Goal: Information Seeking & Learning: Learn about a topic

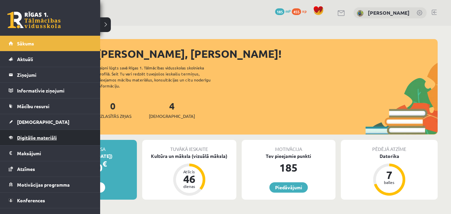
click at [38, 136] on span "Digitālie materiāli" at bounding box center [37, 138] width 40 height 6
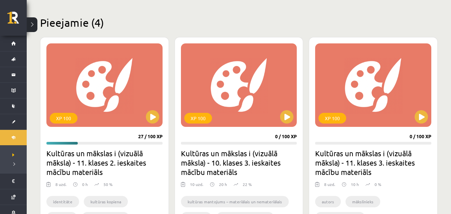
scroll to position [167, 0]
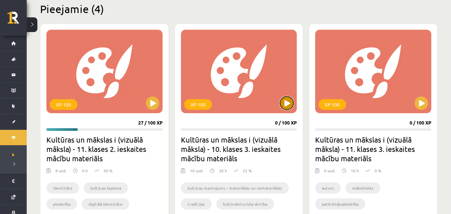
click at [285, 99] on button at bounding box center [286, 102] width 13 height 13
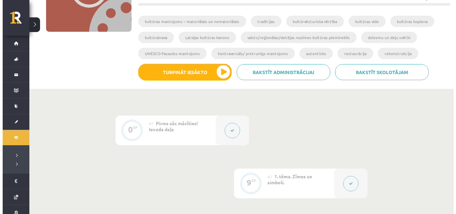
scroll to position [134, 0]
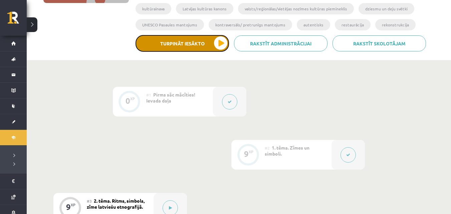
click at [222, 45] on button "Turpināt iesākto" at bounding box center [182, 43] width 93 height 17
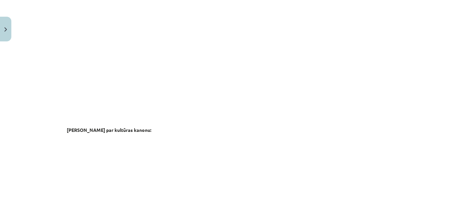
scroll to position [1153, 0]
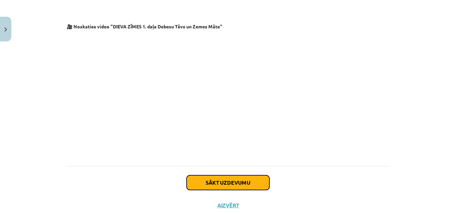
click at [251, 175] on button "Sākt uzdevumu" at bounding box center [228, 182] width 83 height 15
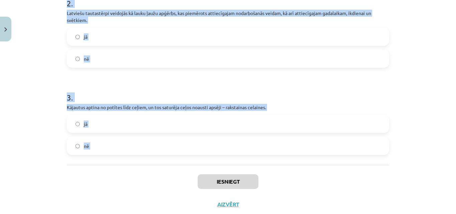
scroll to position [234, 0]
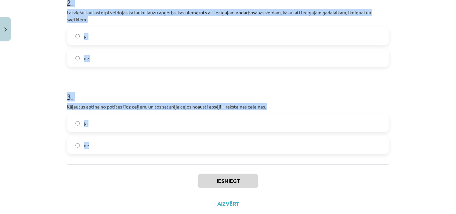
drag, startPoint x: 63, startPoint y: 58, endPoint x: 176, endPoint y: 156, distance: 149.5
click at [176, 156] on div "9 XP Saņemsi Sarežģīts 549 pilda Apraksts Uzdevums Palīdzība 1 . Lielvārdes jos…" at bounding box center [228, 13] width 330 height 404
copy form "Lielvārdes jostās raksti neatkārtojas, bet ieslīd viens otrā, tā pilnveidojot j…"
click at [39, 40] on div "Mācību tēma: Kultūras un mākslas i (vizuālā māksla) - 10. klases 3. ieskaites m…" at bounding box center [228, 107] width 456 height 214
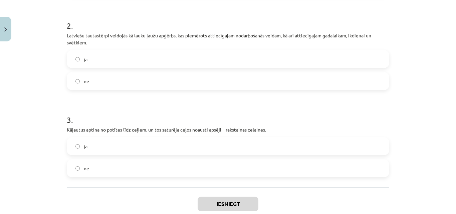
scroll to position [134, 0]
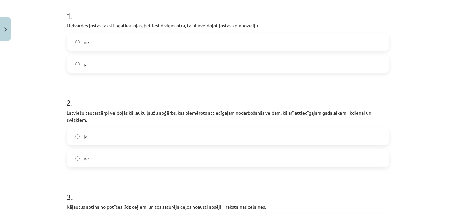
click at [110, 67] on label "jā" at bounding box center [227, 64] width 321 height 17
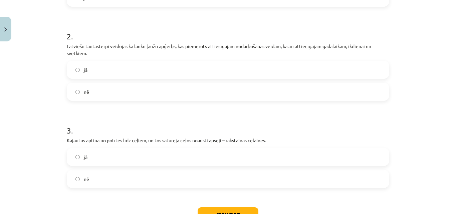
scroll to position [200, 0]
click at [103, 66] on label "jā" at bounding box center [227, 69] width 321 height 17
click at [103, 154] on label "jā" at bounding box center [227, 156] width 321 height 17
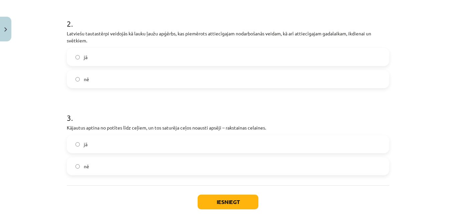
scroll to position [251, 0]
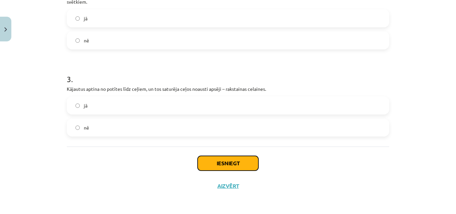
click at [216, 160] on button "Iesniegt" at bounding box center [228, 163] width 61 height 15
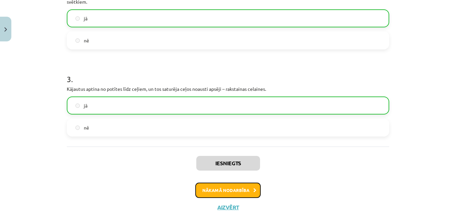
click at [235, 192] on button "Nākamā nodarbība" at bounding box center [227, 190] width 65 height 15
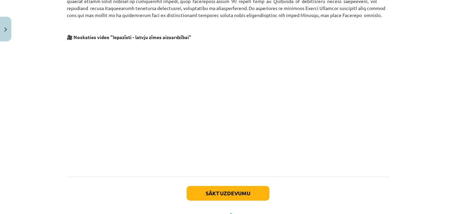
scroll to position [415, 0]
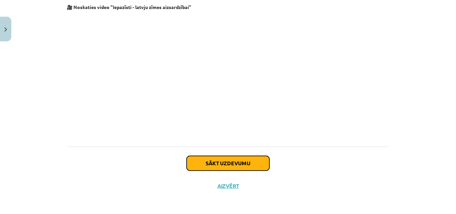
click at [242, 165] on button "Sākt uzdevumu" at bounding box center [228, 163] width 83 height 15
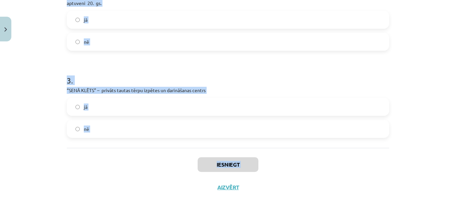
scroll to position [262, 0]
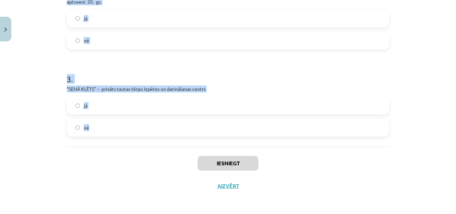
drag, startPoint x: 64, startPoint y: 167, endPoint x: 200, endPoint y: 136, distance: 139.8
copy form "Tautas dziesmas mums stāsta par tērpa valkātājas dabu, sabiedrisko un ģimenes s…"
click at [45, 91] on div "Mācību tēma: Kultūras un mākslas i (vizuālā māksla) - 10. klases 3. ieskaites m…" at bounding box center [228, 107] width 456 height 214
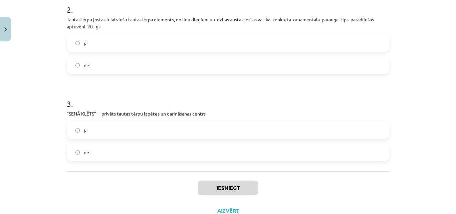
scroll to position [162, 0]
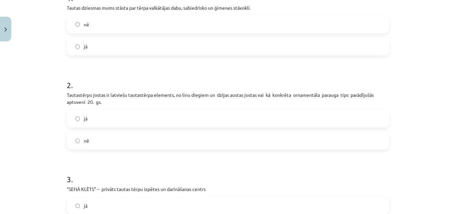
click at [132, 48] on label "jā" at bounding box center [227, 46] width 321 height 17
click at [94, 137] on label "nē" at bounding box center [227, 140] width 321 height 17
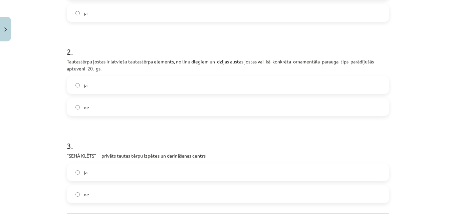
click at [89, 168] on label "jā" at bounding box center [227, 172] width 321 height 17
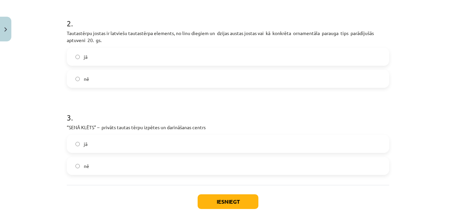
scroll to position [262, 0]
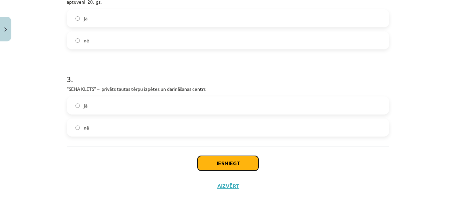
click at [215, 161] on button "Iesniegt" at bounding box center [228, 163] width 61 height 15
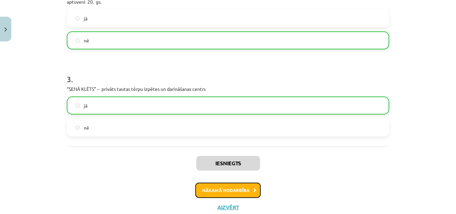
click at [229, 193] on button "Nākamā nodarbība" at bounding box center [227, 190] width 65 height 15
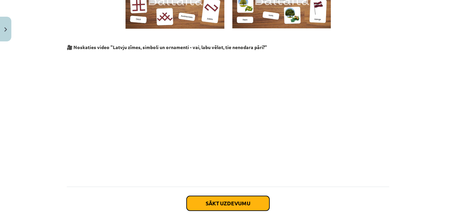
click at [246, 196] on button "Sākt uzdevumu" at bounding box center [228, 203] width 83 height 15
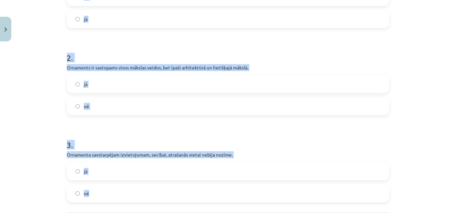
scroll to position [234, 0]
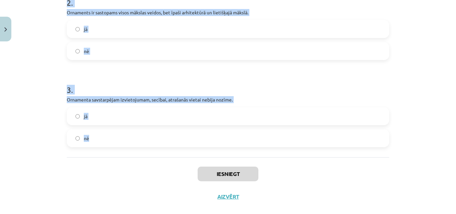
drag, startPoint x: 60, startPoint y: 122, endPoint x: 211, endPoint y: 154, distance: 154.9
click at [211, 154] on div "Mācību tēma: Kultūras un mākslas i (vizuālā māksla) - 10. klases 3. ieskaites m…" at bounding box center [228, 107] width 456 height 214
copy form "Īpašuma zīmēm nav rotājošas funkcijas ar tām senāk ļaudis iezīmēja sev piederoš…"
click at [22, 80] on div "Mācību tēma: Kultūras un mākslas i (vizuālā māksla) - 10. klases 3. ieskaites m…" at bounding box center [228, 107] width 456 height 214
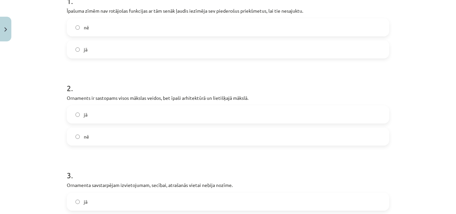
scroll to position [111, 0]
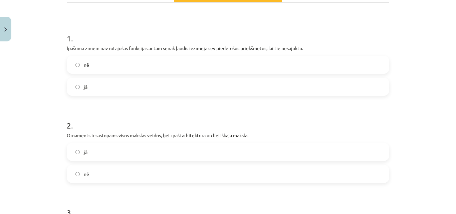
click at [123, 69] on label "nē" at bounding box center [227, 64] width 321 height 17
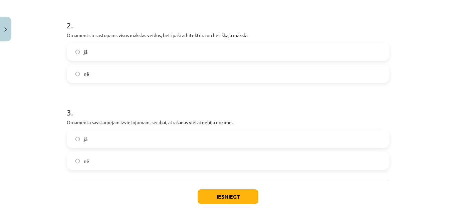
click at [104, 54] on label "jā" at bounding box center [227, 51] width 321 height 17
click at [101, 144] on label "jā" at bounding box center [227, 139] width 321 height 17
click at [208, 195] on button "Iesniegt" at bounding box center [228, 196] width 61 height 15
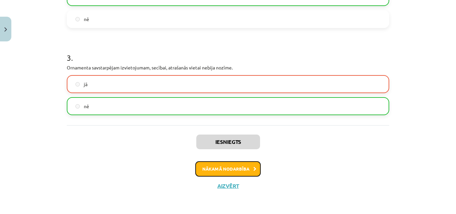
click at [237, 169] on button "Nākamā nodarbība" at bounding box center [227, 168] width 65 height 15
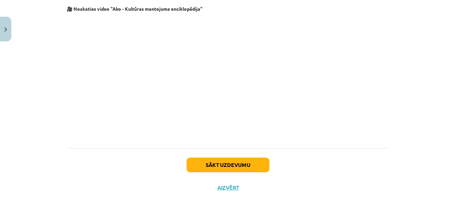
scroll to position [1345, 0]
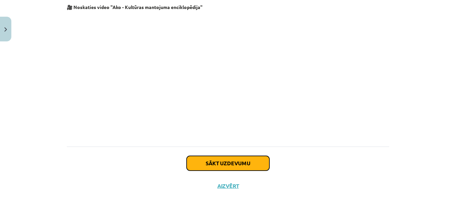
click at [250, 168] on button "Sākt uzdevumu" at bounding box center [228, 163] width 83 height 15
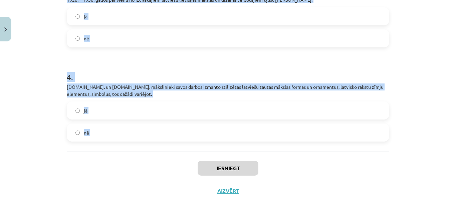
scroll to position [356, 0]
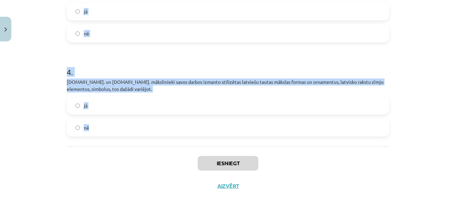
drag, startPoint x: 65, startPoint y: 102, endPoint x: 197, endPoint y: 139, distance: 137.2
click at [197, 139] on div "Mācību tēma: Kultūras un mākslas i (vizuālā māksla) - 10. klases 3. ieskaites m…" at bounding box center [228, 107] width 456 height 214
copy form "20.gs. vidū Rīgā ieradās Krievijā pazīstamās Kuzņecovu ģimenes pārstāvis Sidors…"
click at [35, 76] on div "Mācību tēma: Kultūras un mākslas i (vizuālā māksla) - 10. klases 3. ieskaites m…" at bounding box center [228, 107] width 456 height 214
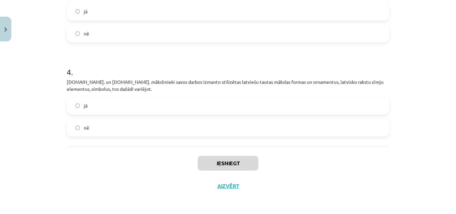
click at [127, 109] on label "jā" at bounding box center [227, 105] width 321 height 17
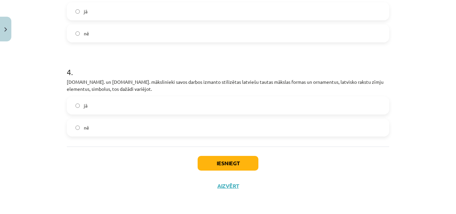
drag, startPoint x: 130, startPoint y: 12, endPoint x: 129, endPoint y: 24, distance: 11.7
click at [130, 12] on label "jā" at bounding box center [227, 11] width 321 height 17
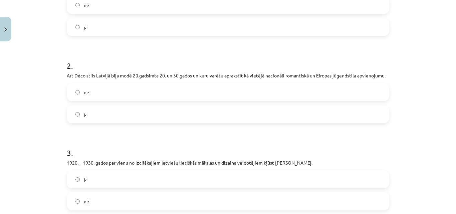
scroll to position [123, 0]
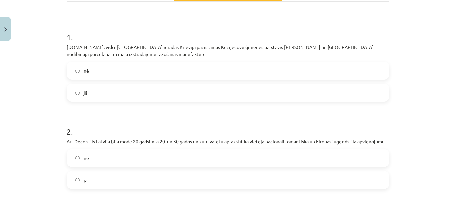
click at [98, 180] on label "jā" at bounding box center [227, 180] width 321 height 17
click at [99, 96] on label "jā" at bounding box center [227, 92] width 321 height 17
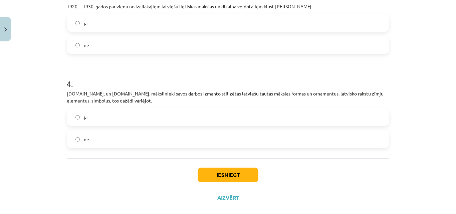
scroll to position [356, 0]
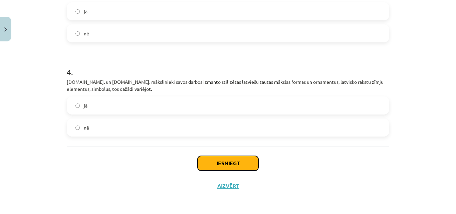
click at [222, 160] on button "Iesniegt" at bounding box center [228, 163] width 61 height 15
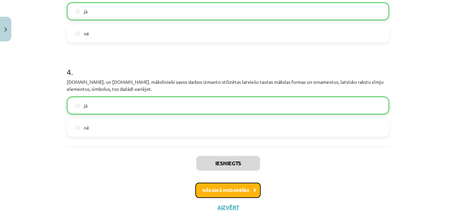
click at [227, 190] on button "Nākamā nodarbība" at bounding box center [227, 190] width 65 height 15
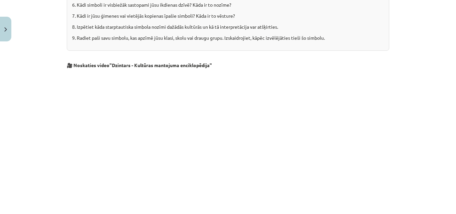
scroll to position [934, 0]
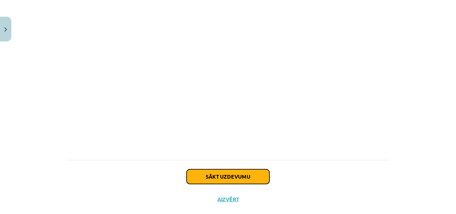
click at [232, 169] on button "Sākt uzdevumu" at bounding box center [228, 176] width 83 height 15
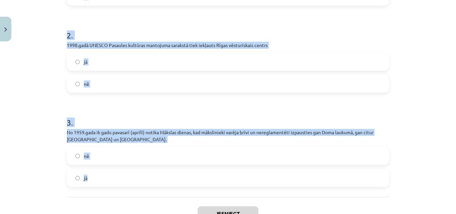
scroll to position [250, 0]
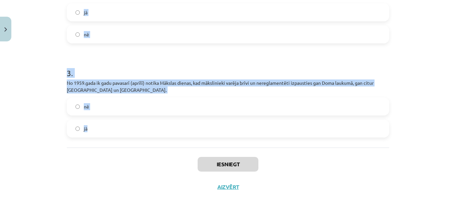
drag, startPoint x: 68, startPoint y: 42, endPoint x: 175, endPoint y: 122, distance: 133.6
copy form "Tēlnieks Gints Gabrāns izveido laikmetīgās mākslas ekspozīciju brīvā dabā Pedvā…"
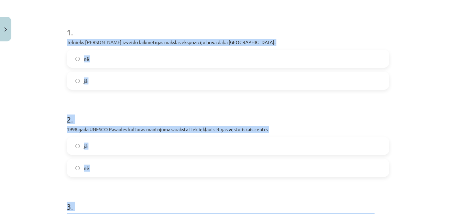
click at [37, 102] on div "Mācību tēma: Kultūras un mākslas i (vizuālā māksla) - 10. klases 3. ieskaites m…" at bounding box center [228, 107] width 456 height 214
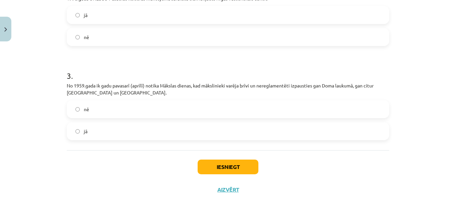
scroll to position [251, 0]
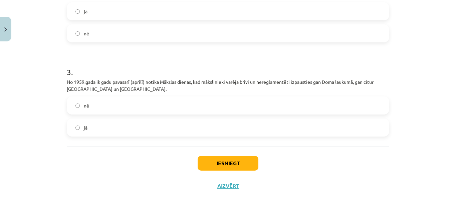
click at [78, 127] on label "jā" at bounding box center [227, 127] width 321 height 17
click at [248, 162] on button "Iesniegt" at bounding box center [228, 163] width 61 height 15
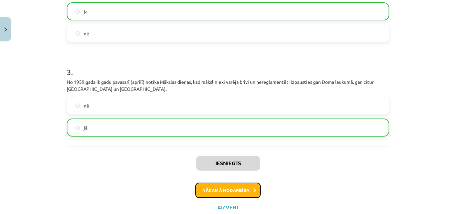
click at [245, 189] on button "Nākamā nodarbība" at bounding box center [227, 190] width 65 height 15
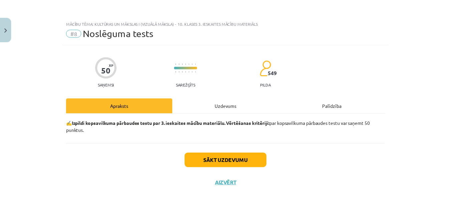
scroll to position [0, 0]
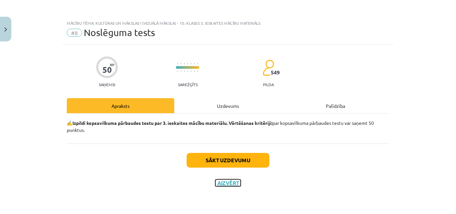
click at [230, 185] on button "Aizvērt" at bounding box center [227, 183] width 25 height 7
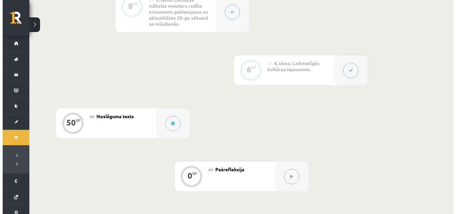
scroll to position [592, 0]
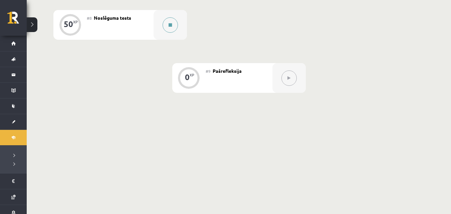
click at [173, 33] on button at bounding box center [170, 24] width 15 height 15
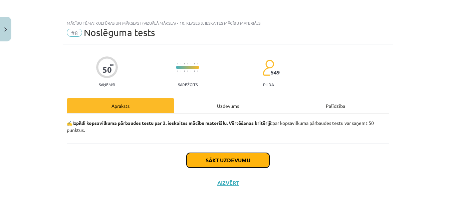
click at [240, 161] on button "Sākt uzdevumu" at bounding box center [228, 160] width 83 height 15
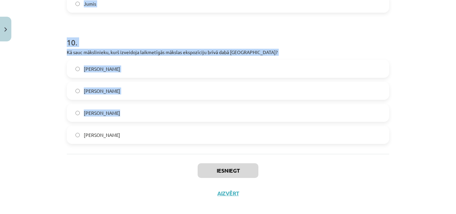
scroll to position [1584, 0]
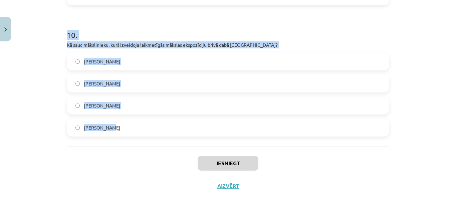
drag, startPoint x: 64, startPoint y: 24, endPoint x: 158, endPoint y: 117, distance: 131.7
copy form "Nosauc autoru! Niklāvs Strunke Romāns Suta Ansis Cīrulis Jūlijs Madernieks 2 . …"
click at [41, 84] on div "Mācību tēma: Kultūras un mākslas i (vizuālā māksla) - 10. klases 3. ieskaites m…" at bounding box center [228, 107] width 456 height 214
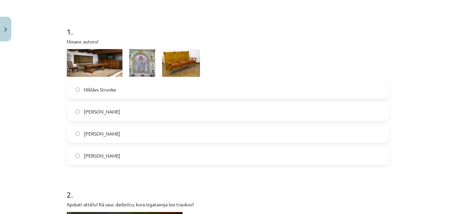
scroll to position [134, 0]
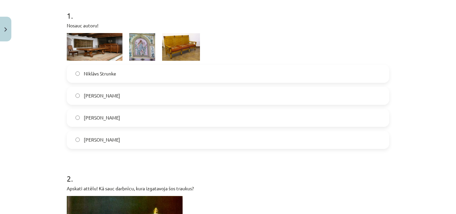
click at [93, 93] on span "Romāns Suta" at bounding box center [102, 95] width 36 height 7
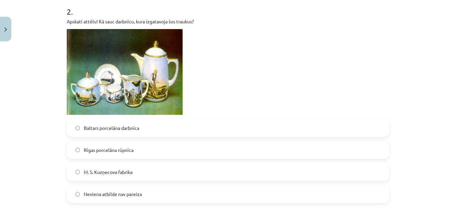
scroll to position [334, 0]
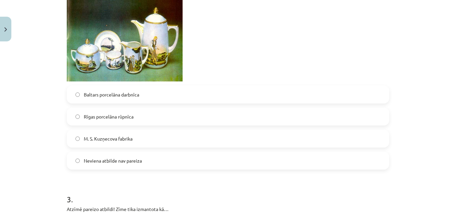
click at [131, 140] on label "M. S. Kuzņecova fabrika" at bounding box center [227, 138] width 321 height 17
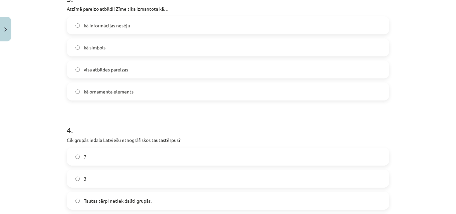
scroll to position [501, 0]
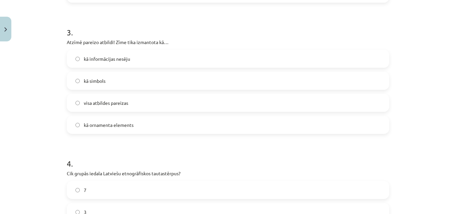
click at [101, 104] on span "visa atbildes pareizas" at bounding box center [106, 102] width 44 height 7
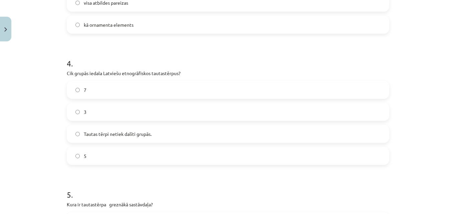
scroll to position [634, 0]
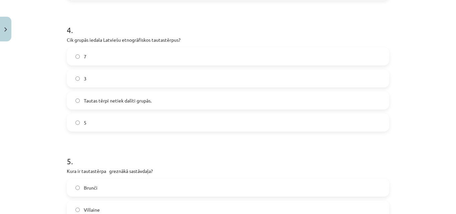
click at [96, 61] on label "7" at bounding box center [227, 56] width 321 height 17
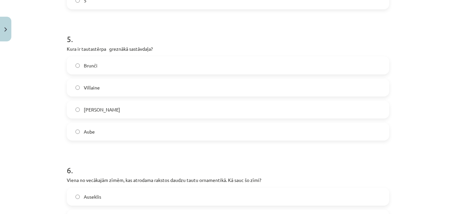
scroll to position [768, 0]
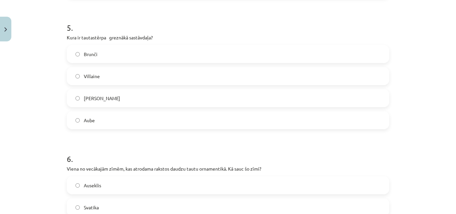
click at [117, 103] on label "Josta" at bounding box center [227, 98] width 321 height 17
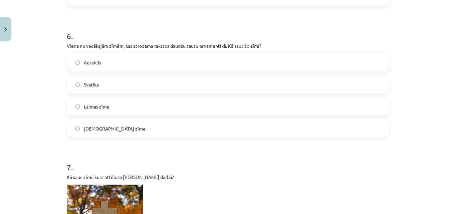
scroll to position [901, 0]
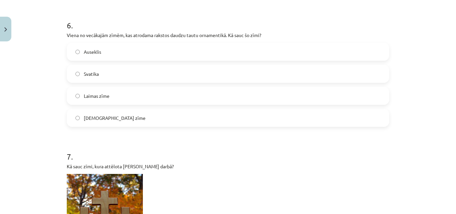
click at [99, 77] on label "Svatika" at bounding box center [227, 73] width 321 height 17
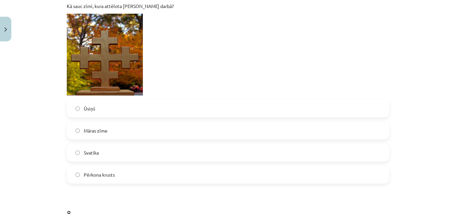
scroll to position [1068, 0]
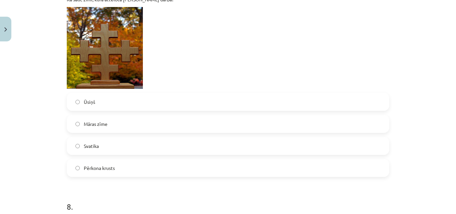
click at [111, 165] on span "Pērkona krusts" at bounding box center [99, 168] width 31 height 7
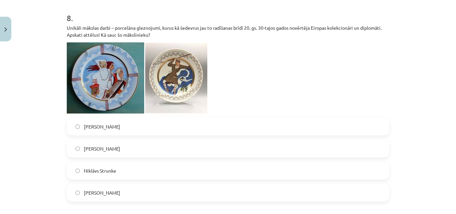
scroll to position [1268, 0]
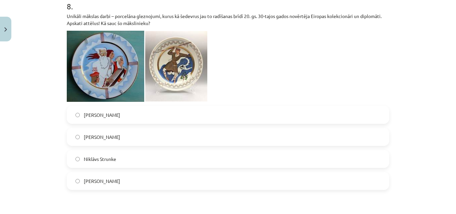
click at [117, 121] on label "Jūlijs Madernieks" at bounding box center [227, 114] width 321 height 17
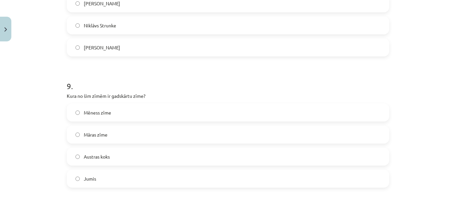
scroll to position [1435, 0]
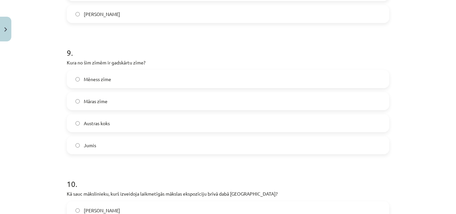
click at [104, 145] on label "Jumis" at bounding box center [227, 145] width 321 height 17
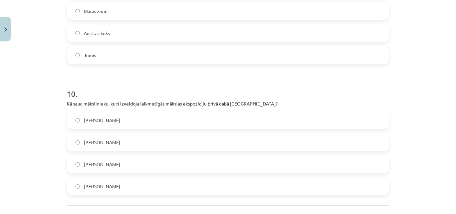
scroll to position [1569, 0]
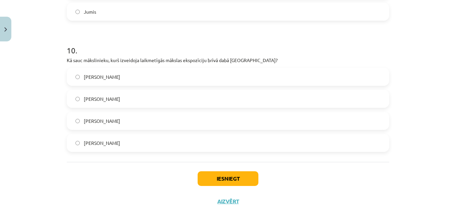
click at [130, 99] on label "Ojārs Feldbergs" at bounding box center [227, 98] width 321 height 17
click at [233, 181] on button "Iesniegt" at bounding box center [228, 178] width 61 height 15
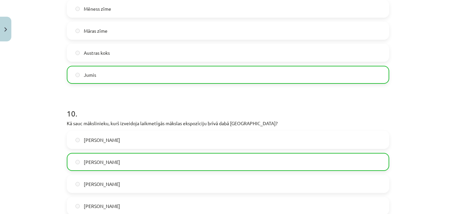
scroll to position [1606, 0]
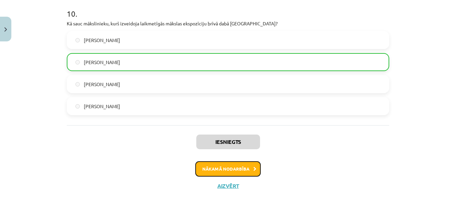
click at [233, 166] on button "Nākamā nodarbība" at bounding box center [227, 168] width 65 height 15
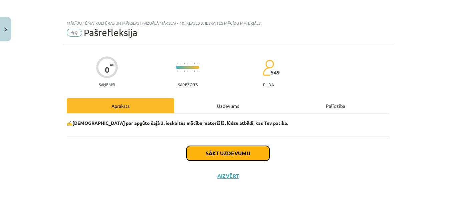
click at [229, 154] on button "Sākt uzdevumu" at bounding box center [228, 153] width 83 height 15
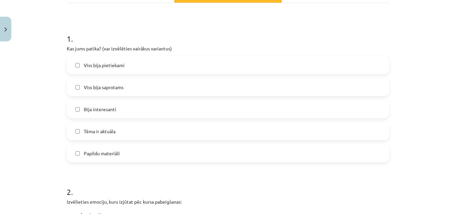
scroll to position [167, 0]
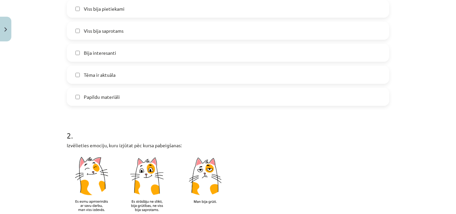
click at [115, 11] on span "Viss bija pietiekami" at bounding box center [104, 8] width 41 height 7
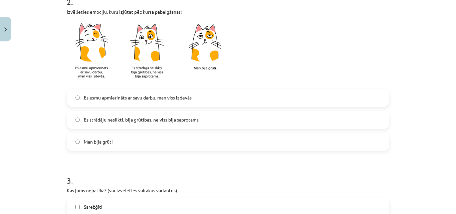
click at [180, 105] on label "Es esmu apmierināts ar savu darbu, man viss izdevās" at bounding box center [227, 97] width 321 height 17
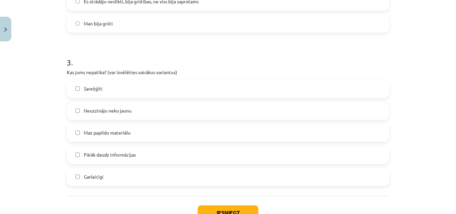
scroll to position [467, 0]
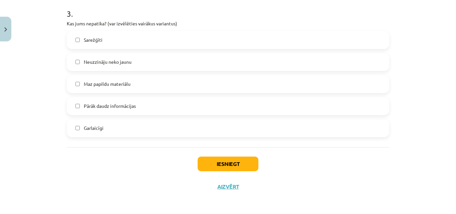
click at [165, 40] on label "Sarežģīti" at bounding box center [227, 40] width 321 height 17
click at [237, 168] on button "Iesniegt" at bounding box center [228, 164] width 61 height 15
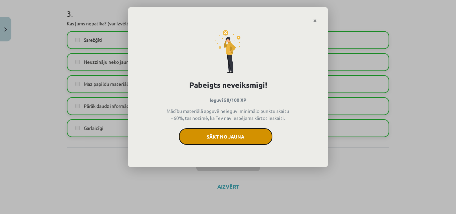
click at [250, 134] on button "Sākt no jauna" at bounding box center [225, 136] width 93 height 17
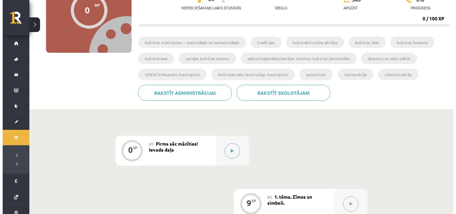
scroll to position [100, 0]
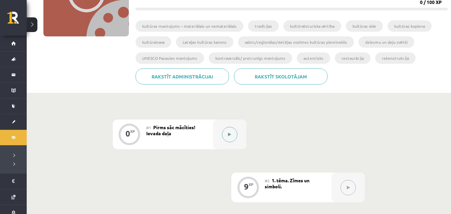
click at [231, 137] on button at bounding box center [229, 134] width 15 height 15
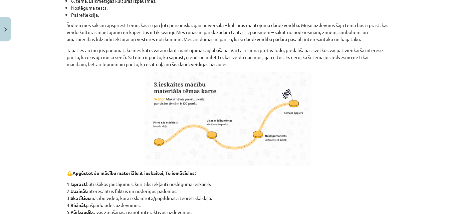
scroll to position [415, 0]
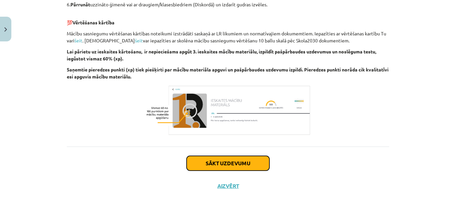
click at [234, 164] on button "Sākt uzdevumu" at bounding box center [228, 163] width 83 height 15
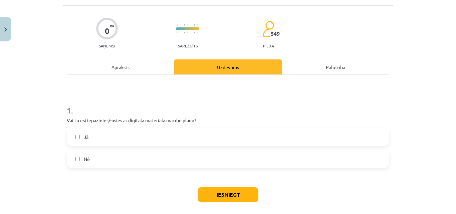
scroll to position [50, 0]
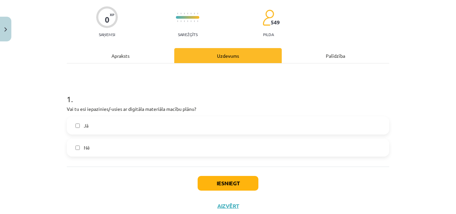
click at [179, 132] on label "Jā" at bounding box center [227, 125] width 321 height 17
click at [225, 184] on button "Iesniegt" at bounding box center [228, 183] width 61 height 15
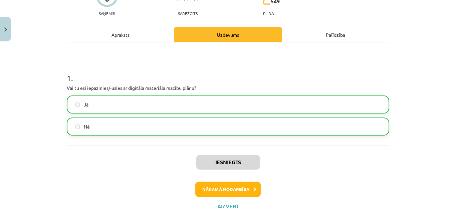
scroll to position [91, 0]
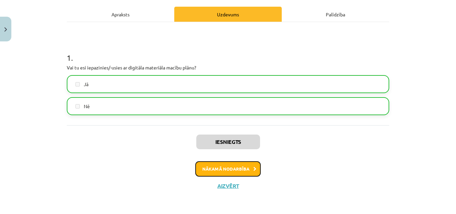
click at [226, 167] on button "Nākamā nodarbība" at bounding box center [227, 168] width 65 height 15
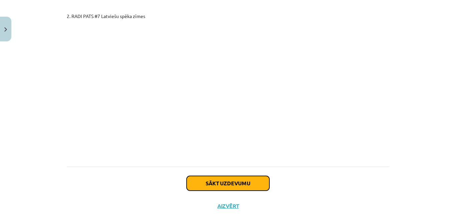
click at [229, 176] on button "Sākt uzdevumu" at bounding box center [228, 183] width 83 height 15
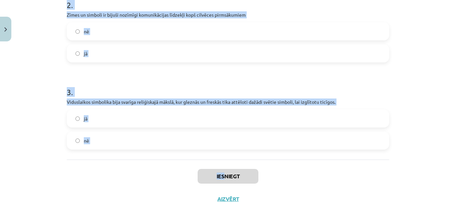
scroll to position [244, 0]
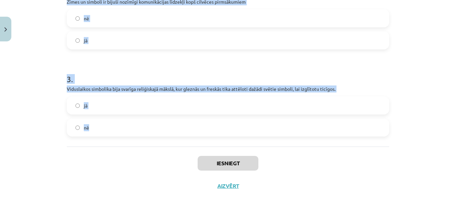
drag, startPoint x: 63, startPoint y: 137, endPoint x: 226, endPoint y: 136, distance: 162.6
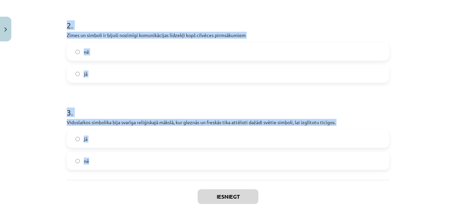
copy form "Zīmes un simboli ir komunikācijas rīki, kas palīdz mums nodot informāciju, emoc…"
click at [37, 69] on div "Mācību tēma: Kultūras un mākslas i (vizuālā māksla) - 10. klases 3. ieskaites m…" at bounding box center [228, 107] width 456 height 214
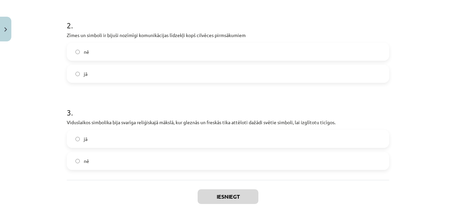
click at [111, 74] on label "jā" at bounding box center [227, 73] width 321 height 17
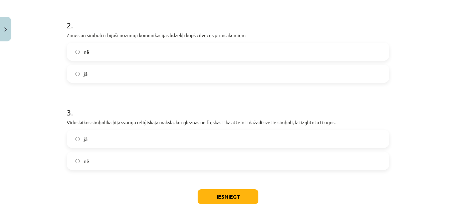
click at [110, 137] on label "jā" at bounding box center [227, 139] width 321 height 17
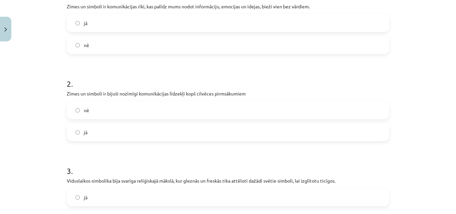
scroll to position [144, 0]
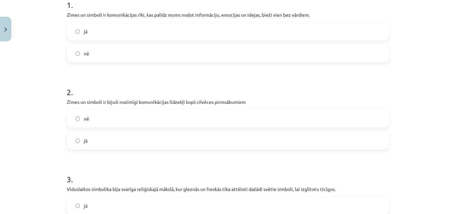
click at [121, 37] on label "jā" at bounding box center [227, 31] width 321 height 17
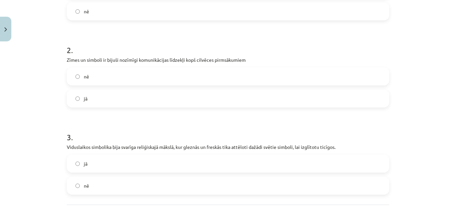
scroll to position [244, 0]
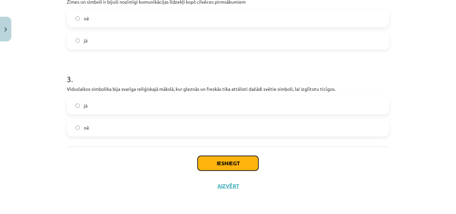
click at [235, 158] on button "Iesniegt" at bounding box center [228, 163] width 61 height 15
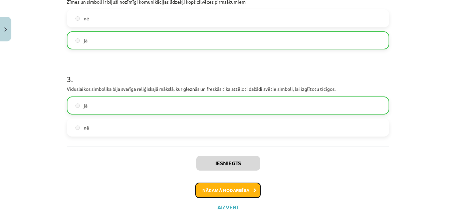
click at [243, 189] on button "Nākamā nodarbība" at bounding box center [227, 190] width 65 height 15
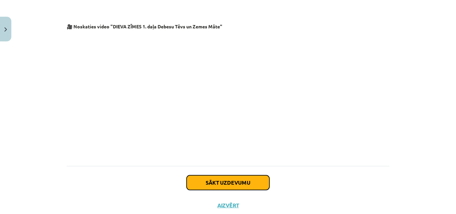
click at [241, 175] on button "Sākt uzdevumu" at bounding box center [228, 182] width 83 height 15
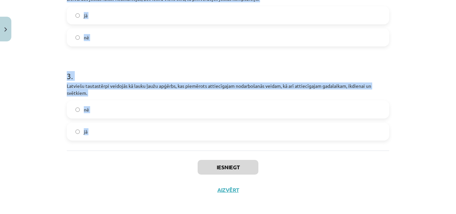
scroll to position [251, 0]
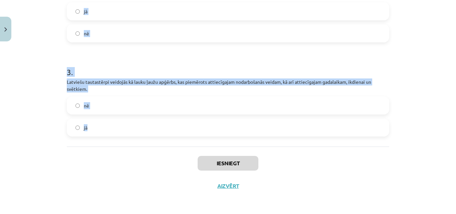
drag, startPoint x: 71, startPoint y: 141, endPoint x: 167, endPoint y: 137, distance: 95.6
copy form "Kājautus aptina no potītes līdz ceļiem, un tos saturēja ceļos noausti apsēji – …"
click at [33, 57] on div "Mācību tēma: Kultūras un mākslas i (vizuālā māksla) - 10. klases 3. ieskaites m…" at bounding box center [228, 107] width 456 height 214
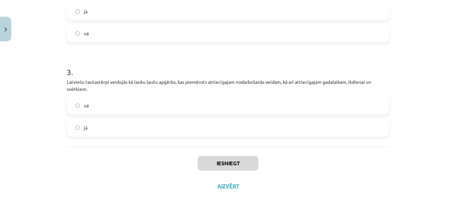
click at [105, 126] on label "jā" at bounding box center [227, 127] width 321 height 17
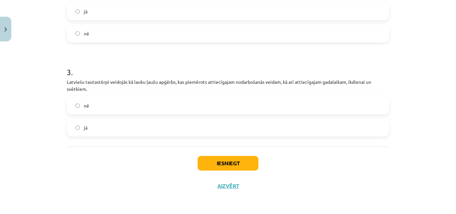
click at [111, 13] on label "jā" at bounding box center [227, 11] width 321 height 17
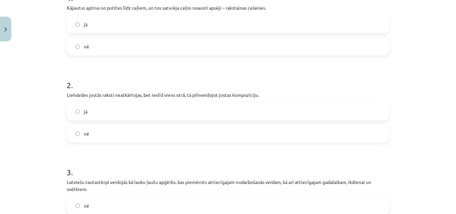
click at [137, 24] on label "jā" at bounding box center [227, 24] width 321 height 17
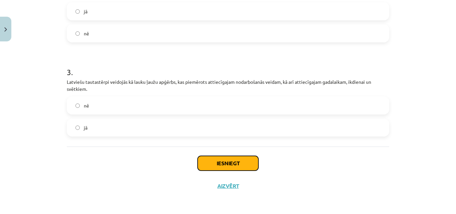
click at [229, 169] on button "Iesniegt" at bounding box center [228, 163] width 61 height 15
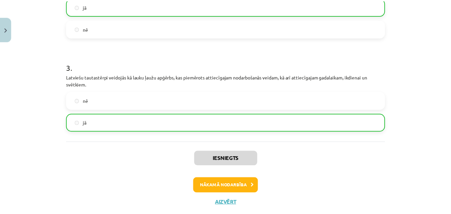
scroll to position [267, 0]
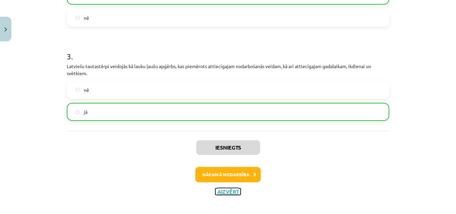
click at [226, 192] on button "Aizvērt" at bounding box center [227, 191] width 25 height 7
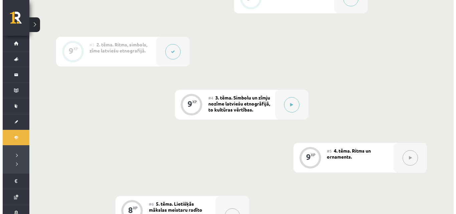
scroll to position [334, 0]
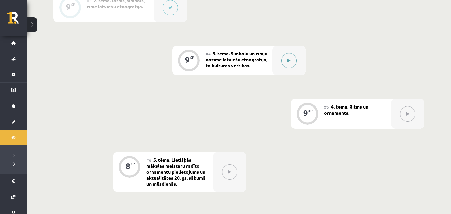
click at [289, 63] on icon at bounding box center [288, 61] width 3 height 4
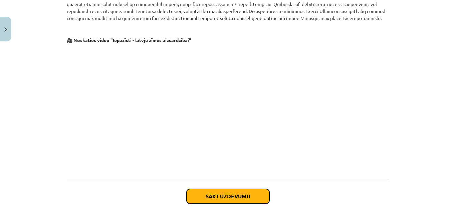
click at [219, 201] on button "Sākt uzdevumu" at bounding box center [228, 196] width 83 height 15
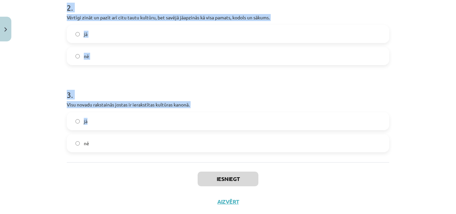
scroll to position [262, 0]
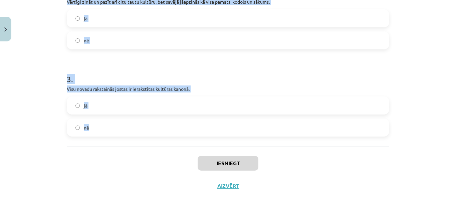
drag, startPoint x: 64, startPoint y: 18, endPoint x: 126, endPoint y: 123, distance: 121.5
copy form "Tautastērpu jostas ir latviešu tautastērpa elements, no linu diegiem un dzijas …"
click at [37, 73] on div "Mācību tēma: Kultūras un mākslas i (vizuālā māksla) - 10. klases 3. ieskaites m…" at bounding box center [228, 107] width 456 height 214
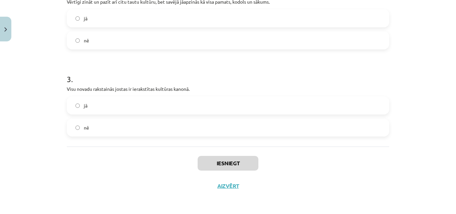
scroll to position [95, 0]
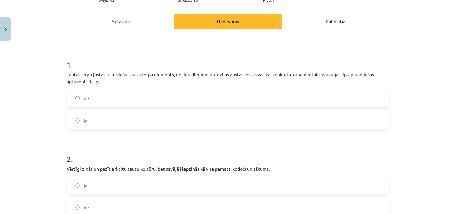
click at [128, 100] on label "nē" at bounding box center [227, 98] width 321 height 17
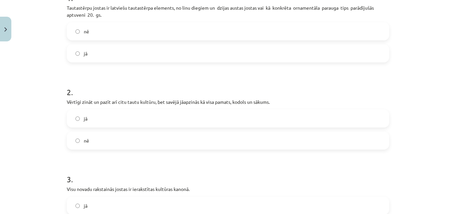
click at [106, 121] on label "jā" at bounding box center [227, 118] width 321 height 17
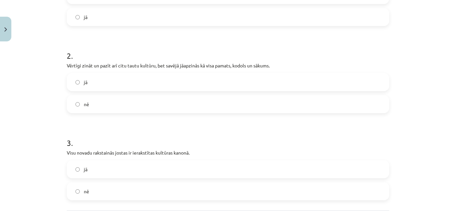
scroll to position [262, 0]
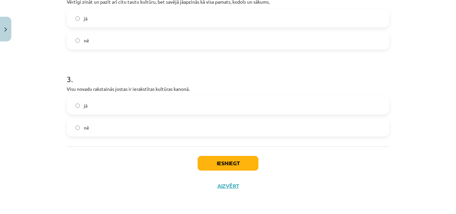
click at [104, 129] on label "nē" at bounding box center [227, 127] width 321 height 17
click at [236, 161] on button "Iesniegt" at bounding box center [228, 163] width 61 height 15
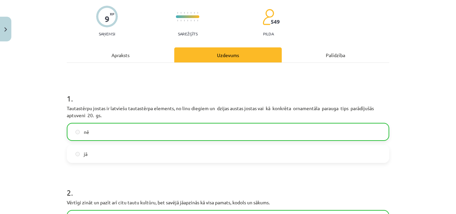
scroll to position [0, 0]
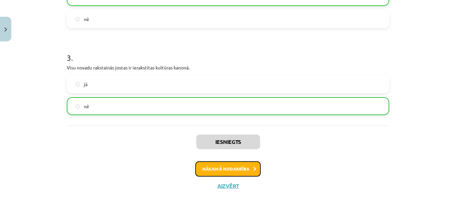
click at [237, 167] on button "Nākamā nodarbība" at bounding box center [227, 168] width 65 height 15
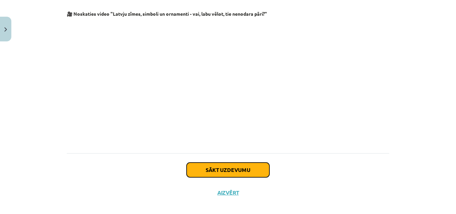
click at [237, 165] on button "Sākt uzdevumu" at bounding box center [228, 170] width 83 height 15
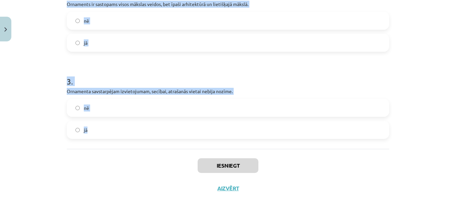
scroll to position [244, 0]
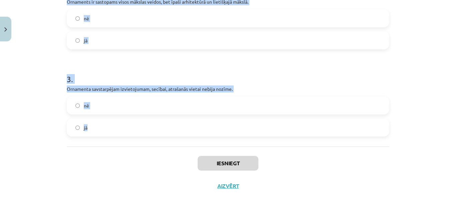
drag, startPoint x: 63, startPoint y: 41, endPoint x: 117, endPoint y: 134, distance: 107.2
copy form "Zīmes, kuras sagrupētas noteiktā secībā, var tikt uzskatīti par sava veida raks…"
click at [46, 100] on div "Mācību tēma: Kultūras un mākslas i (vizuālā māksla) - 10. klases 3. ieskaites m…" at bounding box center [228, 107] width 456 height 214
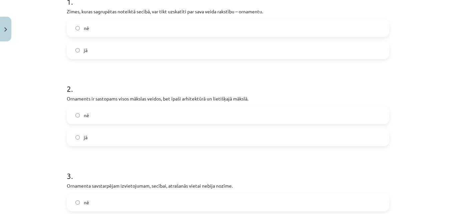
scroll to position [111, 0]
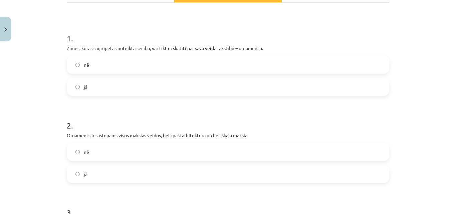
click at [103, 84] on label "jā" at bounding box center [227, 86] width 321 height 17
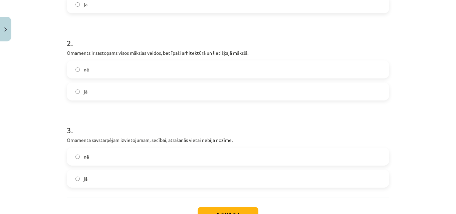
scroll to position [211, 0]
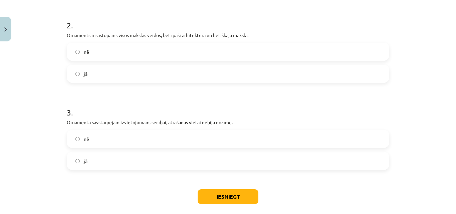
click at [99, 73] on label "jā" at bounding box center [227, 73] width 321 height 17
click at [98, 138] on label "nē" at bounding box center [227, 139] width 321 height 17
click at [252, 194] on button "Iesniegt" at bounding box center [228, 196] width 61 height 15
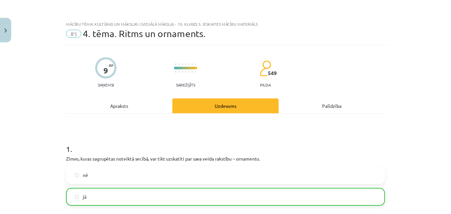
scroll to position [266, 0]
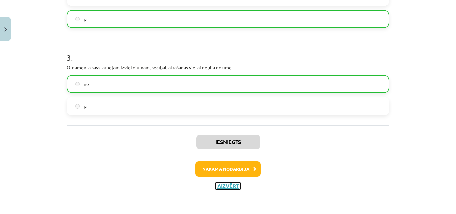
click at [227, 185] on button "Aizvērt" at bounding box center [227, 186] width 25 height 7
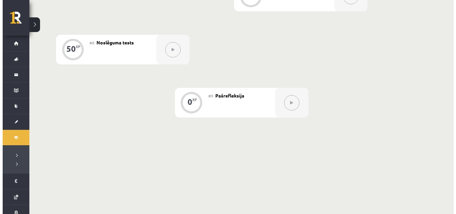
scroll to position [501, 0]
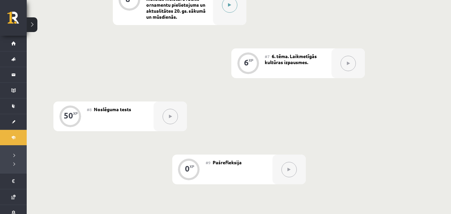
click at [227, 12] on button at bounding box center [229, 4] width 15 height 15
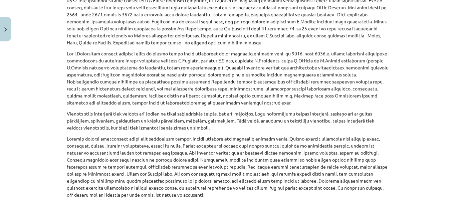
scroll to position [1345, 0]
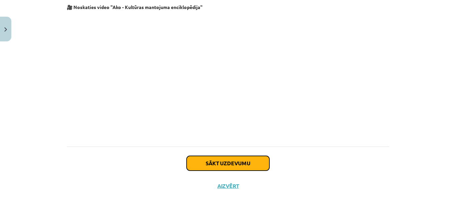
click at [241, 165] on button "Sākt uzdevumu" at bounding box center [228, 163] width 83 height 15
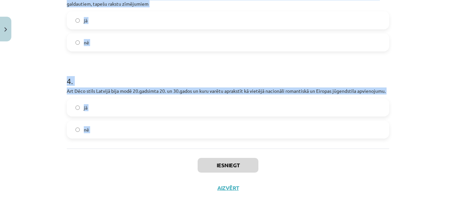
scroll to position [363, 0]
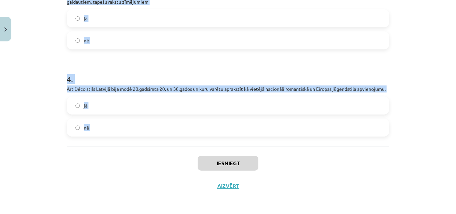
drag, startPoint x: 59, startPoint y: 153, endPoint x: 184, endPoint y: 160, distance: 125.1
click at [184, 160] on div "Mācību tēma: Kultūras un mākslas i (vizuālā māksla) - 10. klases 3. ieskaites m…" at bounding box center [228, 107] width 456 height 214
copy form "20.gs. vidū Rīgā ieradās Krievijā pazīstamās Kuzņecovu ģimenes pārstāvis Sidors…"
click at [40, 77] on div "Mācību tēma: Kultūras un mākslas i (vizuālā māksla) - 10. klases 3. ieskaites m…" at bounding box center [228, 107] width 456 height 214
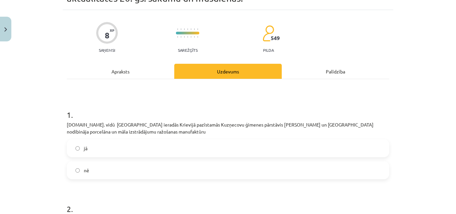
scroll to position [29, 0]
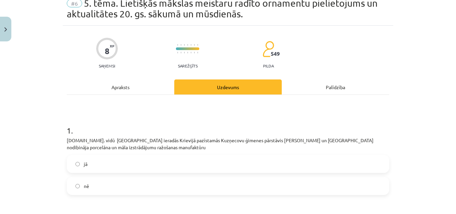
click at [117, 160] on label "jā" at bounding box center [227, 164] width 321 height 17
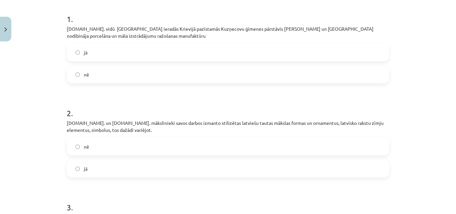
scroll to position [163, 0]
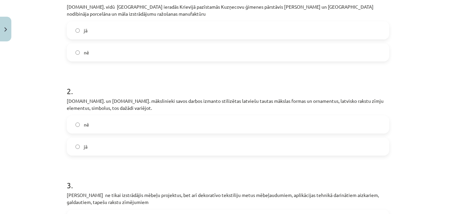
click at [112, 144] on label "jā" at bounding box center [227, 146] width 321 height 17
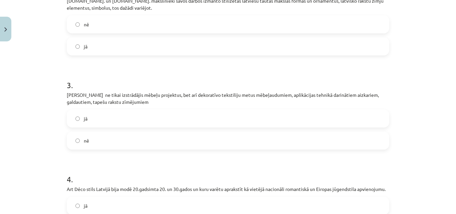
click at [107, 117] on label "jā" at bounding box center [227, 118] width 321 height 17
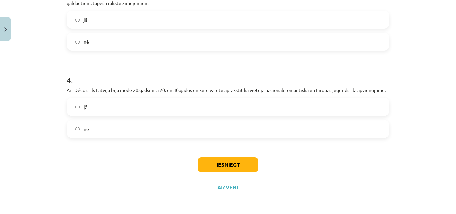
scroll to position [363, 0]
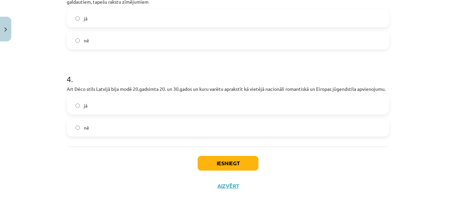
click at [114, 111] on label "jā" at bounding box center [227, 105] width 321 height 17
click at [217, 161] on button "Iesniegt" at bounding box center [228, 163] width 61 height 15
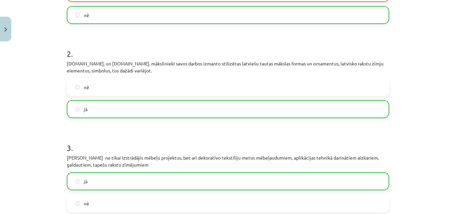
scroll to position [385, 0]
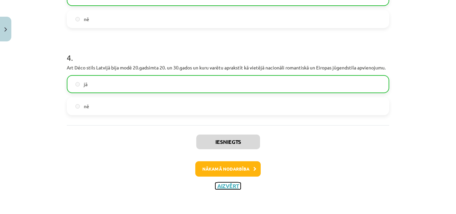
click at [225, 184] on button "Aizvērt" at bounding box center [227, 186] width 25 height 7
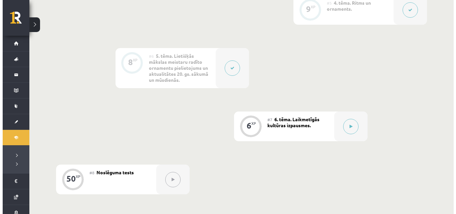
scroll to position [501, 0]
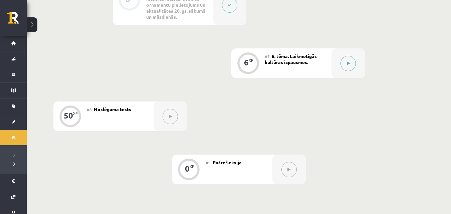
click at [353, 70] on button at bounding box center [347, 63] width 15 height 15
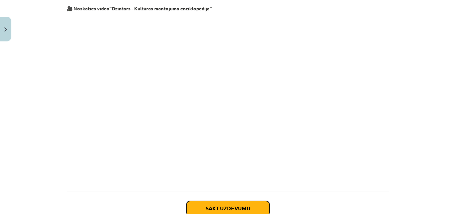
click at [243, 201] on button "Sākt uzdevumu" at bounding box center [228, 208] width 83 height 15
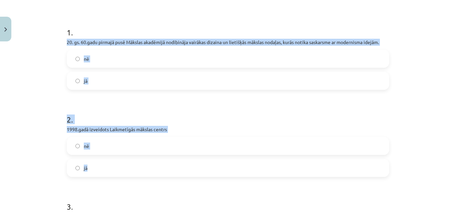
scroll to position [217, 0]
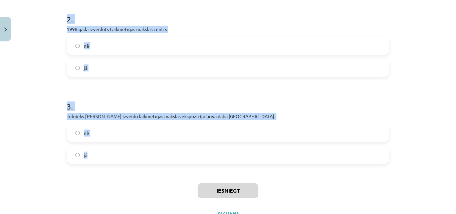
drag, startPoint x: 63, startPoint y: 141, endPoint x: 134, endPoint y: 157, distance: 72.9
click at [134, 157] on div "6 XP Saņemsi Sarežģīts 549 pilda Apraksts Uzdevums Palīdzība 1 . 20. gs. 60.gad…" at bounding box center [228, 25] width 330 height 397
copy form "20. gs. 60.gadu pirmajā pusē Mākslas akadēmijā nodibināja vairākas dizaina un l…"
click at [42, 111] on div "Mācību tēma: Kultūras un mākslas i (vizuālā māksla) - 10. klases 3. ieskaites m…" at bounding box center [228, 107] width 456 height 214
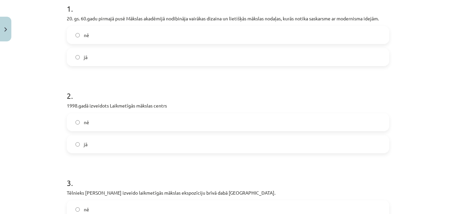
scroll to position [17, 0]
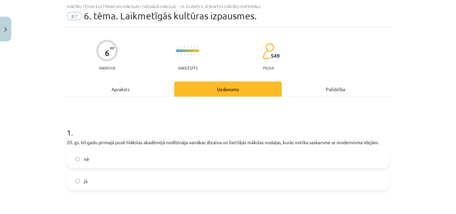
click at [102, 179] on label "jā" at bounding box center [227, 181] width 321 height 17
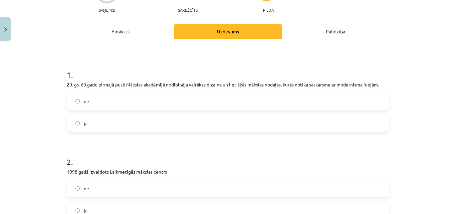
scroll to position [217, 0]
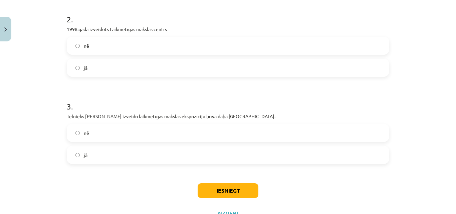
click at [109, 70] on label "jā" at bounding box center [227, 67] width 321 height 17
click at [111, 134] on label "nē" at bounding box center [227, 133] width 321 height 17
click at [237, 186] on button "Iesniegt" at bounding box center [228, 190] width 61 height 15
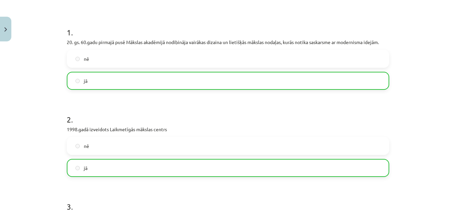
scroll to position [266, 0]
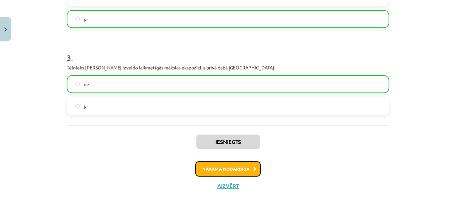
click at [226, 169] on button "Nākamā nodarbība" at bounding box center [227, 168] width 65 height 15
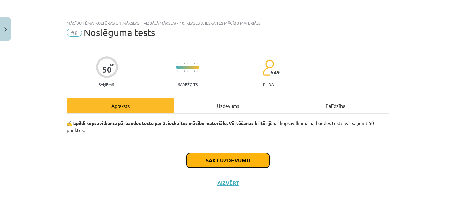
click at [227, 160] on button "Sākt uzdevumu" at bounding box center [228, 160] width 83 height 15
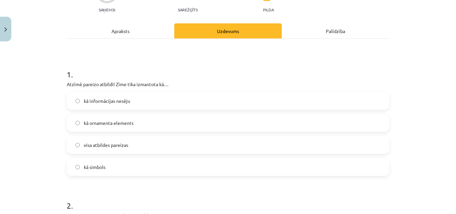
scroll to position [134, 0]
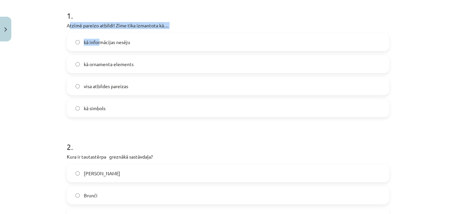
drag, startPoint x: 67, startPoint y: 23, endPoint x: 93, endPoint y: 34, distance: 28.1
click at [97, 34] on div "1 . Atzīmē pareizo atbildi! Zīme tika izmantota kā… kā informācijas nesēju kā o…" at bounding box center [228, 58] width 322 height 118
click at [52, 34] on div "Mācību tēma: Kultūras un mākslas i (vizuālā māksla) - 10. klases 3. ieskaites m…" at bounding box center [228, 107] width 456 height 214
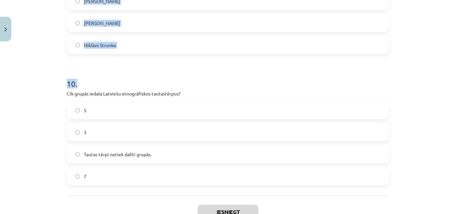
scroll to position [1584, 0]
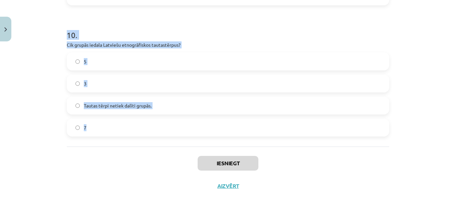
drag, startPoint x: 58, startPoint y: 23, endPoint x: 139, endPoint y: 124, distance: 129.0
click at [139, 124] on div "Mācību tēma: Kultūras un mākslas i (vizuālā māksla) - 10. klases 3. ieskaites m…" at bounding box center [228, 107] width 456 height 214
copy form "Atzīmē pareizo atbildi! Zīme tika izmantota kā… kā informācijas nesēju kā ornam…"
click at [35, 56] on div "Mācību tēma: Kultūras un mākslas i (vizuālā māksla) - 10. klases 3. ieskaites m…" at bounding box center [228, 107] width 456 height 214
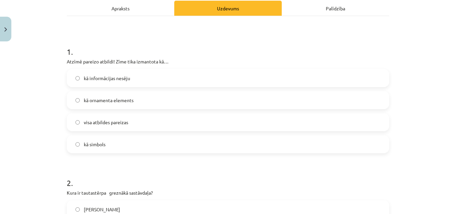
scroll to position [100, 0]
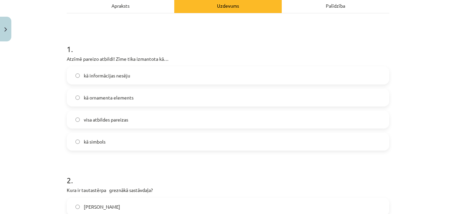
click at [100, 121] on span "visa atbildes pareizas" at bounding box center [106, 119] width 44 height 7
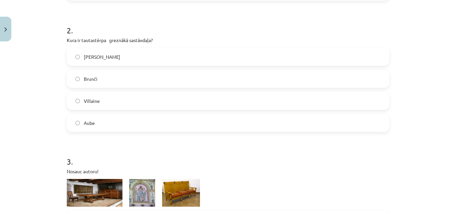
scroll to position [267, 0]
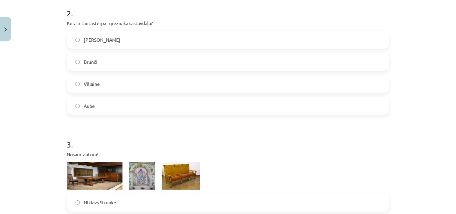
click at [109, 45] on label "Josta" at bounding box center [227, 39] width 321 height 17
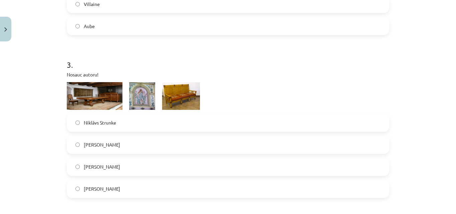
scroll to position [401, 0]
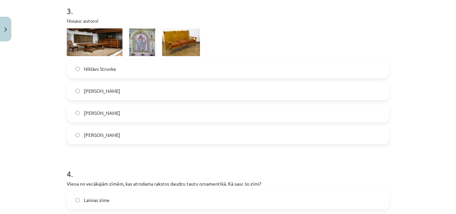
click at [124, 139] on label "Romāns Suta" at bounding box center [227, 135] width 321 height 17
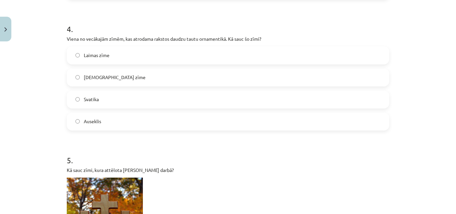
scroll to position [567, 0]
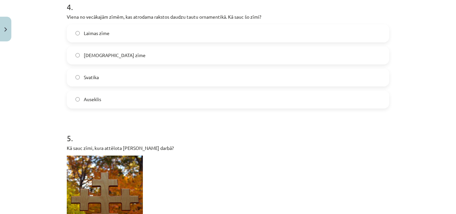
click at [111, 77] on label "Svatika" at bounding box center [227, 77] width 321 height 17
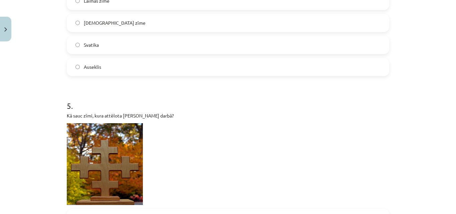
scroll to position [701, 0]
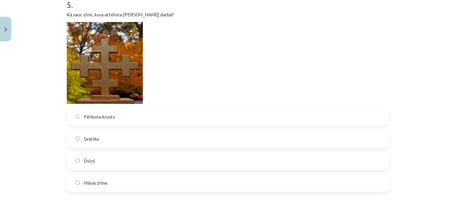
click at [108, 120] on span "Pērkona krusts" at bounding box center [99, 116] width 31 height 7
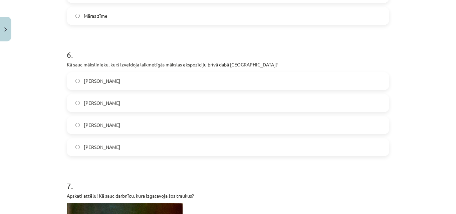
scroll to position [901, 0]
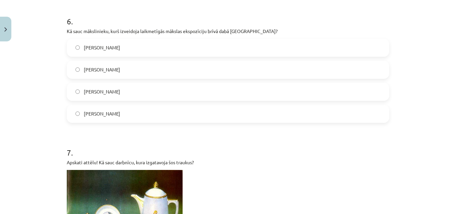
click at [101, 68] on span "Ojārs Feldbergs" at bounding box center [102, 69] width 36 height 7
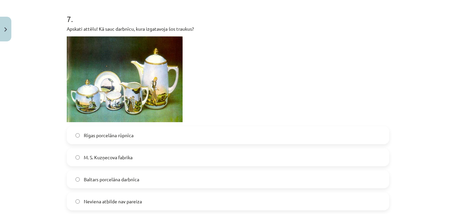
scroll to position [1068, 0]
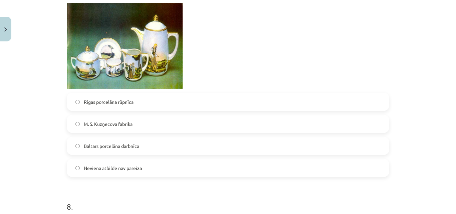
click at [152, 126] on label "M. S. Kuzņecova fabrika" at bounding box center [227, 123] width 321 height 17
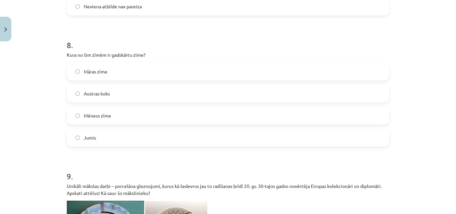
scroll to position [1235, 0]
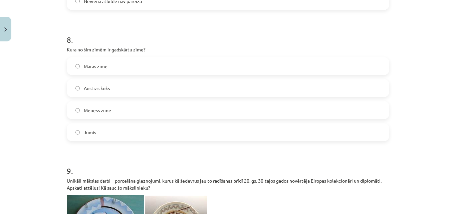
click at [96, 128] on label "Jumis" at bounding box center [227, 132] width 321 height 17
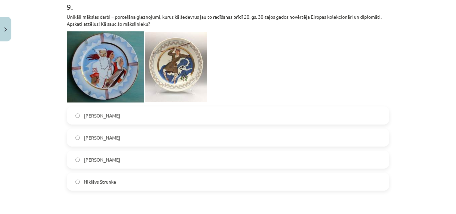
scroll to position [1402, 0]
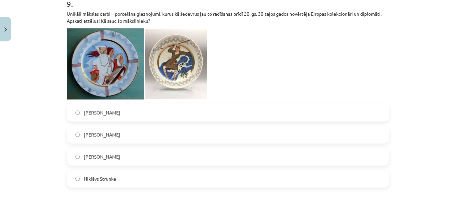
click at [128, 155] on label "Jūlijs Madernieks" at bounding box center [227, 156] width 321 height 17
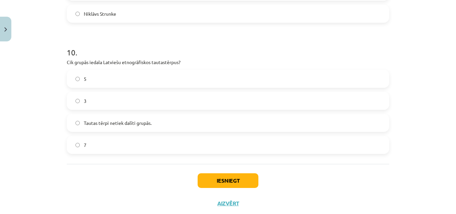
scroll to position [1569, 0]
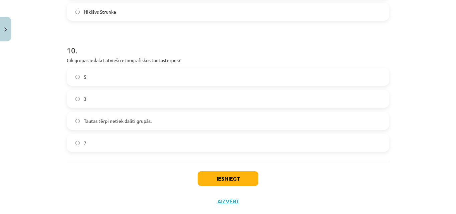
click at [146, 140] on label "7" at bounding box center [227, 143] width 321 height 17
click at [228, 184] on button "Iesniegt" at bounding box center [228, 178] width 61 height 15
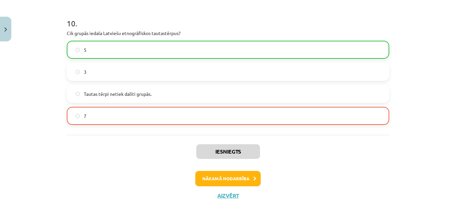
scroll to position [1606, 0]
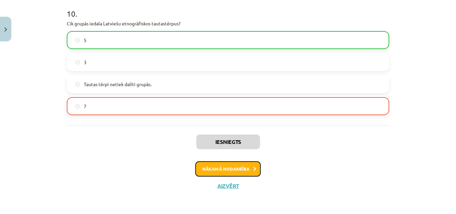
click at [236, 168] on button "Nākamā nodarbība" at bounding box center [227, 168] width 65 height 15
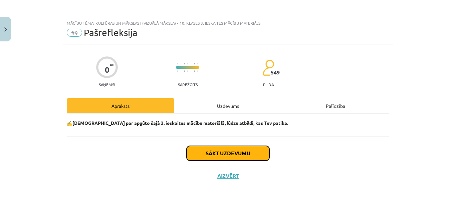
click at [239, 158] on button "Sākt uzdevumu" at bounding box center [228, 153] width 83 height 15
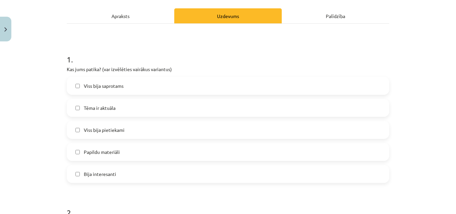
click at [149, 77] on label "Viss bija saprotams" at bounding box center [227, 85] width 321 height 17
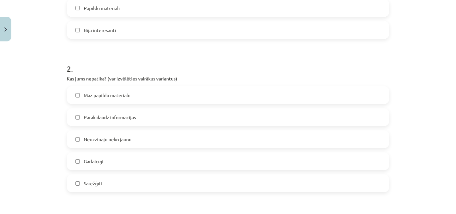
click at [140, 92] on label "Maz papildu materiālu" at bounding box center [227, 95] width 321 height 17
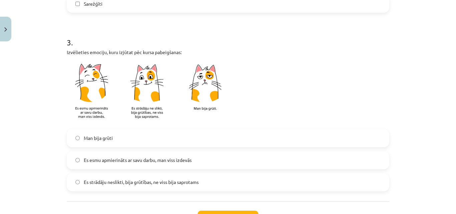
scroll to position [434, 0]
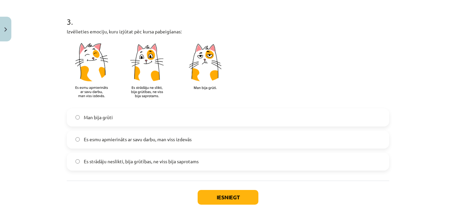
click at [123, 125] on label "Man bija grūti" at bounding box center [227, 117] width 321 height 17
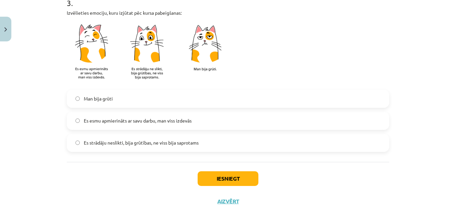
scroll to position [468, 0]
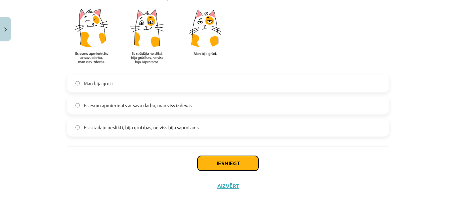
click at [226, 165] on button "Iesniegt" at bounding box center [228, 163] width 61 height 15
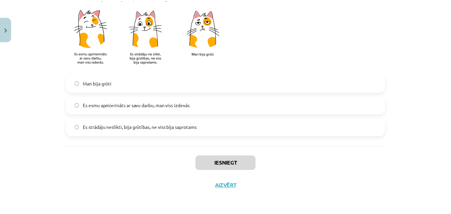
scroll to position [500, 0]
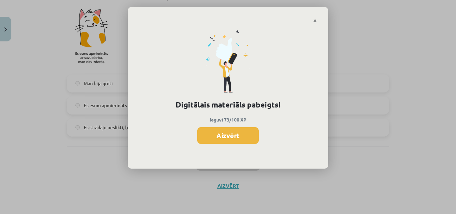
click at [227, 140] on button "Aizvērt" at bounding box center [227, 135] width 61 height 17
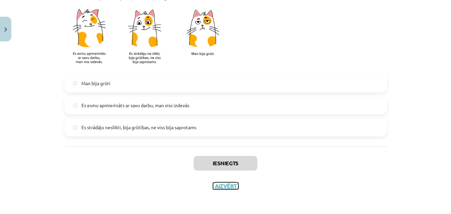
click at [223, 186] on button "Aizvērt" at bounding box center [225, 186] width 25 height 7
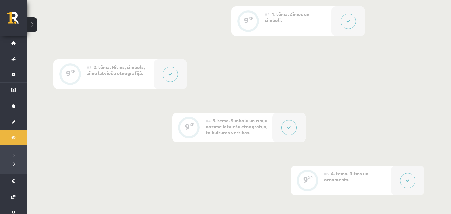
scroll to position [0, 0]
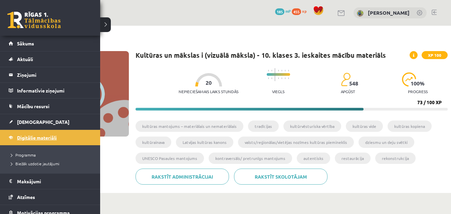
click at [26, 136] on span "Digitālie materiāli" at bounding box center [37, 138] width 40 height 6
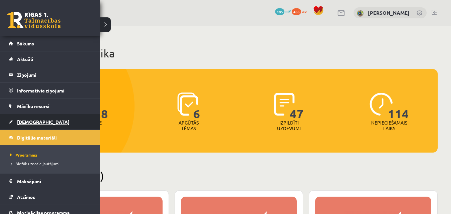
click at [26, 122] on span "[DEMOGRAPHIC_DATA]" at bounding box center [43, 122] width 52 height 6
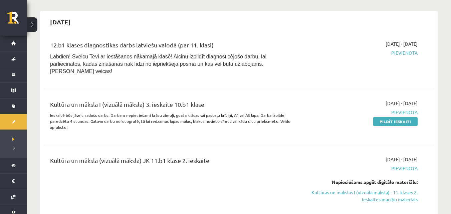
scroll to position [467, 0]
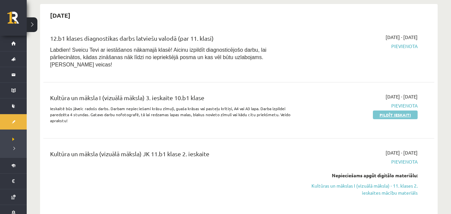
click at [386, 110] on link "Pildīt ieskaiti" at bounding box center [395, 114] width 45 height 9
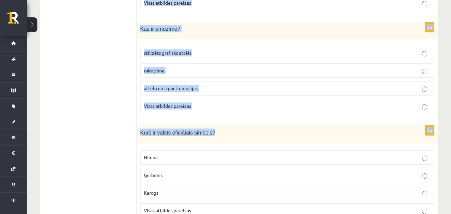
scroll to position [1690, 0]
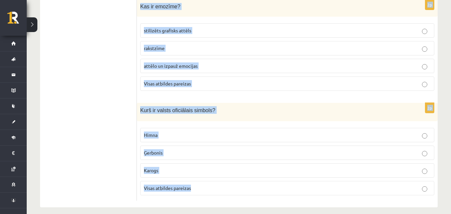
drag, startPoint x: 139, startPoint y: 48, endPoint x: 255, endPoint y: 180, distance: 175.5
copy form "Lor ip dolorsit ametconse? Adipi elitseddoe temporin, utlabore, etdoloremag ali…"
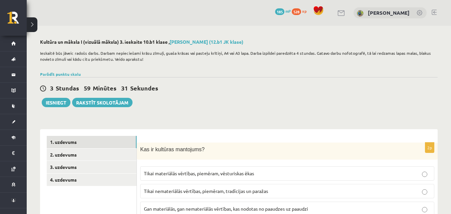
scroll to position [100, 0]
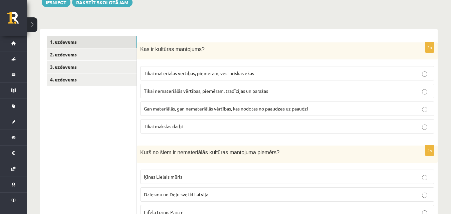
click at [265, 110] on span "Gan materiālās, gan nemateriālās vērtības, kas nodotas no paaudzes uz paaudzi" at bounding box center [226, 108] width 164 height 6
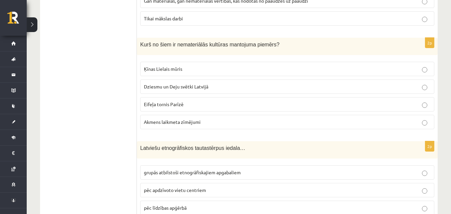
scroll to position [234, 0]
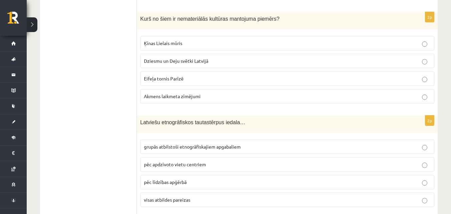
click at [190, 64] on p "Dziesmu un Deju svētki Latvijā" at bounding box center [287, 60] width 287 height 7
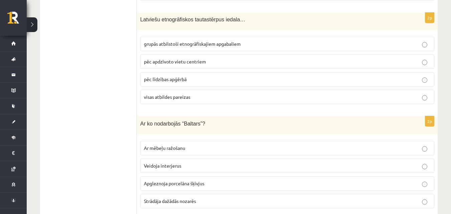
scroll to position [346, 0]
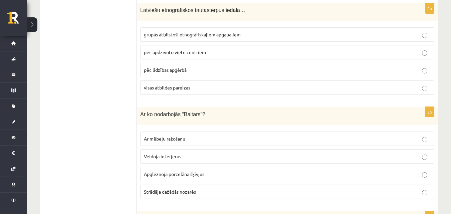
click at [231, 35] on span "grupās atbilstoši etnogrāfiskajiem apgabaliem" at bounding box center [192, 34] width 97 height 6
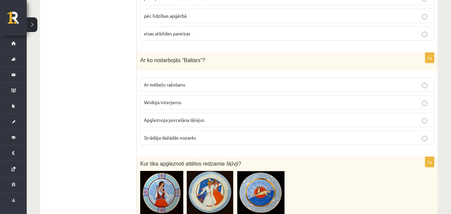
scroll to position [446, 0]
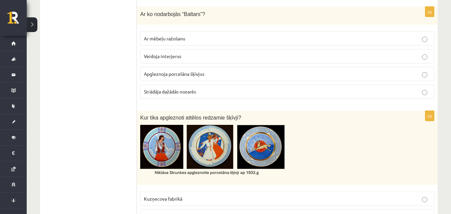
click at [204, 74] on span "Apgleznoja porcelāna šķīvjus" at bounding box center [174, 74] width 60 height 6
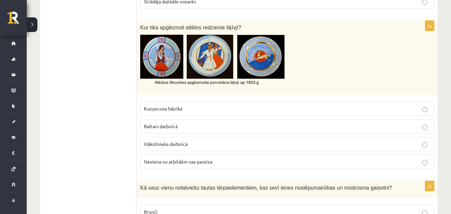
scroll to position [546, 0]
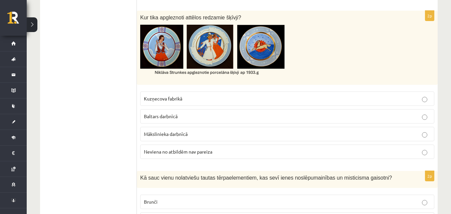
click at [191, 120] on p "Baltars darbnīcā" at bounding box center [287, 116] width 287 height 7
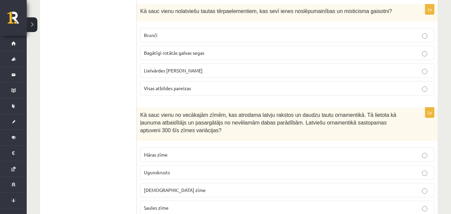
scroll to position [713, 0]
click at [197, 88] on p "Visas atbildes pareizas" at bounding box center [287, 87] width 287 height 7
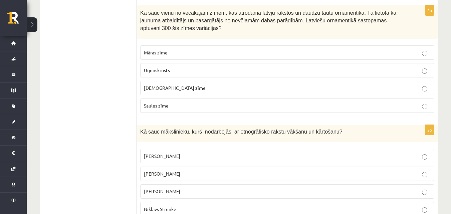
scroll to position [780, 0]
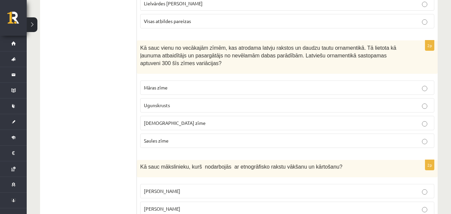
click at [179, 125] on p "Dieva zīme" at bounding box center [287, 123] width 287 height 7
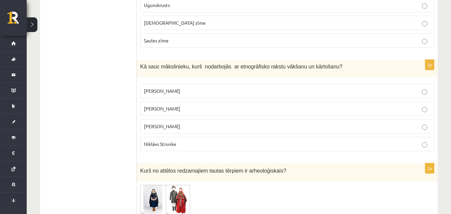
scroll to position [913, 0]
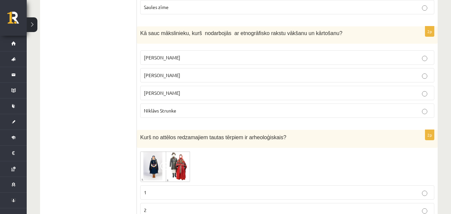
click at [174, 93] on p "Rihards Zariņš" at bounding box center [287, 92] width 287 height 7
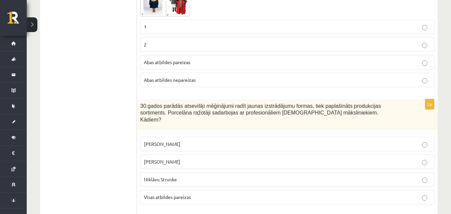
scroll to position [1013, 0]
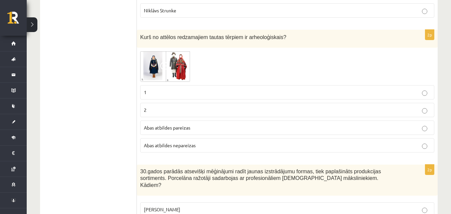
click at [159, 94] on p "1" at bounding box center [287, 92] width 287 height 7
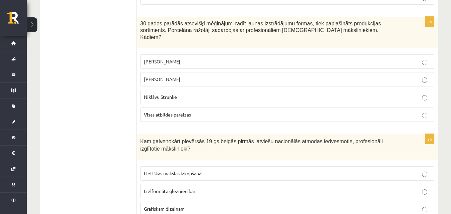
scroll to position [1165, 0]
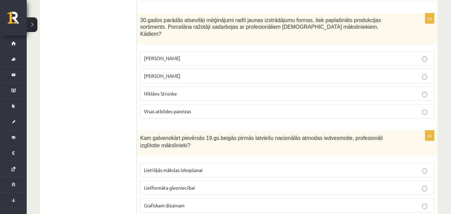
click at [177, 108] on span "Visas atbildes pareizas" at bounding box center [167, 111] width 47 height 6
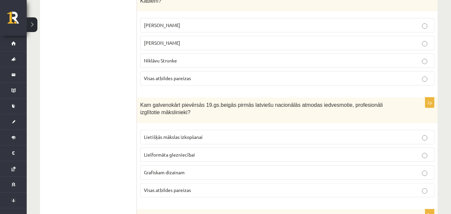
scroll to position [1265, 0]
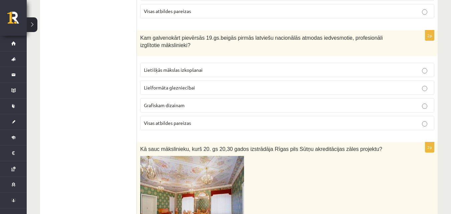
click at [193, 120] on p "Visas atbildes pareizas" at bounding box center [287, 123] width 287 height 7
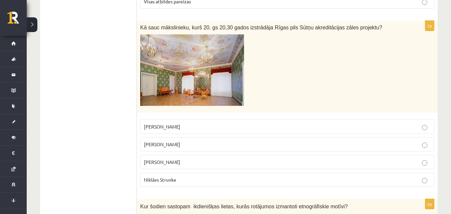
scroll to position [1398, 0]
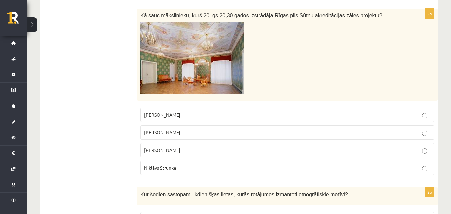
click at [192, 147] on p "Sigismunds Vidbergs" at bounding box center [287, 150] width 287 height 7
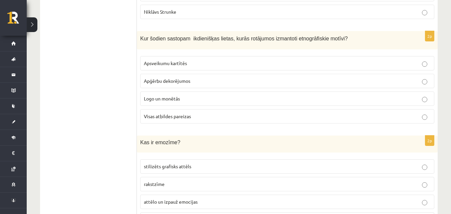
scroll to position [1565, 0]
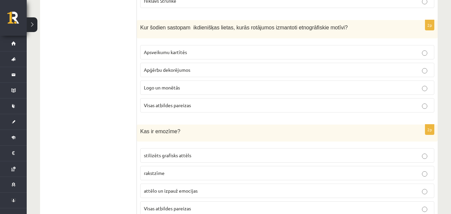
click at [186, 106] on label "Visas atbildes pareizas" at bounding box center [287, 105] width 294 height 14
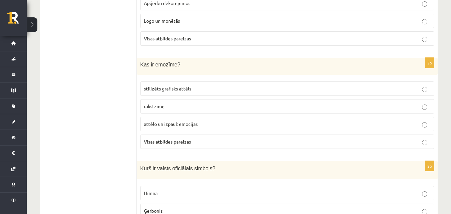
click at [218, 138] on p "Visas atbildes pareizas" at bounding box center [287, 141] width 287 height 7
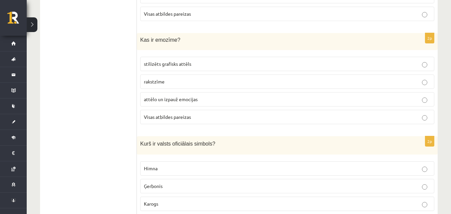
scroll to position [1690, 0]
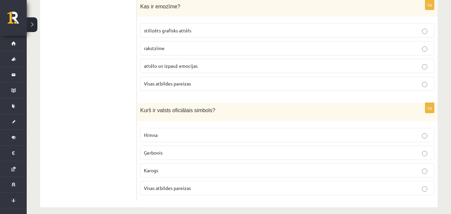
click at [181, 185] on span "Visas atbildes pareizas" at bounding box center [167, 188] width 47 height 6
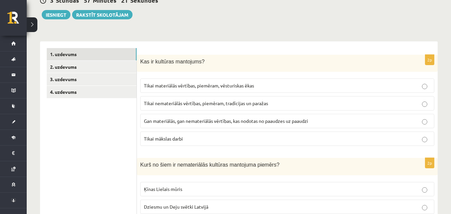
scroll to position [0, 0]
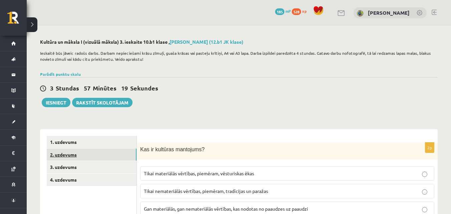
click at [72, 156] on link "2. uzdevums" at bounding box center [92, 155] width 90 height 12
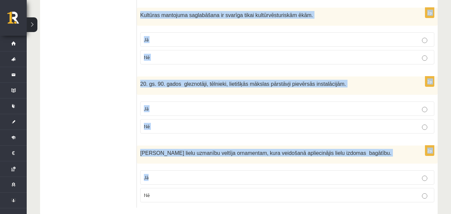
scroll to position [632, 0]
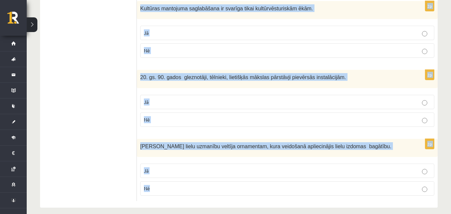
drag, startPoint x: 141, startPoint y: 149, endPoint x: 248, endPoint y: 182, distance: 112.1
copy form "20.gs.60.gadu sākumā tēlotājmāksla, literatūra, kino un teātris tika pasludināt…"
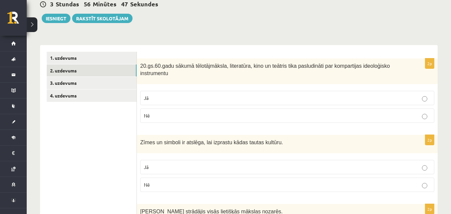
scroll to position [64, 0]
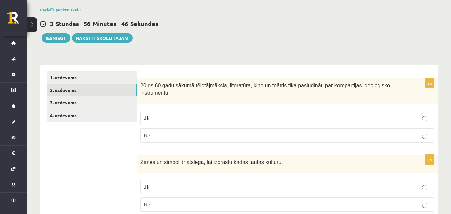
click at [179, 114] on p "Jā" at bounding box center [287, 117] width 287 height 7
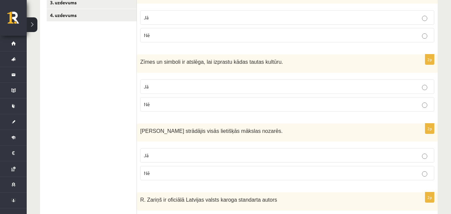
click at [178, 84] on label "Jā" at bounding box center [287, 86] width 294 height 14
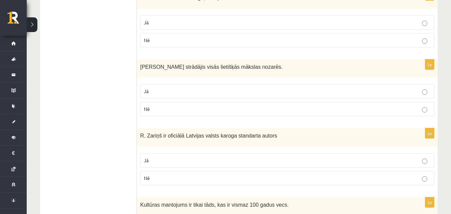
scroll to position [231, 0]
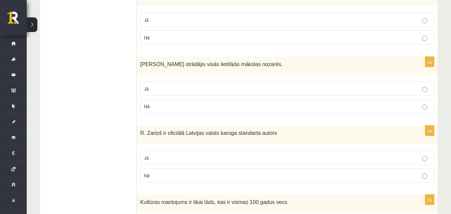
click at [178, 86] on label "Jā" at bounding box center [287, 88] width 294 height 14
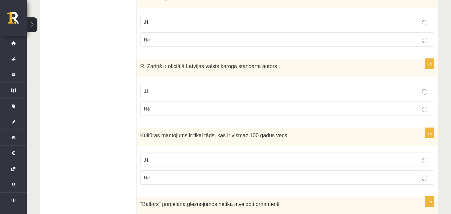
click at [180, 87] on p "Jā" at bounding box center [287, 90] width 287 height 7
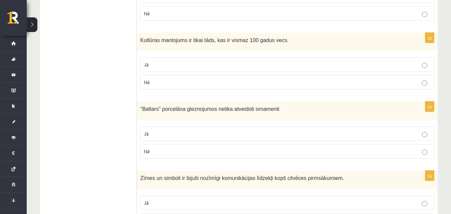
scroll to position [398, 0]
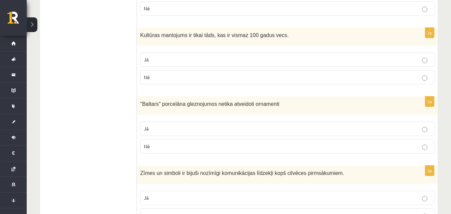
click at [189, 74] on p "Nē" at bounding box center [287, 77] width 287 height 7
click at [197, 143] on p "Nē" at bounding box center [287, 146] width 287 height 7
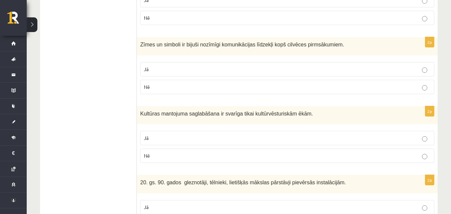
scroll to position [538, 0]
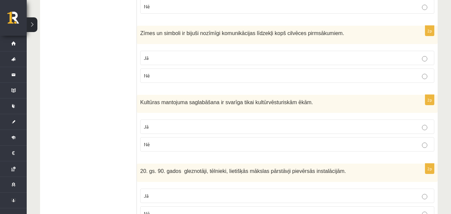
click at [319, 54] on p "Jā" at bounding box center [287, 57] width 287 height 7
click at [257, 123] on p "Jā" at bounding box center [287, 126] width 287 height 7
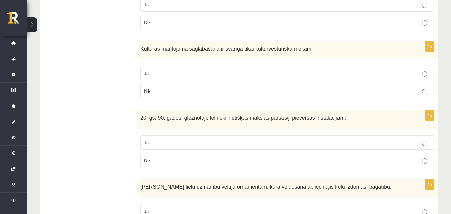
scroll to position [632, 0]
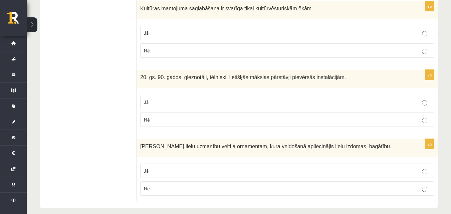
click at [181, 167] on p "Jā" at bounding box center [287, 170] width 287 height 7
click at [194, 98] on p "Jā" at bounding box center [287, 101] width 287 height 7
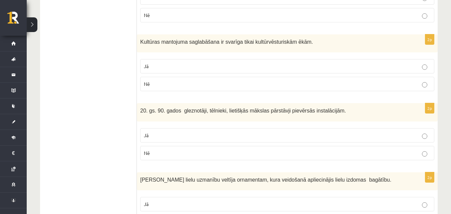
scroll to position [565, 0]
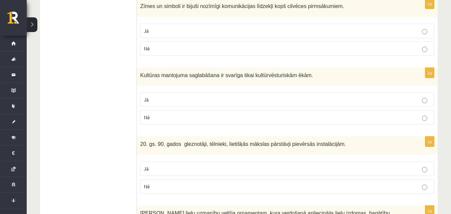
click at [184, 114] on p "Nē" at bounding box center [287, 117] width 287 height 7
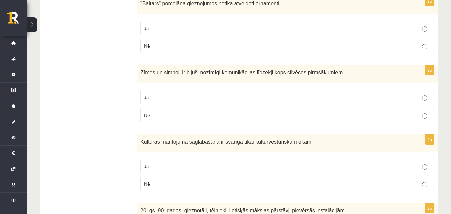
scroll to position [498, 0]
click at [189, 94] on p "Jā" at bounding box center [287, 97] width 287 height 7
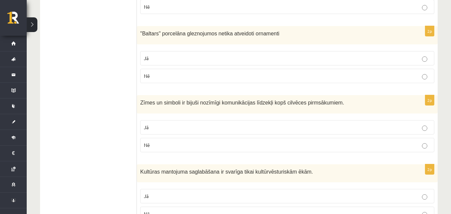
scroll to position [432, 0]
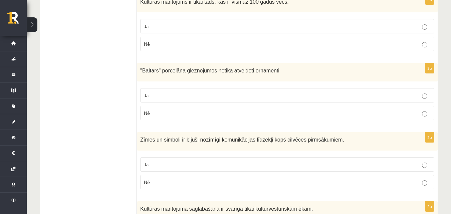
click at [196, 42] on label "Nē" at bounding box center [287, 44] width 294 height 14
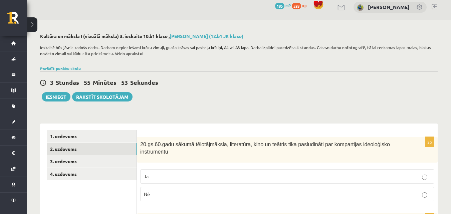
scroll to position [0, 0]
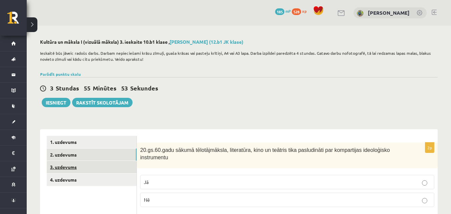
click at [65, 166] on link "3. uzdevums" at bounding box center [92, 167] width 90 height 12
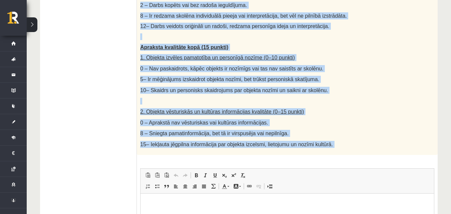
scroll to position [401, 0]
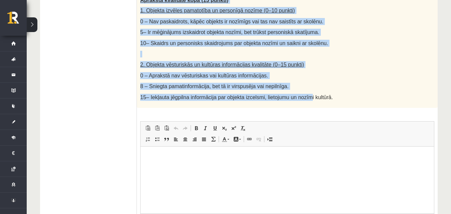
drag, startPoint x: 139, startPoint y: 115, endPoint x: 298, endPoint y: 103, distance: 159.7
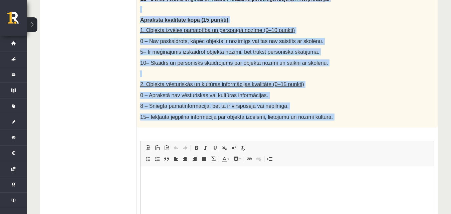
scroll to position [434, 0]
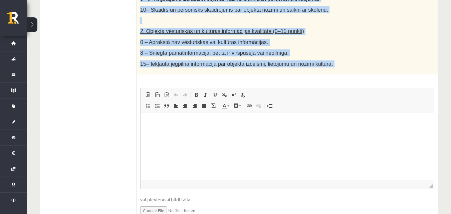
drag, startPoint x: 279, startPoint y: 227, endPoint x: 275, endPoint y: 146, distance: 81.2
copy div "Radošs projekts: "Mans kultūras mantojuma objekts" Darba uzdevums: Izvēlieties …"
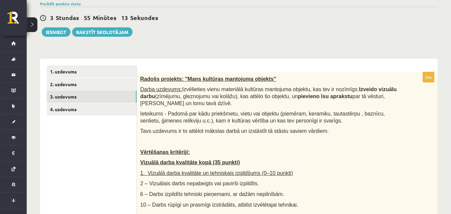
scroll to position [134, 0]
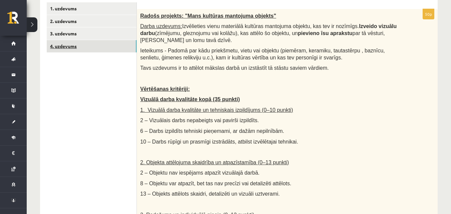
click at [75, 47] on link "4. uzdevums" at bounding box center [92, 46] width 90 height 12
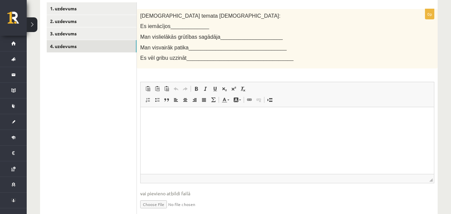
scroll to position [0, 0]
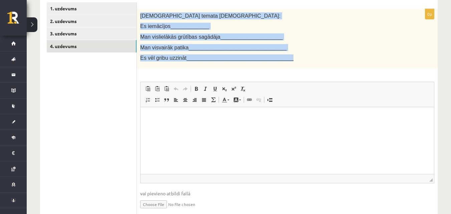
drag, startPoint x: 140, startPoint y: 12, endPoint x: 303, endPoint y: 67, distance: 172.0
click at [303, 67] on div "Šī temata ietvaros: Es iemācījos_____________ Man vislielākās grūtības sagādāja…" at bounding box center [287, 38] width 301 height 59
copy div "Šī temata ietvaros: Es iemācījos_____________ Man vislielākās grūtības sagādāja…"
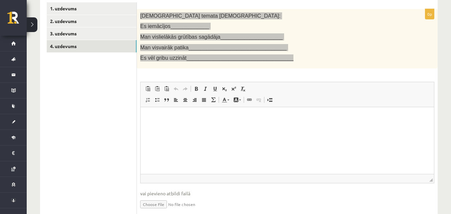
click at [217, 121] on html at bounding box center [287, 117] width 293 height 20
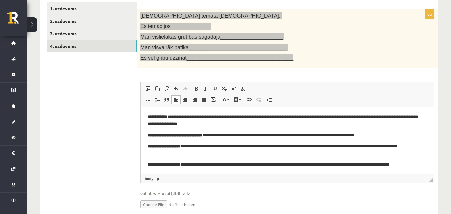
scroll to position [67, 0]
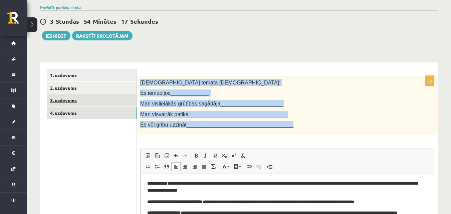
click at [72, 102] on link "3. uzdevums" at bounding box center [92, 100] width 90 height 12
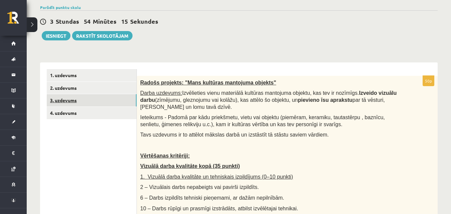
scroll to position [0, 0]
click at [64, 35] on button "Iesniegt" at bounding box center [56, 35] width 29 height 9
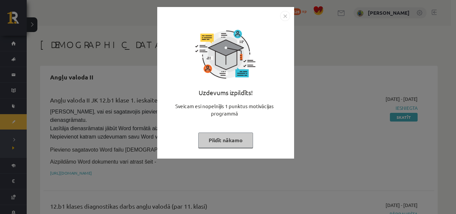
click at [285, 16] on img "Close" at bounding box center [285, 16] width 10 height 10
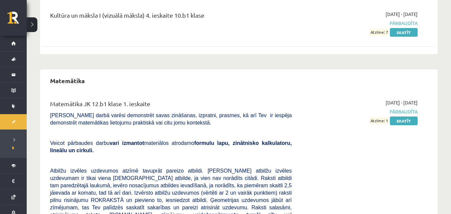
scroll to position [417, 0]
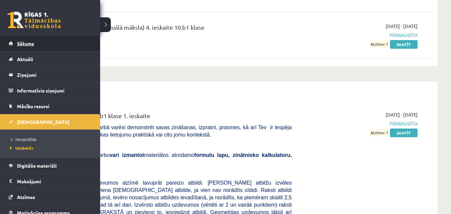
click at [21, 44] on span "Sākums" at bounding box center [25, 43] width 17 height 6
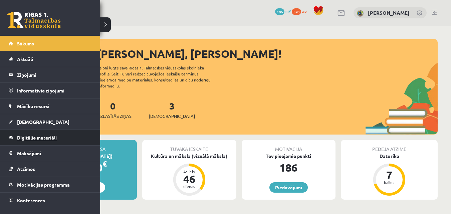
click at [30, 135] on span "Digitālie materiāli" at bounding box center [37, 138] width 40 height 6
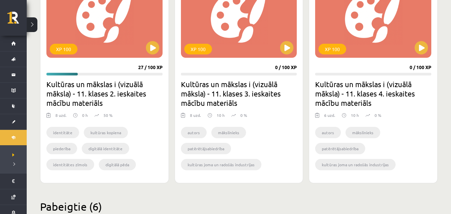
scroll to position [234, 0]
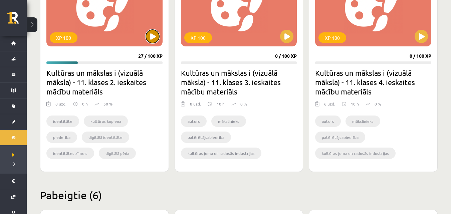
click at [153, 34] on button at bounding box center [152, 36] width 13 height 13
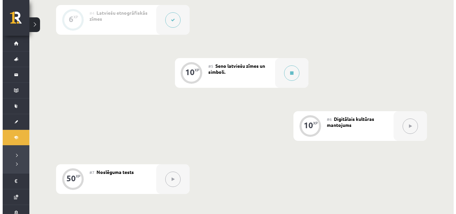
scroll to position [325, 0]
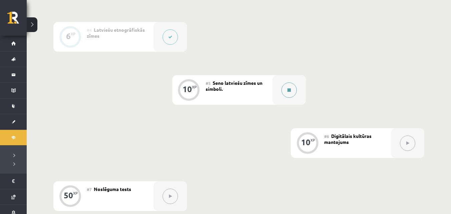
click at [292, 92] on button at bounding box center [288, 89] width 15 height 15
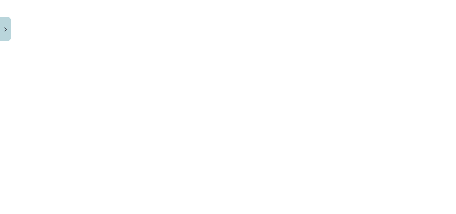
scroll to position [1793, 0]
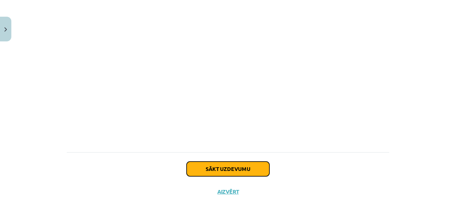
click at [232, 168] on button "Sākt uzdevumu" at bounding box center [228, 169] width 83 height 15
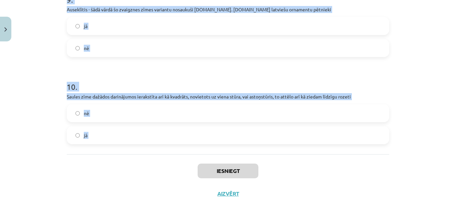
scroll to position [851, 0]
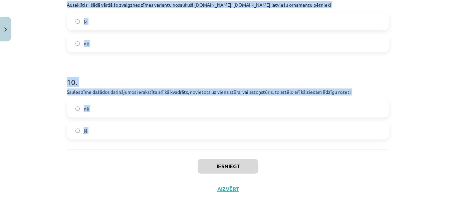
drag, startPoint x: 64, startPoint y: 140, endPoint x: 170, endPoint y: 156, distance: 106.3
copy form "Latviešu zemnieks savus darāmos darbus nesaistīja ar mēness fāžu ritu nē jā 2 .…"
click at [43, 61] on div "Mācību tēma: Kultūras un mākslas i (vizuālā māksla) - 11. klases 2. ieskaites m…" at bounding box center [228, 107] width 456 height 214
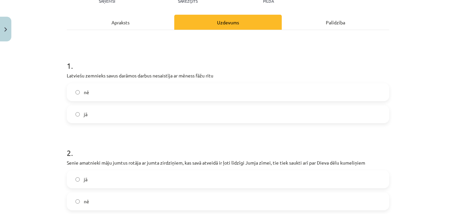
click at [105, 91] on label "nē" at bounding box center [227, 92] width 321 height 17
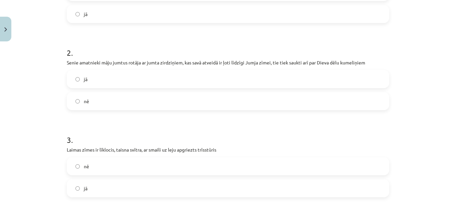
click at [144, 80] on label "jā" at bounding box center [227, 79] width 321 height 17
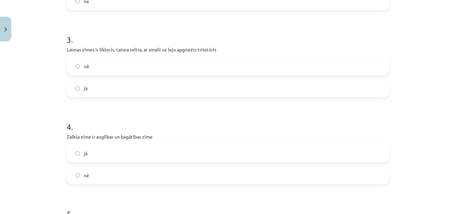
click at [133, 85] on label "jā" at bounding box center [227, 88] width 321 height 17
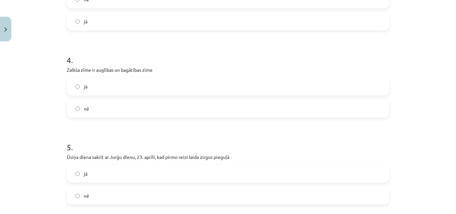
click at [134, 84] on label "jā" at bounding box center [227, 86] width 321 height 17
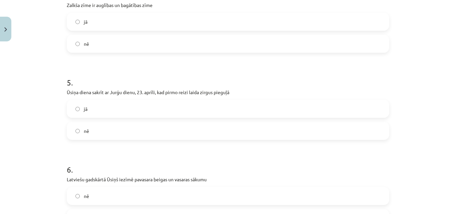
scroll to position [417, 0]
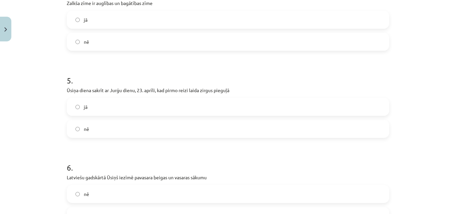
click at [125, 111] on label "jā" at bounding box center [227, 106] width 321 height 17
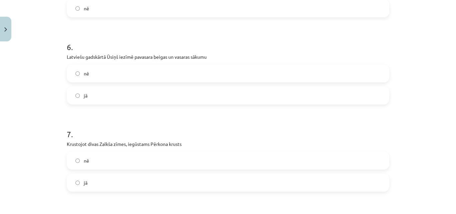
scroll to position [551, 0]
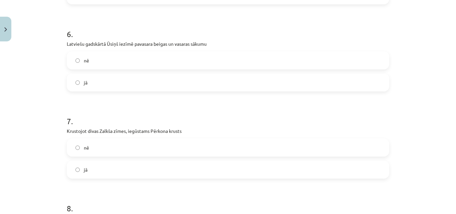
click at [120, 83] on label "jā" at bounding box center [227, 82] width 321 height 17
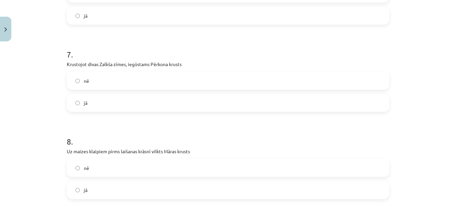
click at [128, 107] on label "jā" at bounding box center [227, 102] width 321 height 17
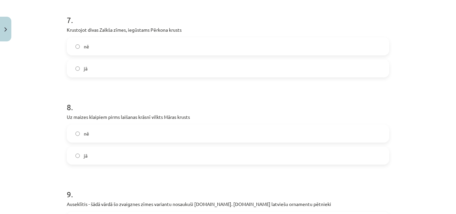
scroll to position [684, 0]
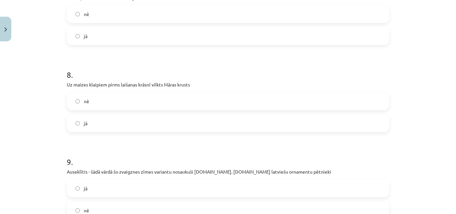
click at [130, 123] on label "jā" at bounding box center [227, 123] width 321 height 17
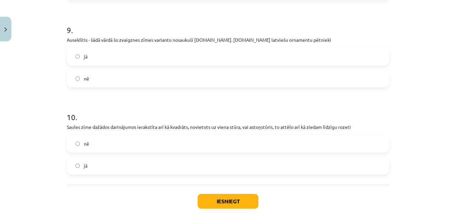
scroll to position [818, 0]
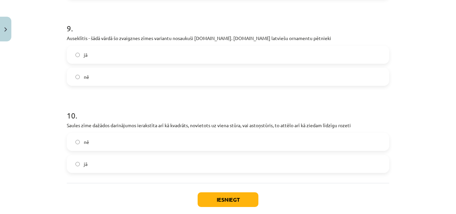
click at [136, 53] on label "jā" at bounding box center [227, 54] width 321 height 17
click at [124, 163] on label "jā" at bounding box center [227, 164] width 321 height 17
click at [223, 196] on button "Iesniegt" at bounding box center [228, 199] width 61 height 15
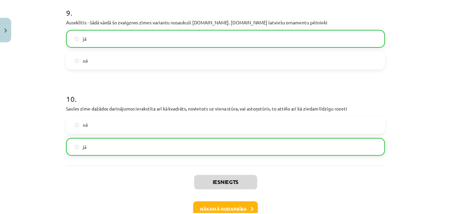
scroll to position [876, 0]
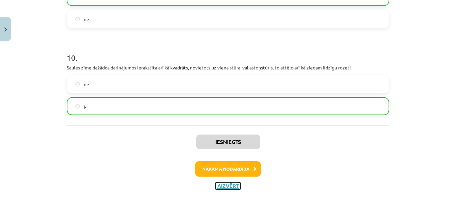
click at [224, 184] on button "Aizvērt" at bounding box center [227, 186] width 25 height 7
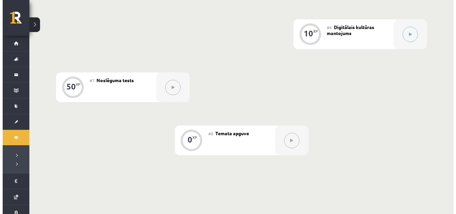
scroll to position [392, 0]
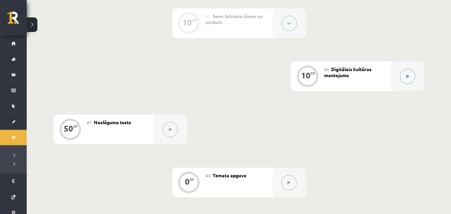
click at [413, 74] on button at bounding box center [407, 76] width 15 height 15
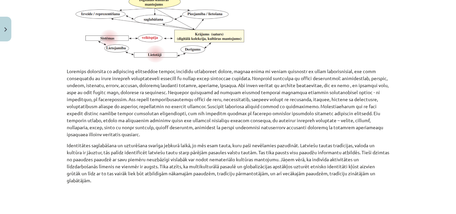
scroll to position [507, 0]
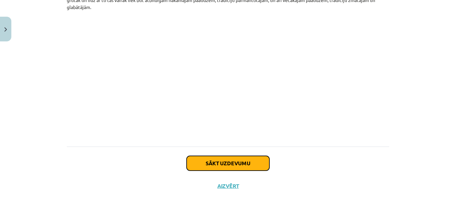
click at [218, 162] on button "Sākt uzdevumu" at bounding box center [228, 163] width 83 height 15
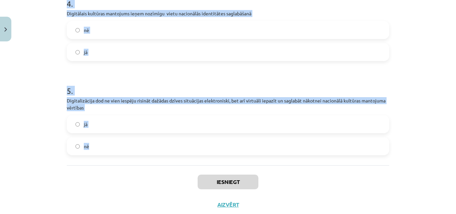
scroll to position [433, 0]
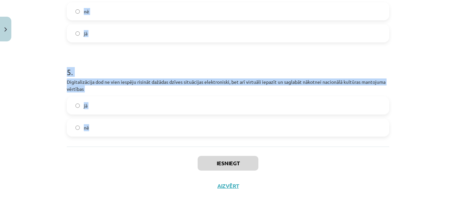
drag, startPoint x: 70, startPoint y: 140, endPoint x: 199, endPoint y: 146, distance: 128.7
copy form "Digitālais kultūras mantojums ir visu veidu informācija internetā jā nē 2 . Nac…"
click at [24, 94] on div "Mācību tēma: Kultūras un mākslas i (vizuālā māksla) - 11. klases 2. ieskaites m…" at bounding box center [228, 107] width 456 height 214
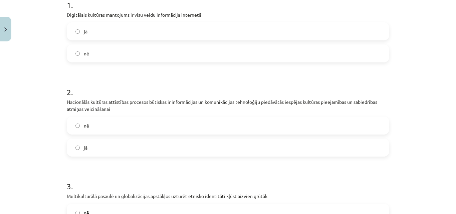
scroll to position [32, 0]
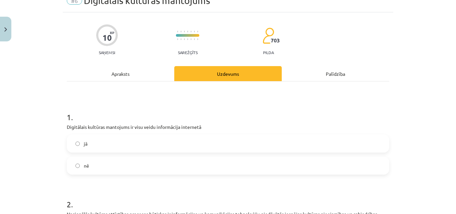
click at [91, 165] on label "nē" at bounding box center [227, 165] width 321 height 17
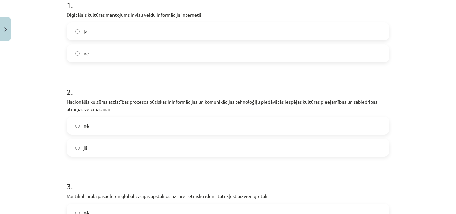
scroll to position [166, 0]
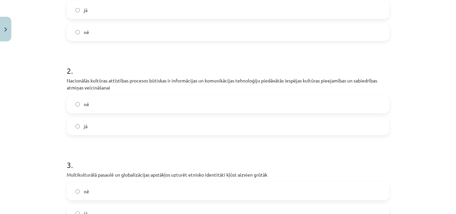
click at [97, 123] on label "jā" at bounding box center [227, 126] width 321 height 17
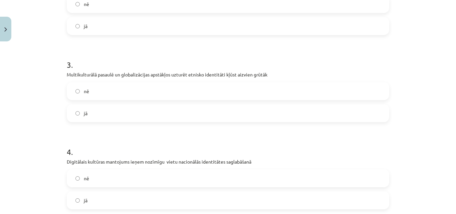
click at [99, 117] on label "jā" at bounding box center [227, 113] width 321 height 17
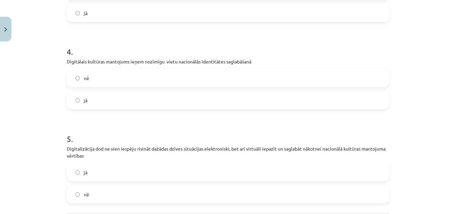
click at [97, 104] on label "jā" at bounding box center [227, 100] width 321 height 17
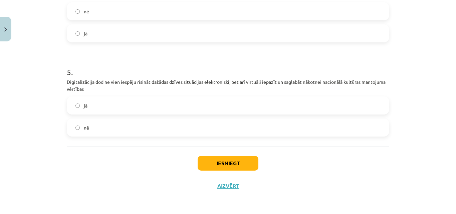
click at [100, 108] on label "jā" at bounding box center [227, 105] width 321 height 17
click at [215, 166] on button "Iesniegt" at bounding box center [228, 163] width 61 height 15
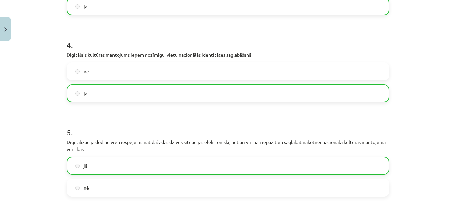
scroll to position [454, 0]
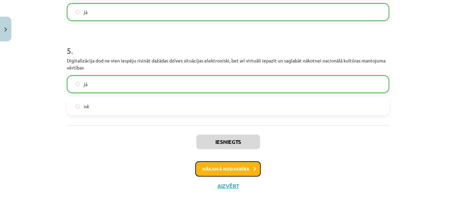
click at [216, 168] on button "Nākamā nodarbība" at bounding box center [227, 168] width 65 height 15
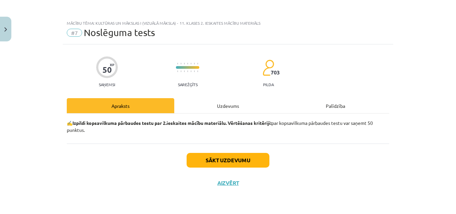
scroll to position [0, 0]
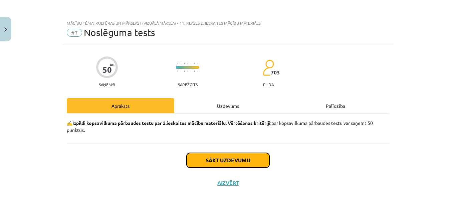
click at [210, 159] on button "Sākt uzdevumu" at bounding box center [228, 160] width 83 height 15
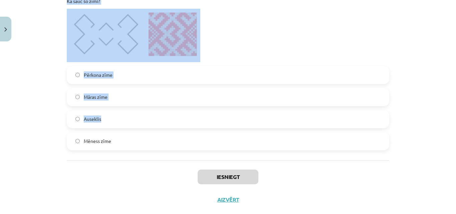
scroll to position [1389, 0]
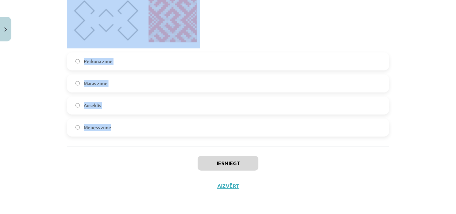
drag, startPoint x: 65, startPoint y: 58, endPoint x: 128, endPoint y: 131, distance: 96.8
copy form "Pērkona zīme ir ... svētības un enerģijas simbols veselības, labklājības simbol…"
click at [43, 69] on div "Mācību tēma: Kultūras un mākslas i (vizuālā māksla) - 11. klases 2. ieskaites m…" at bounding box center [228, 107] width 456 height 214
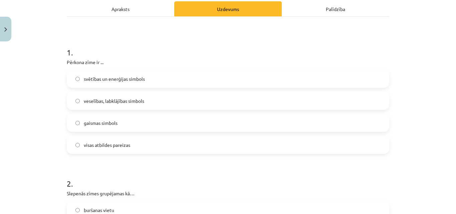
scroll to position [100, 0]
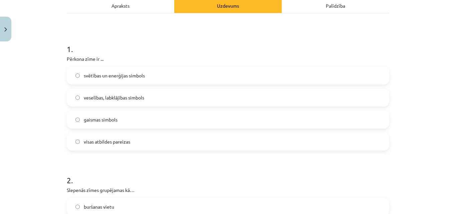
click at [122, 143] on span "visas atbildes pareizas" at bounding box center [107, 141] width 46 height 7
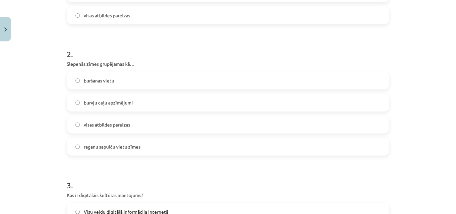
scroll to position [234, 0]
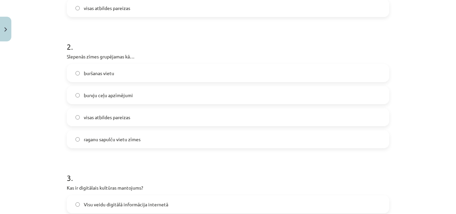
click at [121, 118] on span "visas atbildes pareizas" at bounding box center [107, 117] width 46 height 7
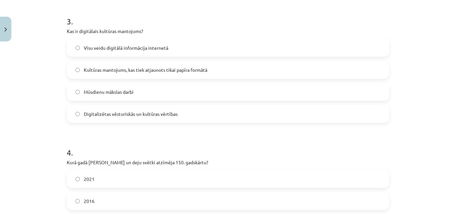
scroll to position [401, 0]
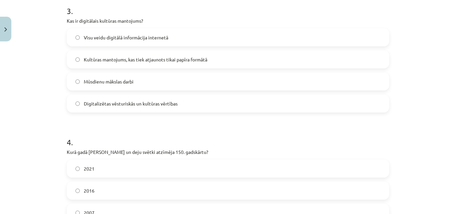
click at [165, 102] on span "Digitalizētas vēsturiskās un kultūras vērtības" at bounding box center [131, 103] width 94 height 7
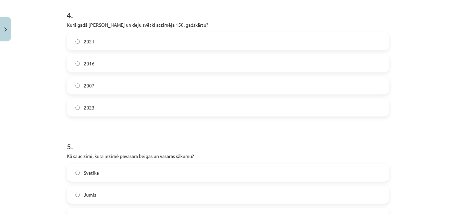
scroll to position [534, 0]
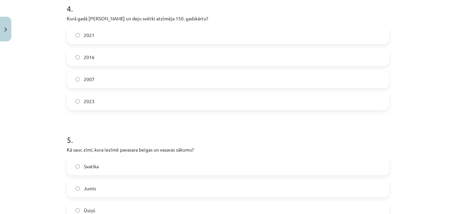
click at [98, 60] on label "2016" at bounding box center [227, 57] width 321 height 17
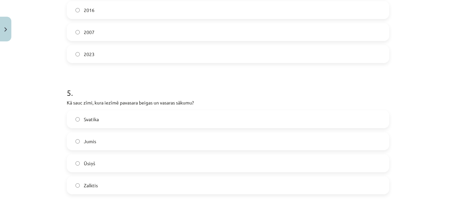
scroll to position [668, 0]
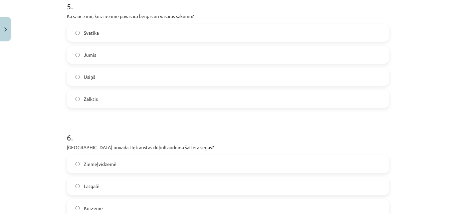
click at [108, 77] on label "Ūsiņš" at bounding box center [227, 76] width 321 height 17
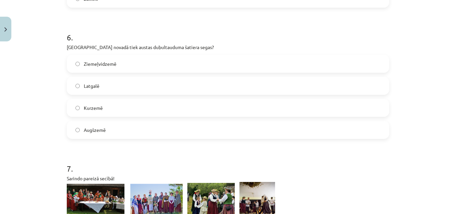
scroll to position [801, 0]
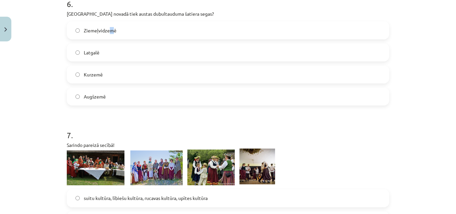
click at [108, 32] on span "Ziemeļvidzemē" at bounding box center [100, 30] width 33 height 7
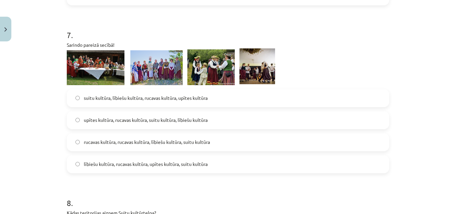
scroll to position [935, 0]
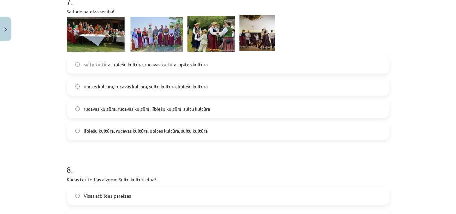
click at [107, 86] on span "upītes kultūra, rucavas kultūra, suitu kultūra, lībiešu kultūra" at bounding box center [146, 86] width 124 height 7
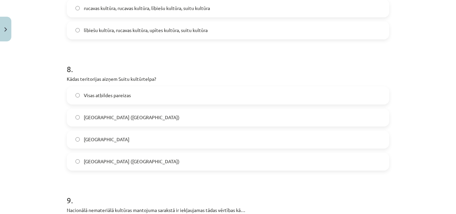
scroll to position [1068, 0]
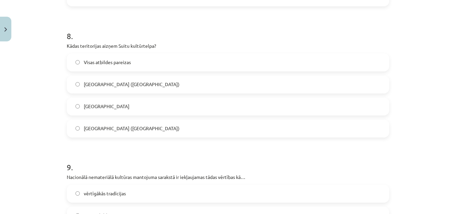
click at [115, 66] on label "Visas atbildes pareizas" at bounding box center [227, 62] width 321 height 17
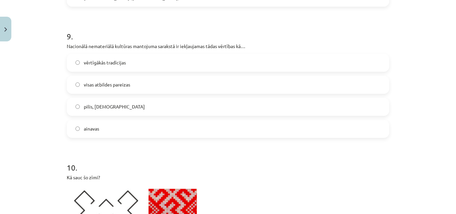
scroll to position [1202, 0]
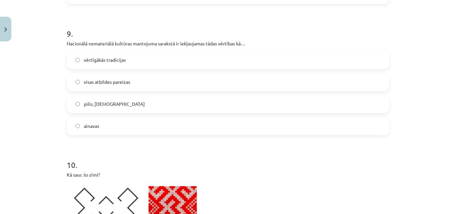
click at [110, 79] on span "visas atbildes pareizas" at bounding box center [107, 81] width 46 height 7
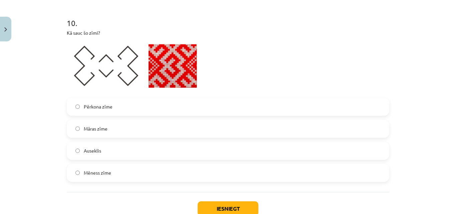
scroll to position [1369, 0]
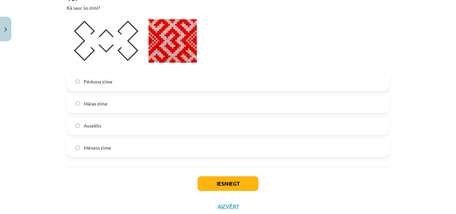
click at [114, 84] on label "Pērkona zīme" at bounding box center [227, 81] width 321 height 17
click at [237, 186] on button "Iesniegt" at bounding box center [228, 183] width 61 height 15
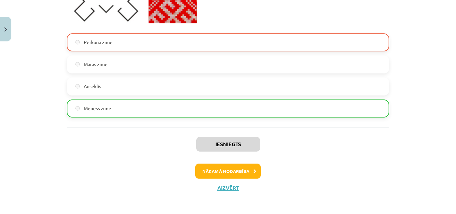
scroll to position [1410, 0]
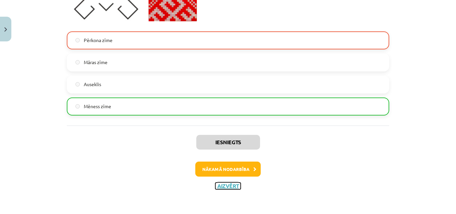
click at [225, 186] on button "Aizvērt" at bounding box center [227, 186] width 25 height 7
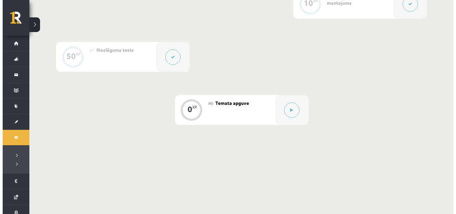
scroll to position [492, 0]
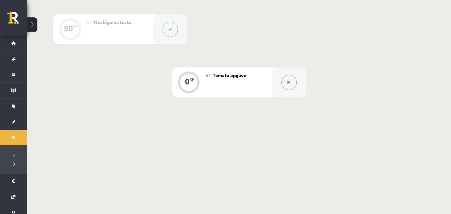
click at [289, 83] on icon at bounding box center [288, 82] width 3 height 4
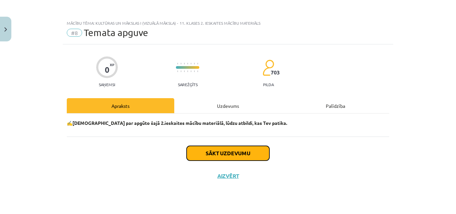
click at [251, 153] on button "Sākt uzdevumu" at bounding box center [228, 153] width 83 height 15
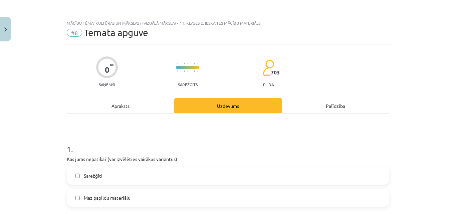
click at [161, 175] on label "Sarežģīti" at bounding box center [227, 175] width 321 height 17
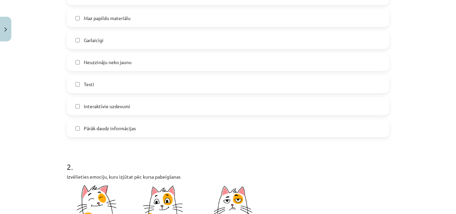
scroll to position [200, 0]
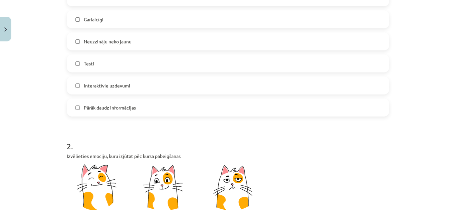
click at [120, 22] on label "Garlaicīgi" at bounding box center [227, 19] width 321 height 17
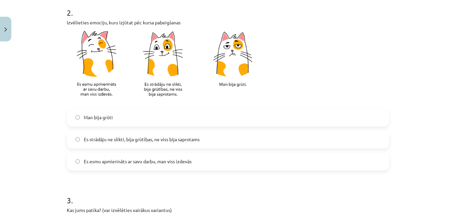
click at [131, 122] on label "Man bija grūti" at bounding box center [227, 117] width 321 height 17
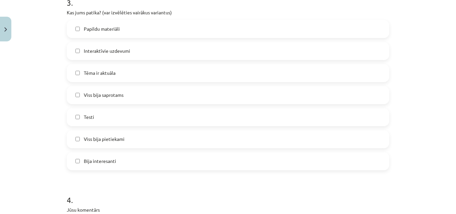
scroll to position [534, 0]
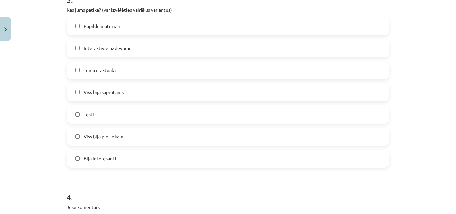
click at [122, 29] on label "Papildu materiāli" at bounding box center [227, 26] width 321 height 17
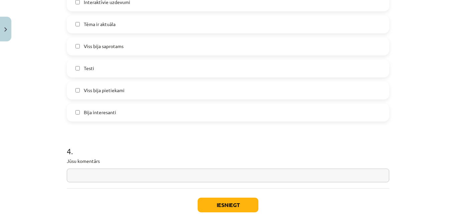
scroll to position [622, 0]
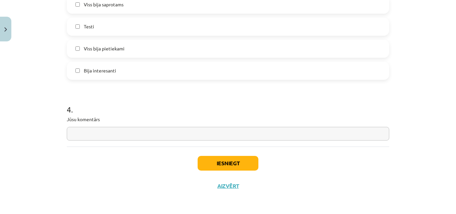
click at [121, 55] on label "Viss bija pietiekami" at bounding box center [227, 48] width 321 height 17
click at [221, 165] on button "Iesniegt" at bounding box center [228, 163] width 61 height 15
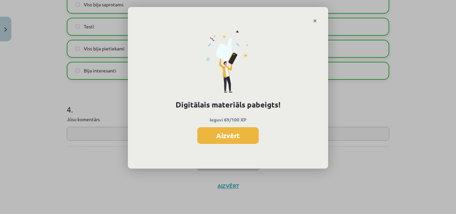
scroll to position [492, 0]
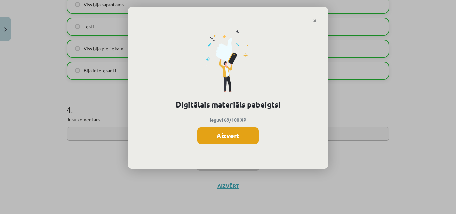
click at [234, 135] on button "Aizvērt" at bounding box center [227, 135] width 61 height 17
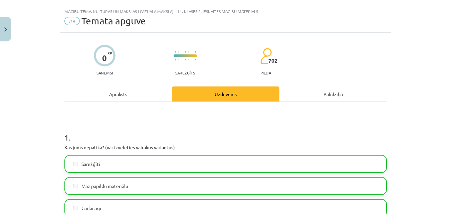
scroll to position [0, 0]
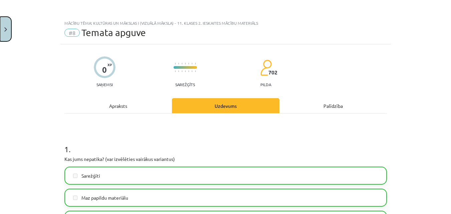
click at [2, 24] on button "Close" at bounding box center [5, 29] width 11 height 25
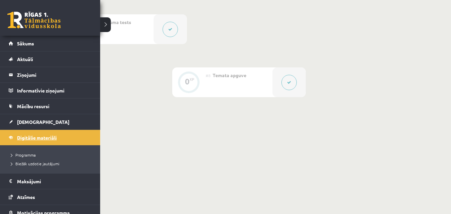
click at [25, 138] on span "Digitālie materiāli" at bounding box center [37, 138] width 40 height 6
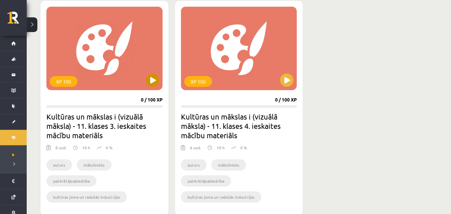
scroll to position [200, 0]
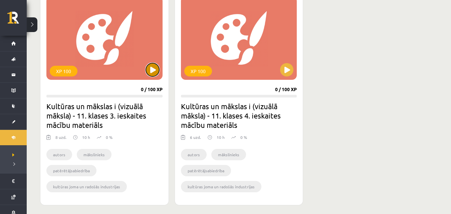
click at [149, 72] on button at bounding box center [152, 69] width 13 height 13
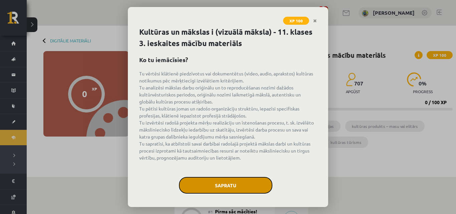
click at [237, 181] on button "Sapratu" at bounding box center [225, 185] width 93 height 17
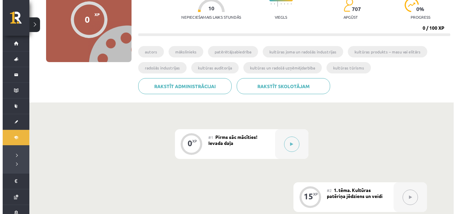
scroll to position [100, 0]
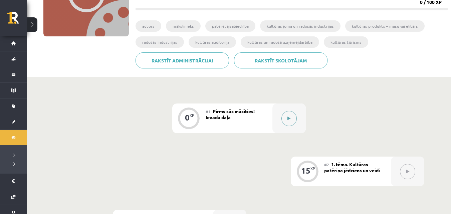
click at [287, 117] on icon at bounding box center [288, 119] width 3 height 4
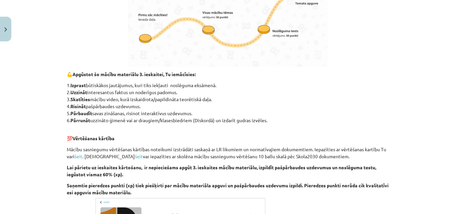
scroll to position [422, 0]
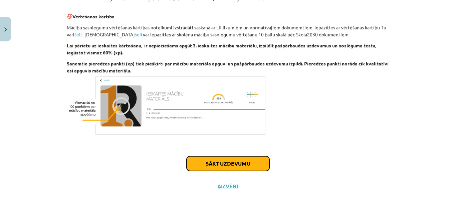
click at [222, 164] on button "Sākt uzdevumu" at bounding box center [228, 163] width 83 height 15
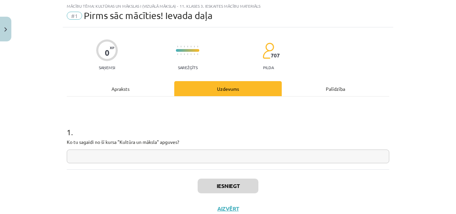
scroll to position [17, 0]
drag, startPoint x: 63, startPoint y: 142, endPoint x: 192, endPoint y: 145, distance: 129.6
click at [193, 146] on div "0 XP Saņemsi Sarežģīts 707 pilda Apraksts Uzdevums Palīdzība 1 . Ko tu sagaidi …" at bounding box center [228, 124] width 330 height 193
copy p
click at [56, 70] on div "Mācību tēma: Kultūras un mākslas i (vizuālā māksla) - 11. klases 3. ieskaites m…" at bounding box center [228, 107] width 456 height 214
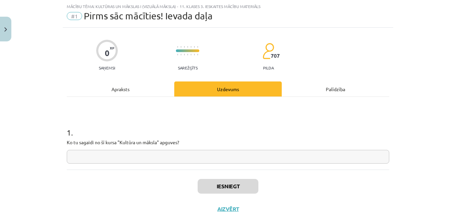
click at [164, 156] on input "text" at bounding box center [228, 157] width 322 height 14
paste input "**********"
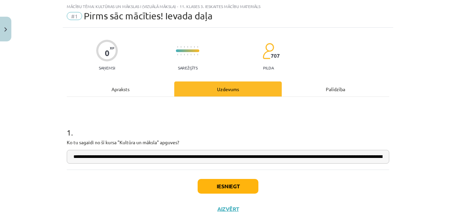
scroll to position [0, 2083]
type input "**********"
click at [219, 183] on button "Iesniegt" at bounding box center [228, 186] width 61 height 15
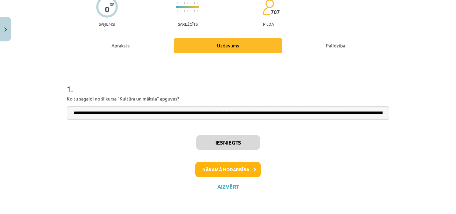
scroll to position [61, 0]
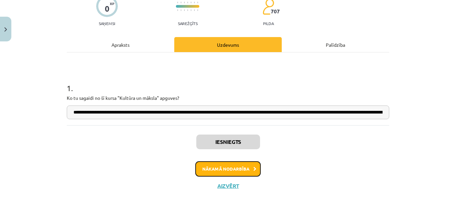
click at [233, 168] on button "Nākamā nodarbība" at bounding box center [227, 168] width 65 height 15
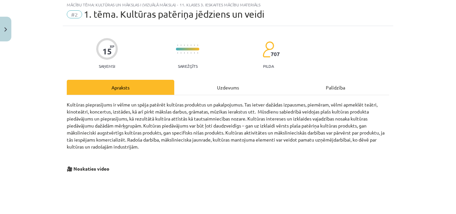
scroll to position [17, 0]
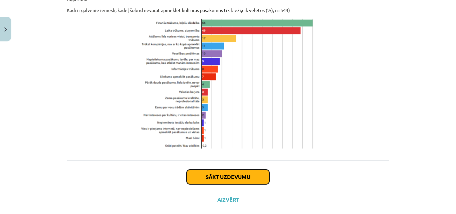
click at [260, 170] on button "Sākt uzdevumu" at bounding box center [228, 177] width 83 height 15
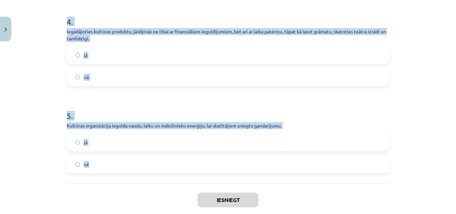
scroll to position [433, 0]
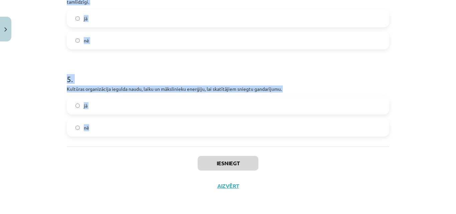
drag, startPoint x: 67, startPoint y: 141, endPoint x: 256, endPoint y: 139, distance: 188.9
copy form "Visos Latvijas novados kultūras pasākumi tiek piedāvāti bez maksas, kas ir vien…"
click at [44, 49] on div "Mācību tēma: Kultūras un mākslas i (vizuālā māksla) - 11. klases 3. ieskaites m…" at bounding box center [228, 107] width 456 height 214
click at [47, 17] on div "Mācību tēma: Kultūras un mākslas i (vizuālā māksla) - 11. klases 3. ieskaites m…" at bounding box center [228, 107] width 456 height 214
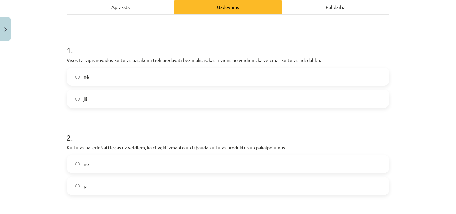
scroll to position [32, 0]
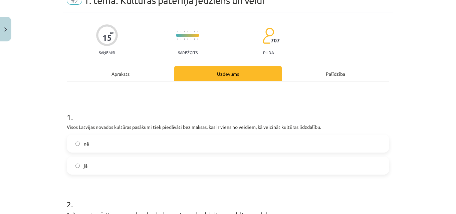
click at [105, 147] on label "nē" at bounding box center [227, 143] width 321 height 17
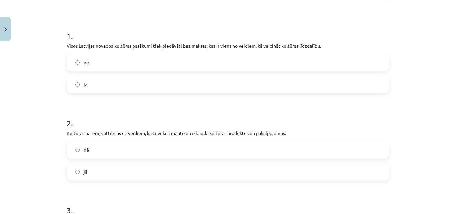
scroll to position [166, 0]
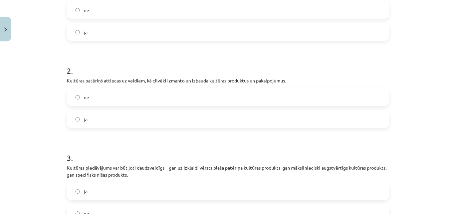
click at [86, 122] on label "jā" at bounding box center [227, 119] width 321 height 17
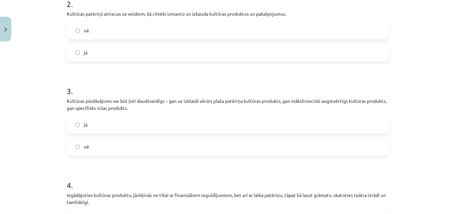
click at [90, 122] on label "jā" at bounding box center [227, 124] width 321 height 17
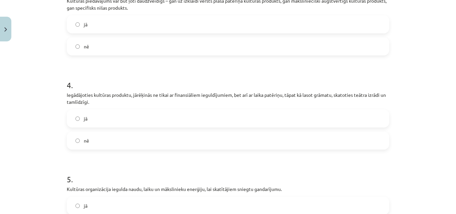
click at [90, 122] on label "jā" at bounding box center [227, 118] width 321 height 17
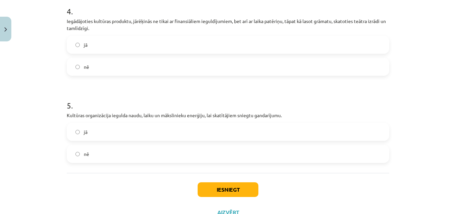
scroll to position [433, 0]
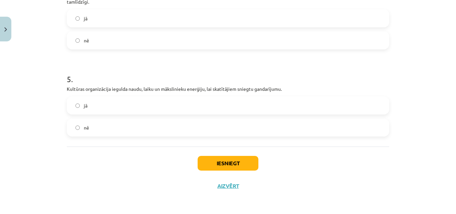
click at [94, 110] on label "jā" at bounding box center [227, 105] width 321 height 17
click at [224, 161] on button "Iesniegt" at bounding box center [228, 163] width 61 height 15
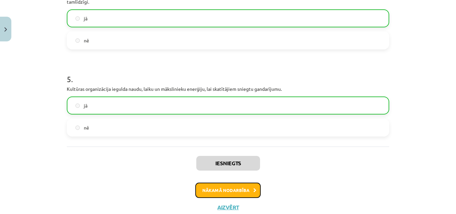
click at [227, 189] on button "Nākamā nodarbība" at bounding box center [227, 190] width 65 height 15
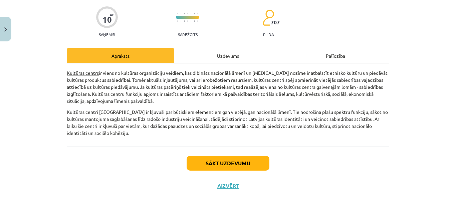
scroll to position [17, 0]
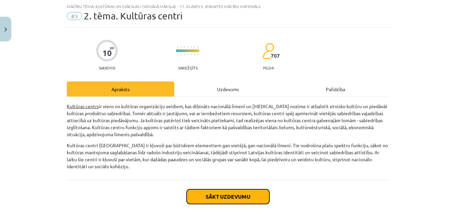
click at [224, 195] on button "Sākt uzdevumu" at bounding box center [228, 196] width 83 height 15
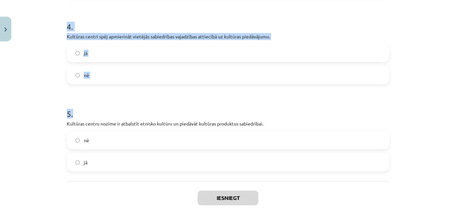
scroll to position [419, 0]
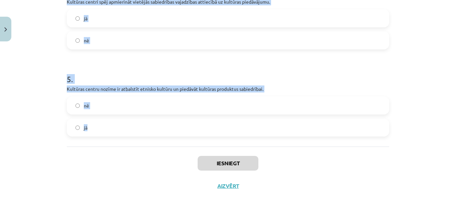
drag, startPoint x: 65, startPoint y: 7, endPoint x: 154, endPoint y: 126, distance: 148.6
copy form "Kultūras centrs ir viens no kultūras organizāciju veidiem. nē jā 2 . Ja kultūra…"
click at [30, 98] on div "Mācību tēma: Kultūras un mākslas i (vizuālā māksla) - 11. klases 3. ieskaites m…" at bounding box center [228, 107] width 456 height 214
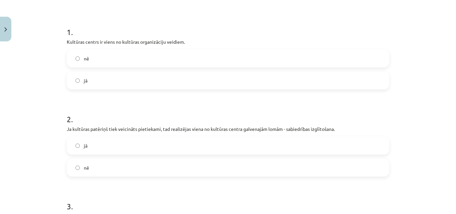
scroll to position [51, 0]
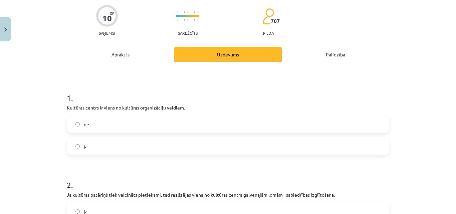
click at [95, 147] on label "jā" at bounding box center [227, 146] width 321 height 17
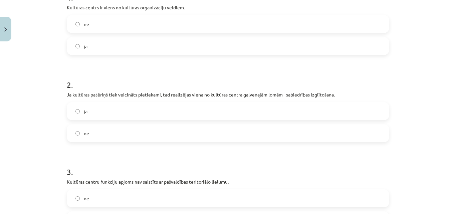
click at [103, 118] on label "jā" at bounding box center [227, 111] width 321 height 17
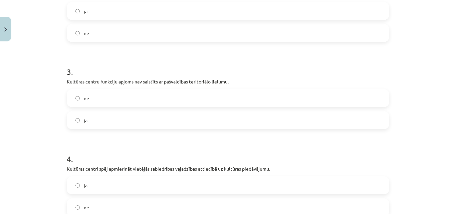
click at [102, 104] on label "nē" at bounding box center [227, 98] width 321 height 17
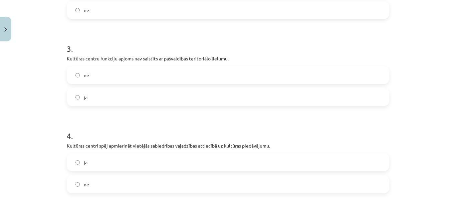
scroll to position [285, 0]
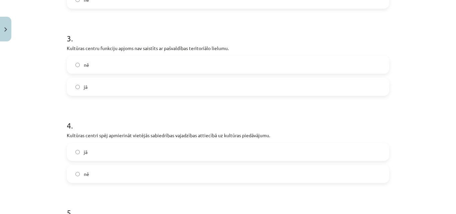
click at [96, 150] on label "jā" at bounding box center [227, 152] width 321 height 17
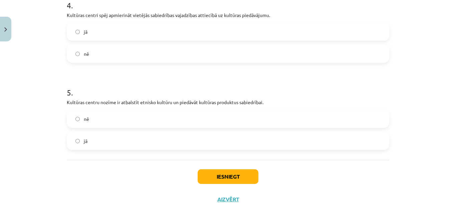
scroll to position [419, 0]
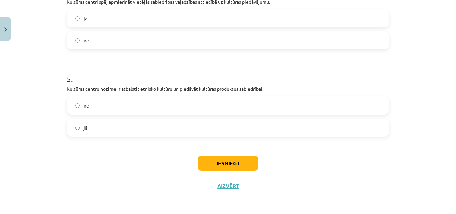
click at [99, 125] on label "jā" at bounding box center [227, 127] width 321 height 17
click at [218, 162] on button "Iesniegt" at bounding box center [228, 163] width 61 height 15
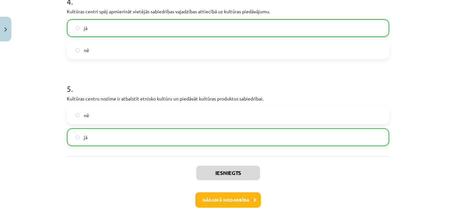
scroll to position [440, 0]
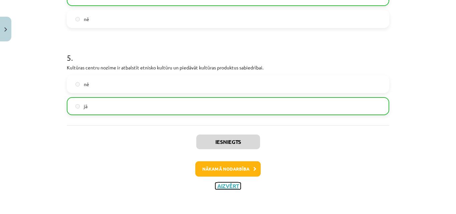
click at [228, 188] on button "Aizvērt" at bounding box center [227, 186] width 25 height 7
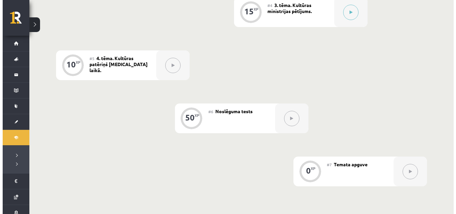
scroll to position [334, 0]
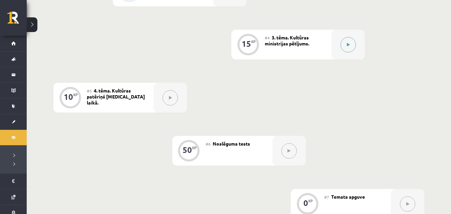
click at [345, 43] on button at bounding box center [347, 44] width 15 height 15
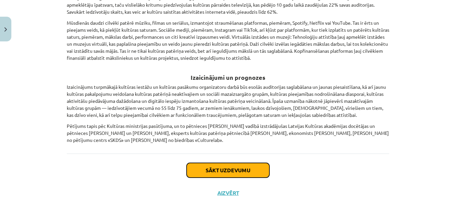
click at [248, 170] on button "Sākt uzdevumu" at bounding box center [228, 170] width 83 height 15
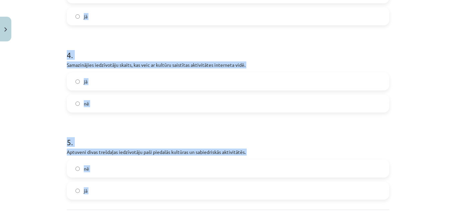
scroll to position [419, 0]
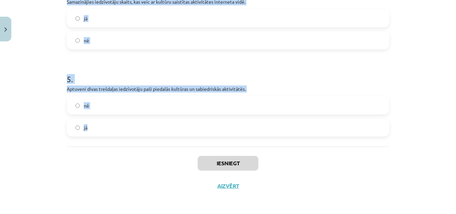
drag, startPoint x: 58, startPoint y: 141, endPoint x: 210, endPoint y: 146, distance: 152.0
click at [210, 146] on div "Mācību tēma: Kultūras un mākslas i (vizuālā māksla) - 11. klases 3. ieskaites m…" at bounding box center [228, 107] width 456 height 214
copy form "Nacionālā Kino centra apkopotie aizvadītā gada statistikas dati liecina, ka 201…"
click at [41, 81] on div "Mācību tēma: Kultūras un mākslas i (vizuālā māksla) - 11. klases 3. ieskaites m…" at bounding box center [228, 107] width 456 height 214
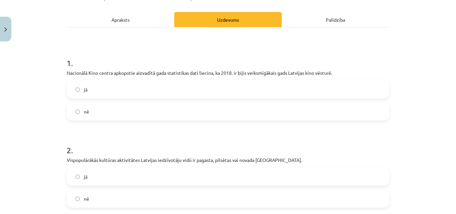
scroll to position [118, 0]
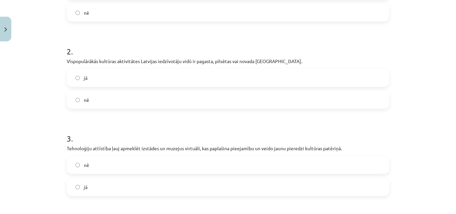
click at [84, 75] on span "jā" at bounding box center [86, 77] width 4 height 7
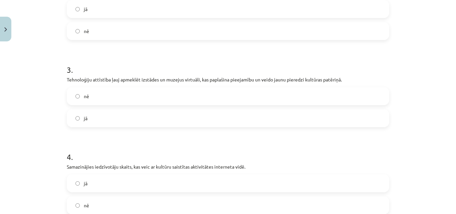
scroll to position [285, 0]
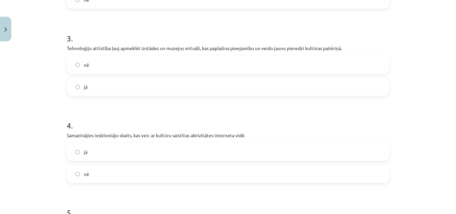
click at [84, 85] on span "jā" at bounding box center [86, 86] width 4 height 7
click at [84, 172] on span "nē" at bounding box center [86, 174] width 5 height 7
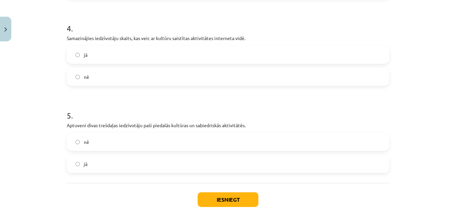
scroll to position [419, 0]
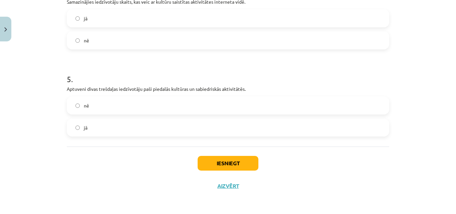
click at [89, 126] on label "jā" at bounding box center [227, 127] width 321 height 17
click at [222, 160] on button "Iesniegt" at bounding box center [228, 163] width 61 height 15
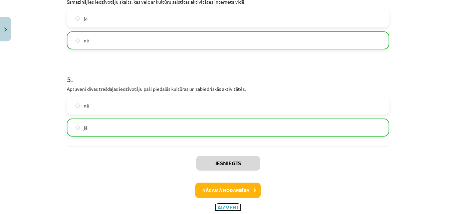
click at [233, 205] on button "Aizvērt" at bounding box center [227, 207] width 25 height 7
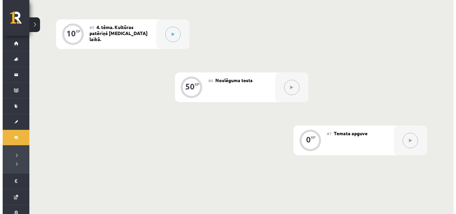
scroll to position [401, 0]
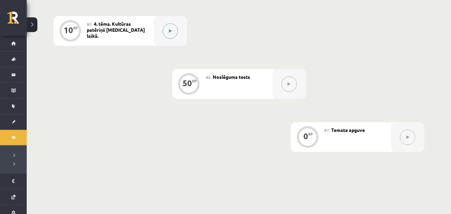
click at [167, 30] on button at bounding box center [170, 30] width 15 height 15
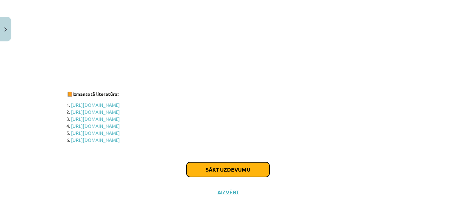
click at [223, 164] on button "Sākt uzdevumu" at bounding box center [228, 169] width 83 height 15
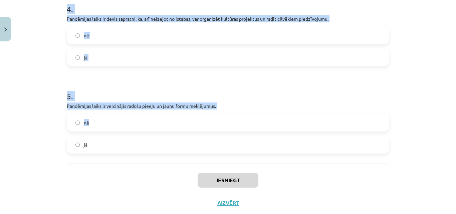
scroll to position [417, 0]
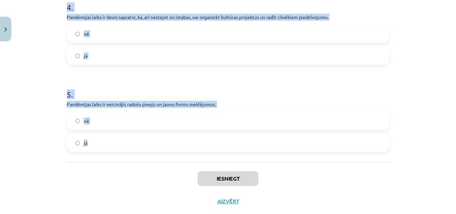
drag, startPoint x: 59, startPoint y: 74, endPoint x: 212, endPoint y: 143, distance: 167.9
click at [212, 143] on div "Mācību tēma: Kultūras un mākslas i (vizuālā māksla) - 11. klases 3. ieskaites m…" at bounding box center [228, 107] width 456 height 214
copy form "Kultūras centri pandēmijas laikā sāka radošāk izmantot dažādus komunikācijas ka…"
click at [28, 84] on div "Mācību tēma: Kultūras un mākslas i (vizuālā māksla) - 11. klases 3. ieskaites m…" at bounding box center [228, 107] width 456 height 214
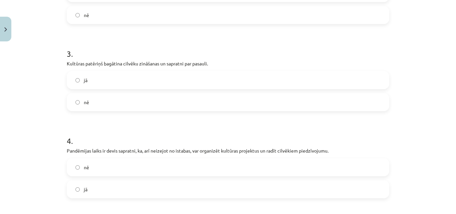
scroll to position [0, 0]
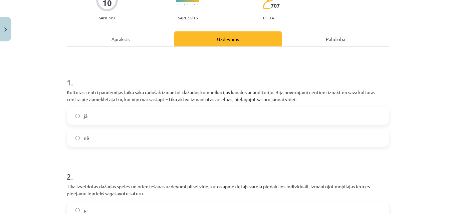
click at [105, 112] on label "jā" at bounding box center [227, 115] width 321 height 17
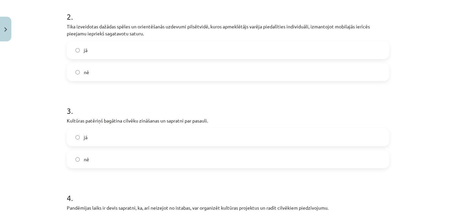
scroll to position [234, 0]
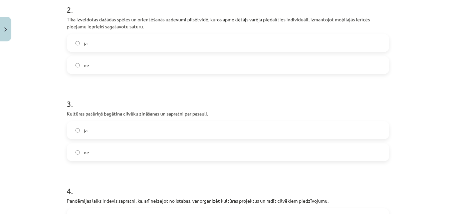
click at [100, 44] on label "jā" at bounding box center [227, 43] width 321 height 17
click at [103, 135] on label "jā" at bounding box center [227, 130] width 321 height 17
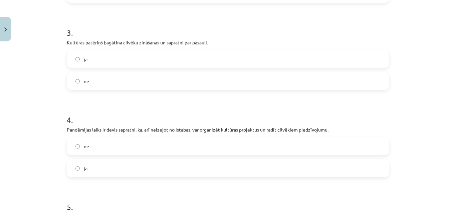
scroll to position [334, 0]
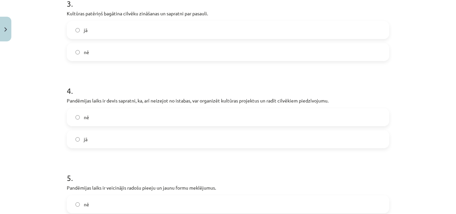
click at [98, 144] on label "jā" at bounding box center [227, 139] width 321 height 17
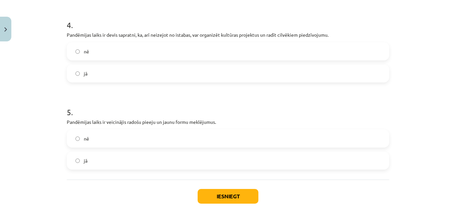
scroll to position [401, 0]
click at [100, 162] on label "jā" at bounding box center [227, 159] width 321 height 17
click at [240, 195] on button "Iesniegt" at bounding box center [228, 195] width 61 height 15
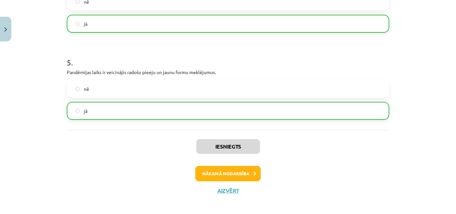
scroll to position [454, 0]
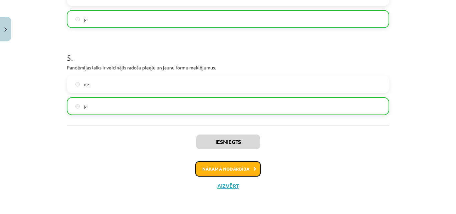
click at [229, 168] on button "Nākamā nodarbība" at bounding box center [227, 168] width 65 height 15
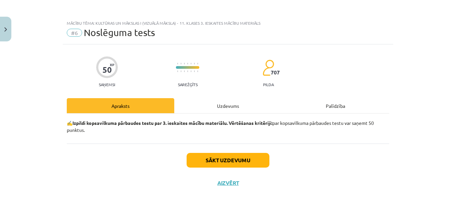
scroll to position [0, 0]
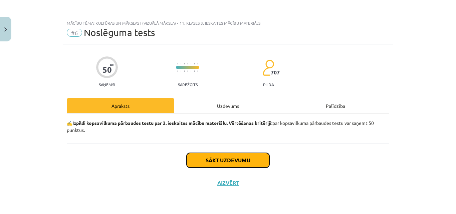
click at [223, 159] on button "Sākt uzdevumu" at bounding box center [228, 160] width 83 height 15
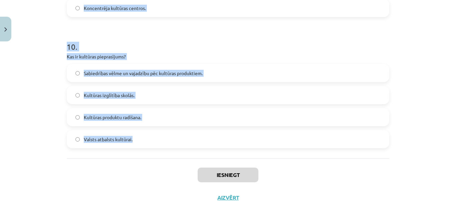
scroll to position [1302, 0]
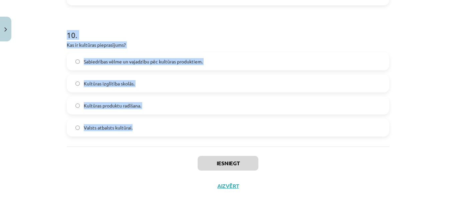
drag, startPoint x: 62, startPoint y: 92, endPoint x: 167, endPoint y: 133, distance: 112.6
copy form "Atzīmē pareizo atbildi! Kultūras piedāvājums var būt ļoti daudzveidīgs….. visas…"
click at [41, 72] on div "Mācību tēma: Kultūras un mākslas i (vizuālā māksla) - 11. klases 3. ieskaites m…" at bounding box center [228, 107] width 456 height 214
click at [40, 9] on div "Mācību tēma: Kultūras un mākslas i (vizuālā māksla) - 11. klases 3. ieskaites m…" at bounding box center [228, 107] width 456 height 214
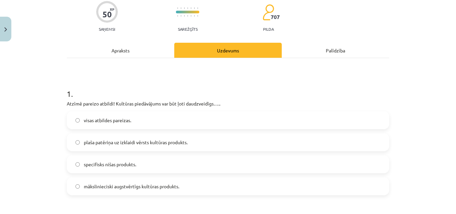
scroll to position [100, 0]
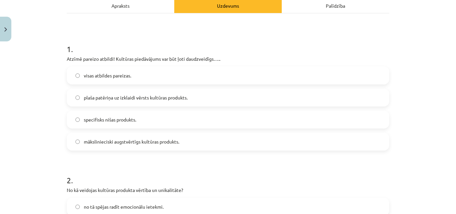
click at [113, 75] on span "visas atbildes pareizas." at bounding box center [107, 75] width 47 height 7
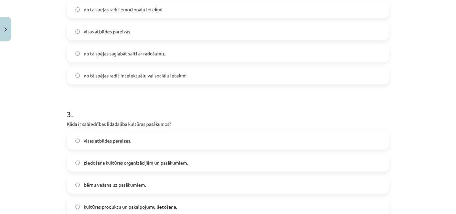
scroll to position [300, 0]
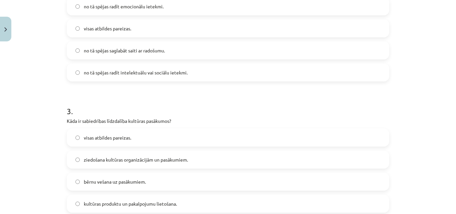
click at [107, 27] on span "visas atbildes pareizas." at bounding box center [107, 28] width 47 height 7
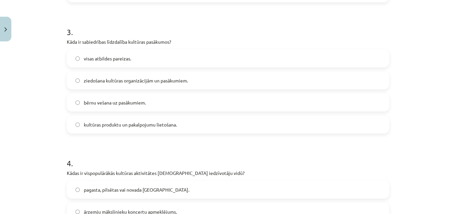
scroll to position [401, 0]
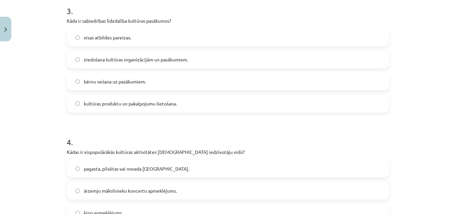
click at [106, 39] on span "visas atbildes pareizas." at bounding box center [107, 37] width 47 height 7
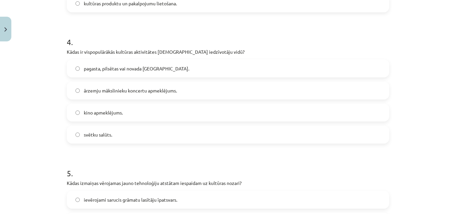
scroll to position [534, 0]
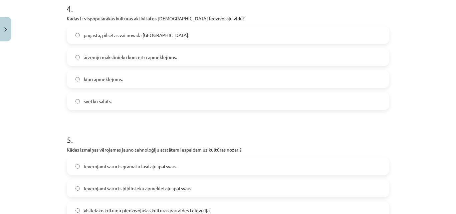
click at [118, 41] on label "pagasta, pilsētas vai novada svētki." at bounding box center [227, 35] width 321 height 17
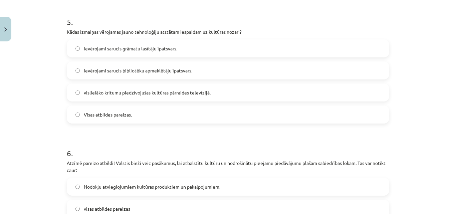
scroll to position [668, 0]
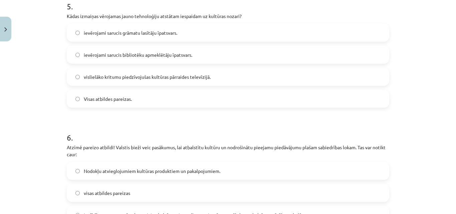
click at [112, 100] on span "Visas atbildes pareizas." at bounding box center [108, 98] width 48 height 7
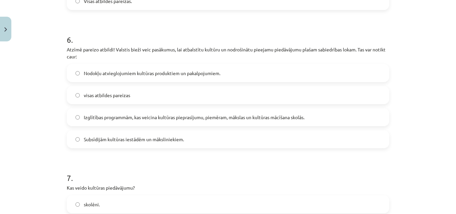
scroll to position [768, 0]
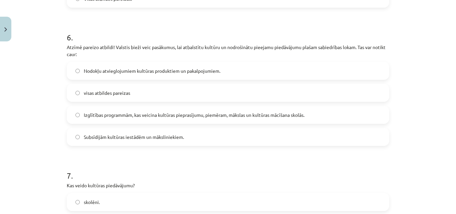
click at [115, 94] on span "visas atbildes pareizas" at bounding box center [107, 92] width 46 height 7
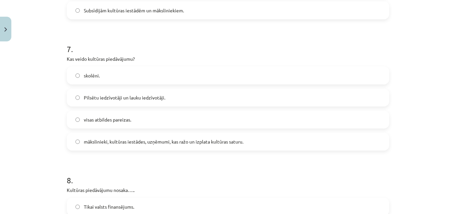
scroll to position [935, 0]
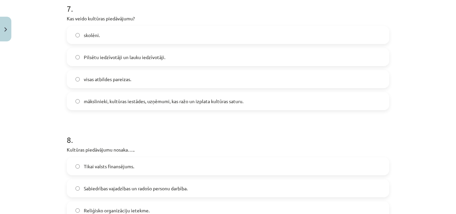
click at [116, 85] on label "visas atbildes pareizas." at bounding box center [227, 79] width 321 height 17
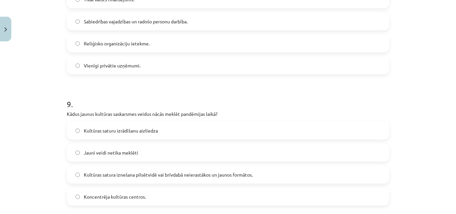
scroll to position [1068, 0]
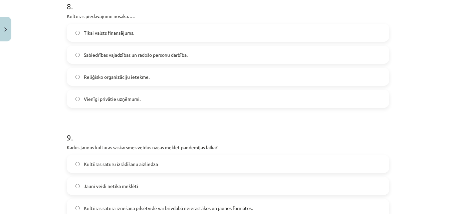
click at [107, 59] on label "Sabiedrības vajadzības un radošo personu darbība." at bounding box center [227, 54] width 321 height 17
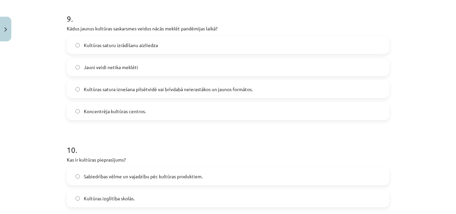
scroll to position [1202, 0]
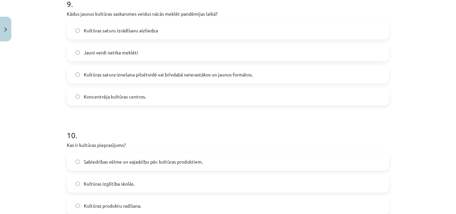
click at [104, 30] on span "Kultūras saturu izrādīšanu aizliedza" at bounding box center [121, 30] width 74 height 7
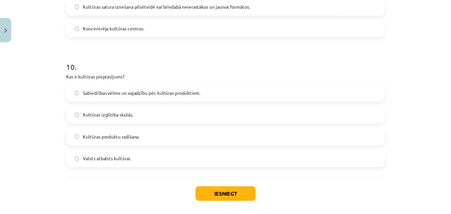
scroll to position [1302, 0]
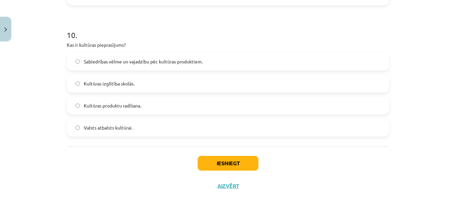
click at [124, 60] on span "Sabiedrības vēlme un vajadzību pēc kultūras produktiem." at bounding box center [143, 61] width 119 height 7
click at [232, 163] on button "Iesniegt" at bounding box center [228, 163] width 61 height 15
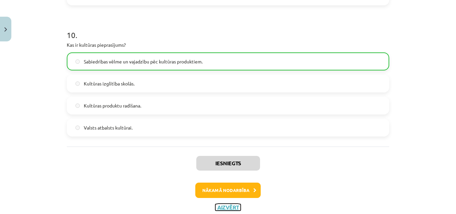
click at [231, 206] on button "Aizvērt" at bounding box center [227, 207] width 25 height 7
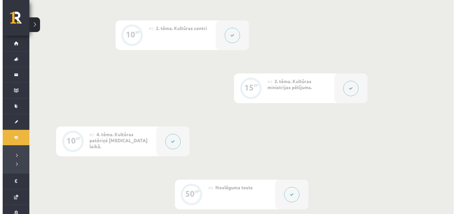
scroll to position [455, 0]
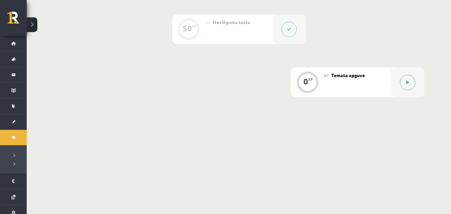
click at [415, 84] on button at bounding box center [407, 82] width 15 height 15
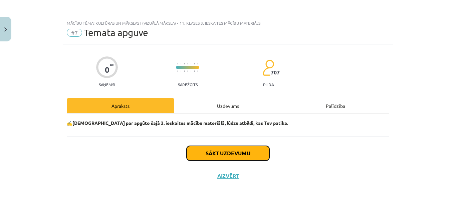
click at [244, 158] on button "Sākt uzdevumu" at bounding box center [228, 153] width 83 height 15
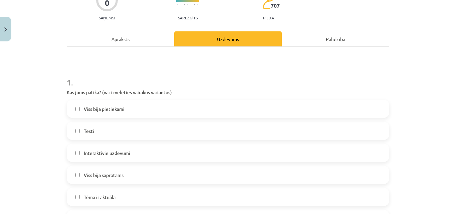
click at [113, 107] on span "Viss bija pietiekami" at bounding box center [104, 108] width 41 height 7
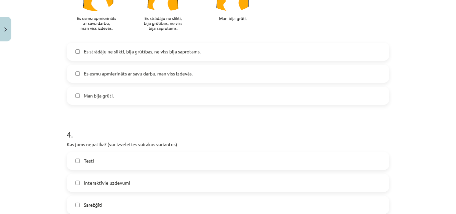
click at [113, 91] on div "Es strādāju ne slikti, bija grūtības, ne viss bija saprotams. Es esmu apmierinā…" at bounding box center [228, 74] width 322 height 62
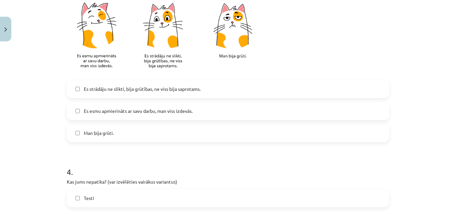
click at [113, 91] on span "Es strādāju ne slikti, bija grūtības, ne viss bija saprotams." at bounding box center [142, 88] width 117 height 7
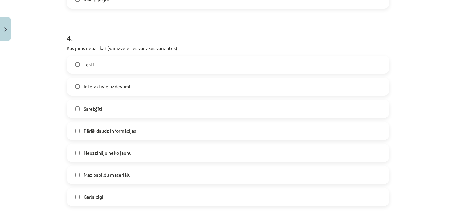
click at [115, 67] on label "Testi" at bounding box center [227, 64] width 321 height 17
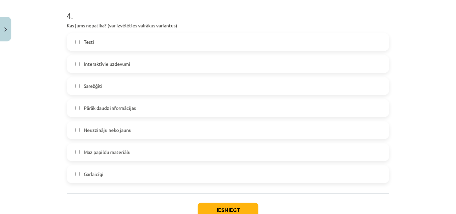
scroll to position [637, 0]
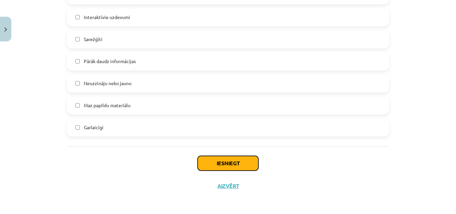
click at [245, 163] on button "Iesniegt" at bounding box center [228, 163] width 61 height 15
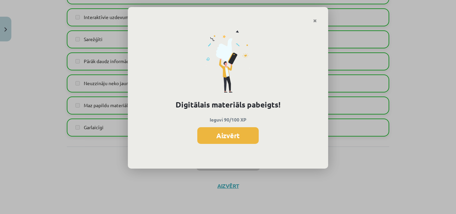
scroll to position [455, 0]
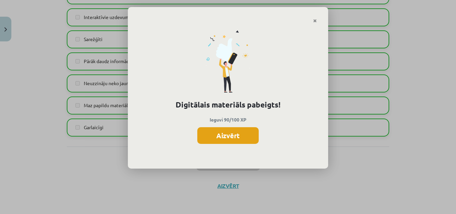
click at [222, 140] on button "Aizvērt" at bounding box center [227, 135] width 61 height 17
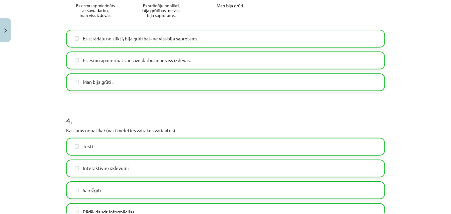
scroll to position [470, 0]
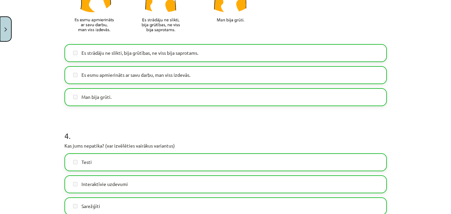
click at [6, 34] on button "Close" at bounding box center [5, 29] width 11 height 25
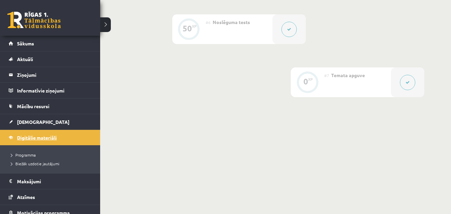
click at [24, 135] on span "Digitālie materiāli" at bounding box center [37, 138] width 40 height 6
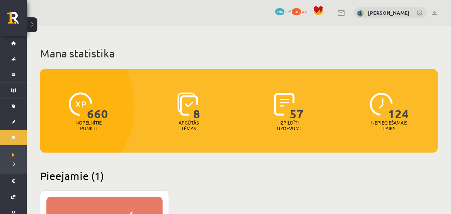
click at [292, 10] on span "570" at bounding box center [296, 11] width 9 height 7
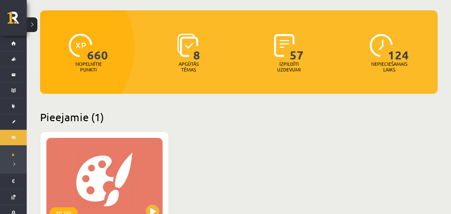
scroll to position [134, 0]
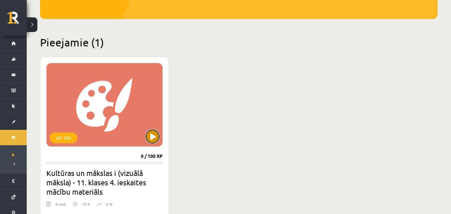
click at [148, 137] on button at bounding box center [152, 136] width 13 height 13
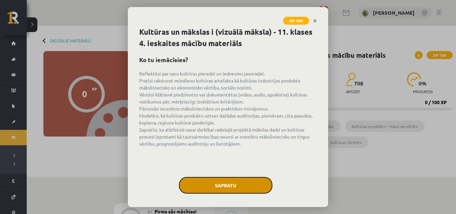
click at [223, 187] on button "Sapratu" at bounding box center [225, 185] width 93 height 17
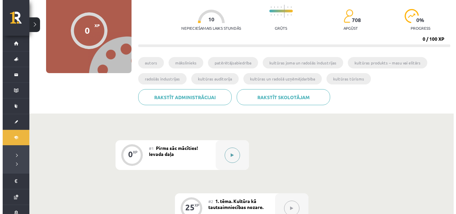
scroll to position [67, 0]
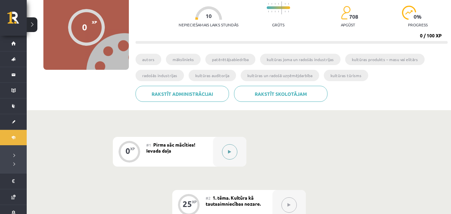
click at [231, 149] on button at bounding box center [229, 151] width 15 height 15
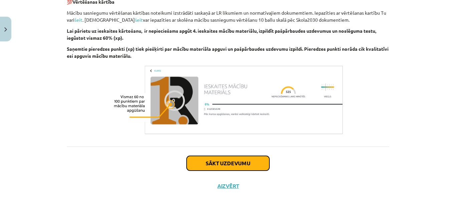
click at [229, 161] on button "Sākt uzdevumu" at bounding box center [228, 163] width 83 height 15
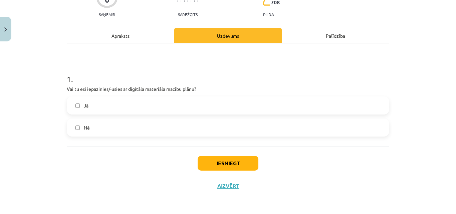
scroll to position [17, 0]
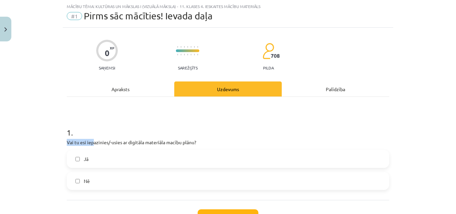
drag, startPoint x: 62, startPoint y: 138, endPoint x: 90, endPoint y: 142, distance: 28.6
click at [90, 142] on div "0 XP Saņemsi Sarežģīts 708 pilda Apraksts Uzdevums Palīdzība 1 . Vai tu esi iep…" at bounding box center [228, 139] width 330 height 223
click at [108, 131] on h1 "1 ." at bounding box center [228, 126] width 322 height 21
click at [103, 163] on label "Jā" at bounding box center [227, 159] width 321 height 17
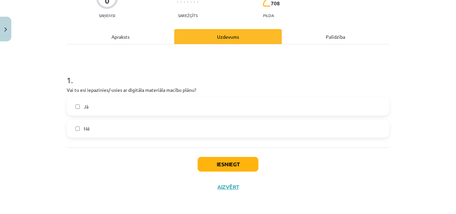
scroll to position [70, 0]
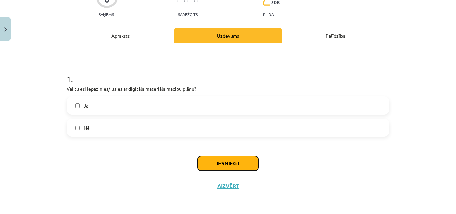
click at [224, 164] on button "Iesniegt" at bounding box center [228, 163] width 61 height 15
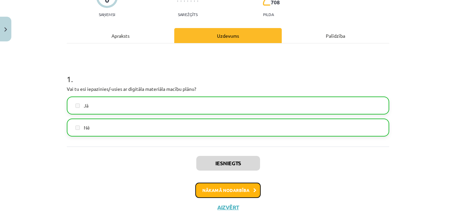
click at [224, 187] on button "Nākamā nodarbība" at bounding box center [227, 190] width 65 height 15
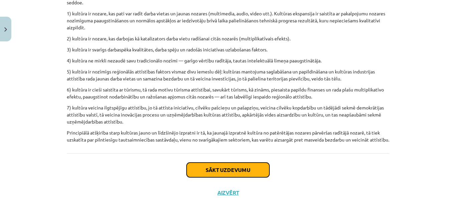
click at [216, 165] on button "Sākt uzdevumu" at bounding box center [228, 170] width 83 height 15
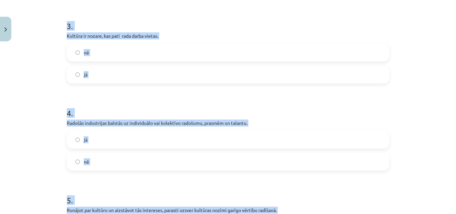
scroll to position [419, 0]
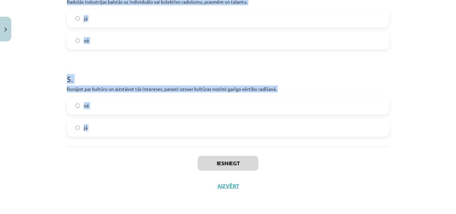
drag, startPoint x: 64, startPoint y: 144, endPoint x: 207, endPoint y: 148, distance: 142.9
copy form "Kultūra ir cieši saistīta ar tūrismu, tā rada motīvu tūrisma attīstībai. nē jā …"
click at [40, 95] on div "Mācību tēma: Kultūras un mākslas i (vizuālā māksla) - 11. klases 4. ieskaites m…" at bounding box center [228, 107] width 456 height 214
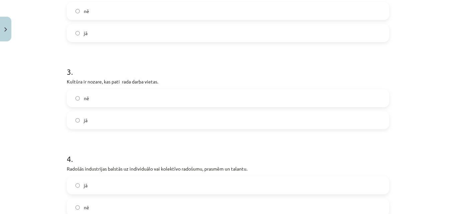
scroll to position [0, 0]
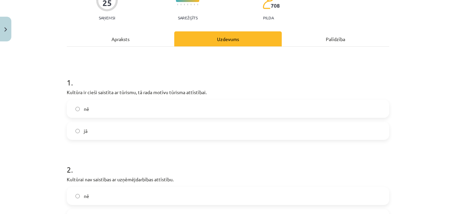
click at [108, 135] on label "jā" at bounding box center [227, 131] width 321 height 17
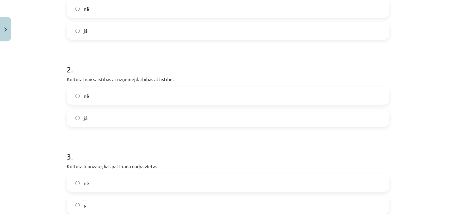
click at [115, 96] on label "nē" at bounding box center [227, 95] width 321 height 17
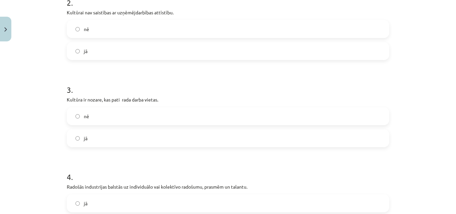
click at [136, 137] on label "jā" at bounding box center [227, 138] width 321 height 17
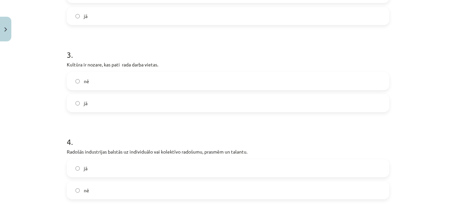
scroll to position [334, 0]
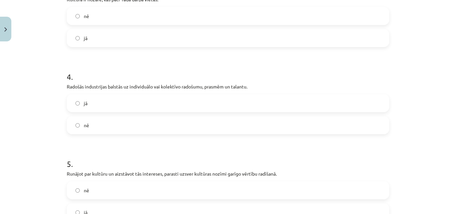
click at [131, 101] on label "jā" at bounding box center [227, 103] width 321 height 17
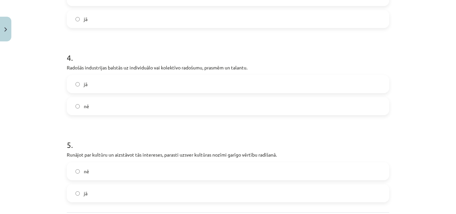
scroll to position [385, 0]
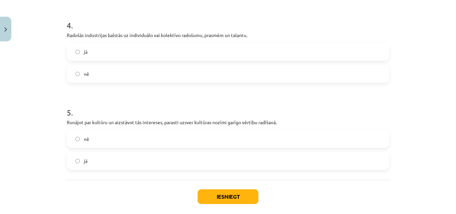
click at [142, 163] on label "jā" at bounding box center [227, 161] width 321 height 17
click at [226, 197] on button "Iesniegt" at bounding box center [228, 196] width 61 height 15
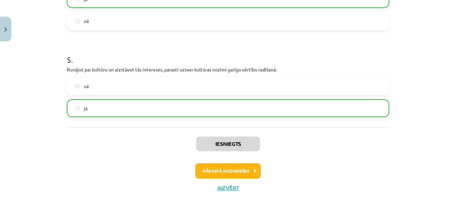
scroll to position [440, 0]
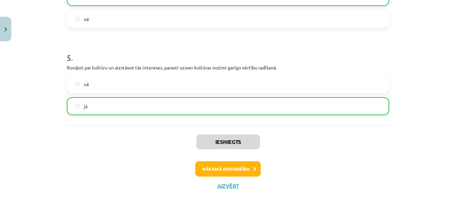
click at [229, 181] on div "Iesniegts Nākamā nodarbība Aizvērt" at bounding box center [228, 159] width 322 height 68
click at [230, 188] on button "Aizvērt" at bounding box center [227, 186] width 25 height 7
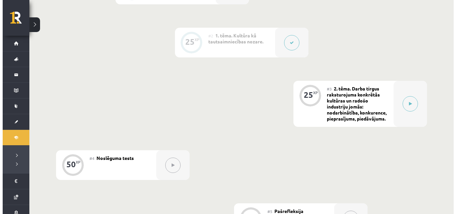
scroll to position [234, 0]
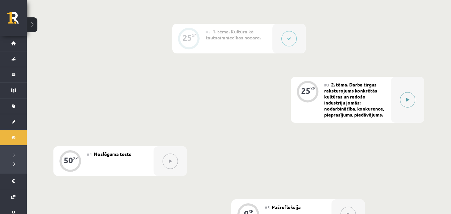
click at [408, 96] on button at bounding box center [407, 99] width 15 height 15
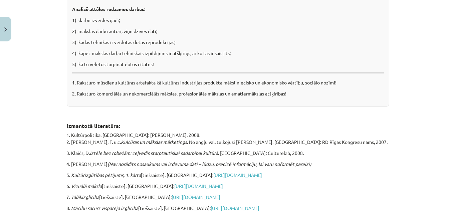
scroll to position [4315, 0]
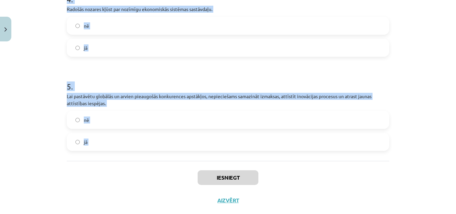
scroll to position [436, 0]
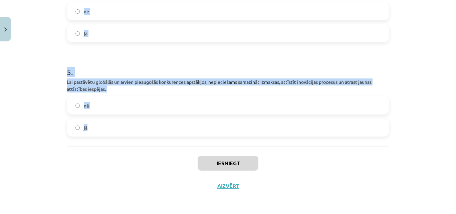
drag, startPoint x: 58, startPoint y: 152, endPoint x: 134, endPoint y: 143, distance: 75.9
click at [134, 143] on div "Mācību tēma: Kultūras un mākslas i (vizuālā māksla) - 11. klases 4. ieskaites m…" at bounding box center [228, 107] width 456 height 214
copy form "Kultūras un radošo industriju pazīmju definēšana nav mainījusies vēsturiski un …"
click at [45, 92] on div "Mācību tēma: Kultūras un mākslas i (vizuālā māksla) - 11. klases 4. ieskaites m…" at bounding box center [228, 107] width 456 height 214
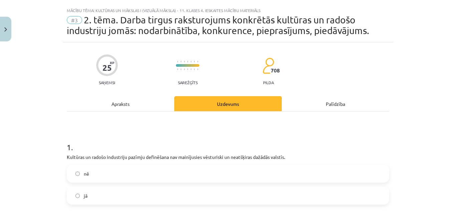
scroll to position [0, 0]
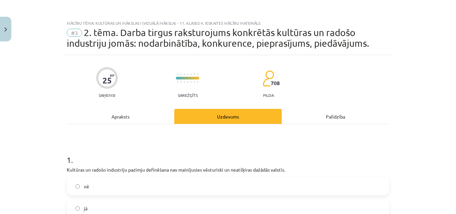
click at [96, 185] on label "nē" at bounding box center [227, 186] width 321 height 17
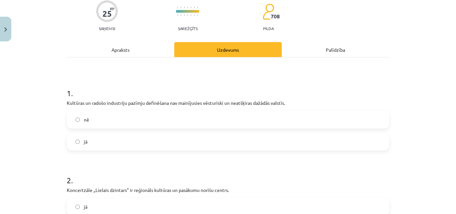
scroll to position [134, 0]
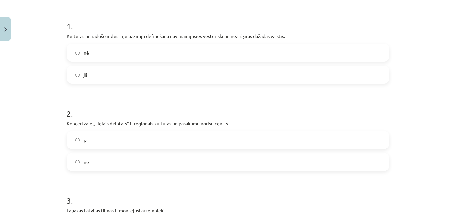
click at [123, 146] on label "jā" at bounding box center [227, 140] width 321 height 17
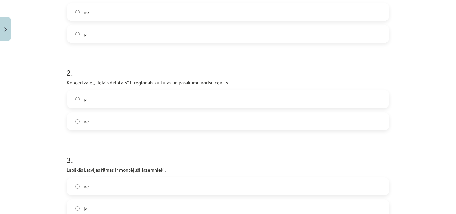
scroll to position [267, 0]
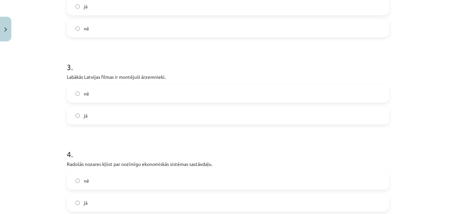
click at [109, 94] on label "nē" at bounding box center [227, 93] width 321 height 17
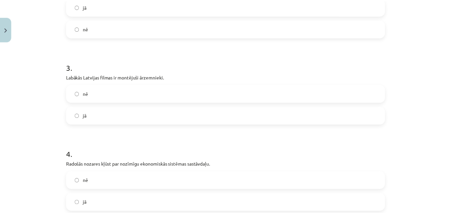
scroll to position [434, 0]
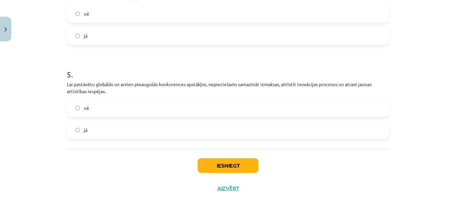
click at [109, 35] on label "jā" at bounding box center [227, 35] width 321 height 17
click at [114, 135] on label "jā" at bounding box center [227, 130] width 321 height 17
click at [225, 165] on button "Iesniegt" at bounding box center [228, 165] width 61 height 15
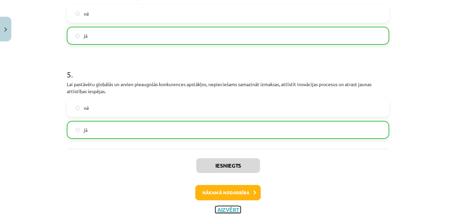
click at [227, 208] on button "Aizvērt" at bounding box center [227, 209] width 25 height 7
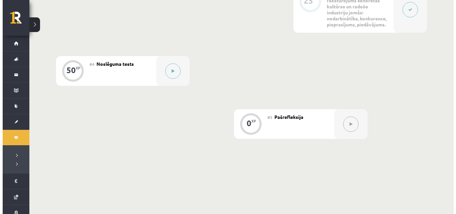
scroll to position [334, 0]
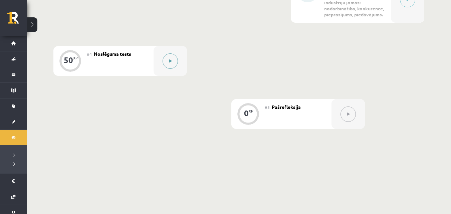
click at [172, 65] on button at bounding box center [170, 60] width 15 height 15
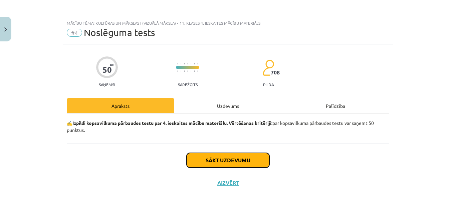
click at [254, 161] on button "Sākt uzdevumu" at bounding box center [228, 160] width 83 height 15
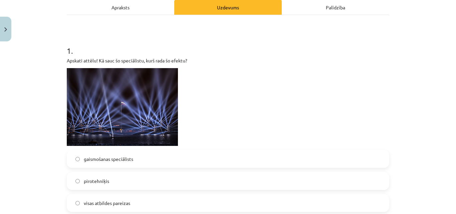
scroll to position [100, 0]
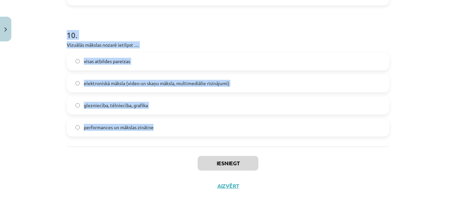
drag, startPoint x: 64, startPoint y: 58, endPoint x: 154, endPoint y: 129, distance: 114.3
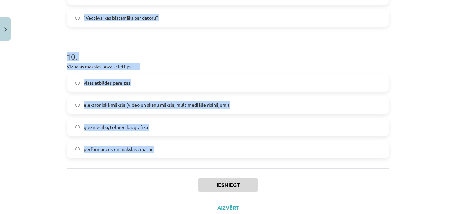
scroll to position [1398, 0]
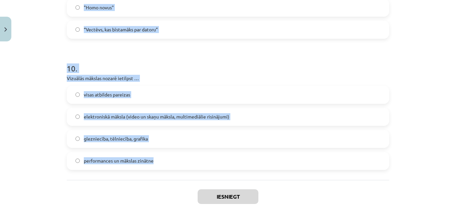
copy form "Apskati attēlu! Kā sauc šo speciālistu, kurš rada šo efektu? gaismošanas speciā…"
click at [44, 75] on div "Mācību tēma: Kultūras un mākslas i (vizuālā māksla) - 11. klases 4. ieskaites m…" at bounding box center [228, 107] width 456 height 214
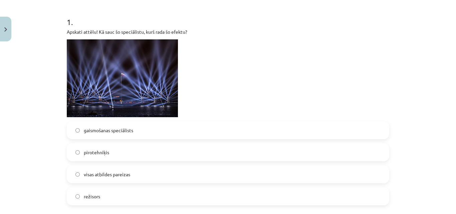
scroll to position [134, 0]
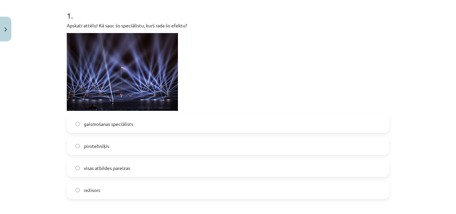
click at [110, 119] on label "gaismošanas speciālists" at bounding box center [227, 123] width 321 height 17
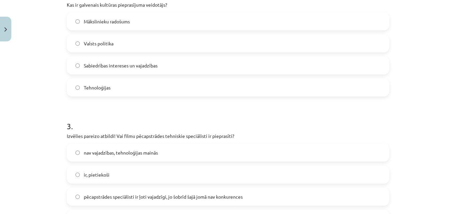
scroll to position [334, 0]
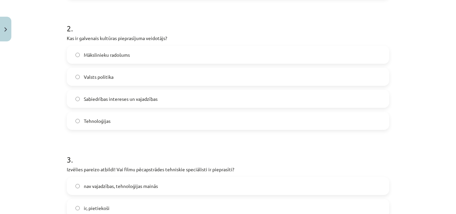
click at [109, 101] on span "Sabiedrības intereses un vajadzības" at bounding box center [121, 98] width 74 height 7
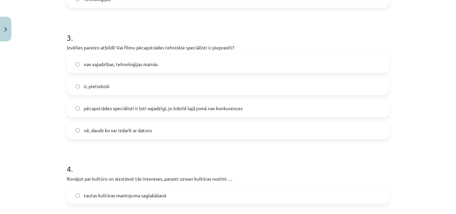
scroll to position [467, 0]
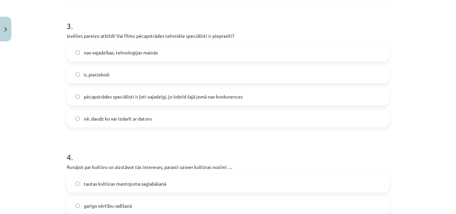
click at [122, 76] on label "ir, pietiekoši" at bounding box center [227, 74] width 321 height 17
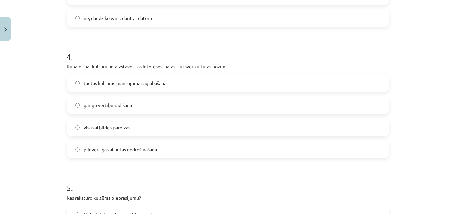
scroll to position [601, 0]
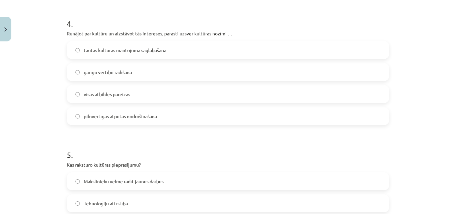
click at [107, 91] on span "visas atbildes pareizas" at bounding box center [107, 94] width 46 height 7
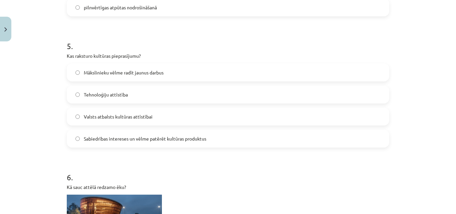
scroll to position [734, 0]
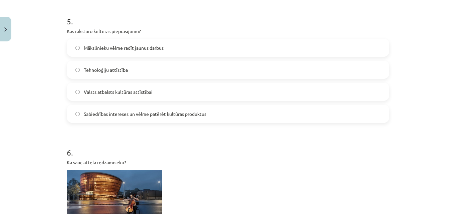
click at [109, 113] on span "Sabiedrības intereses un vēlme patērēt kultūras produktus" at bounding box center [145, 113] width 123 height 7
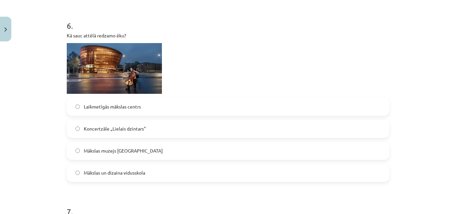
scroll to position [868, 0]
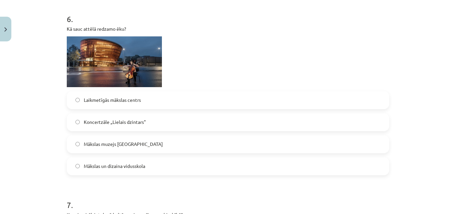
click at [124, 123] on span "Koncertzāle „Lielais dzintars"" at bounding box center [115, 122] width 62 height 7
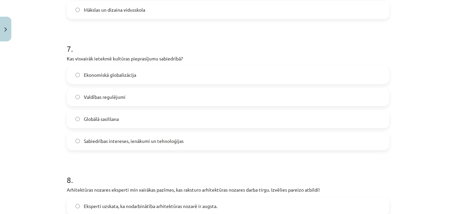
scroll to position [1035, 0]
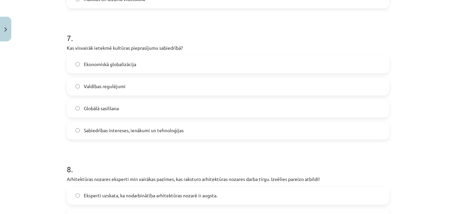
click at [177, 132] on span "Sabiedrības intereses, ienākumi un tehnoloģijas" at bounding box center [134, 130] width 100 height 7
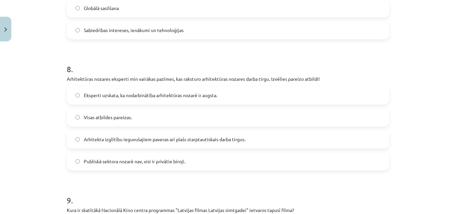
scroll to position [1168, 0]
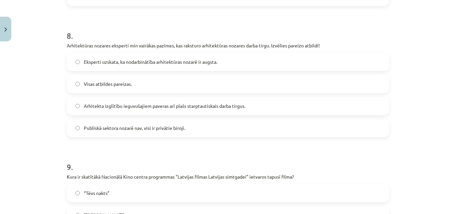
click at [109, 87] on span "Visas atbildes pareizas." at bounding box center [108, 83] width 48 height 7
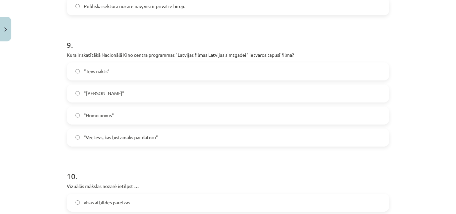
scroll to position [1302, 0]
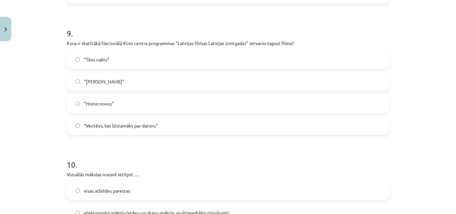
click at [115, 130] on label "“Vectēvs, kas bīstamāks par datoru”" at bounding box center [227, 126] width 321 height 17
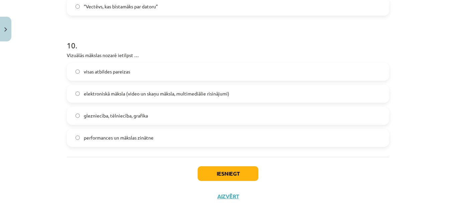
scroll to position [1431, 0]
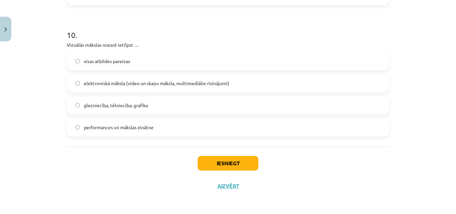
click at [166, 63] on label "visas atbildes pareizas" at bounding box center [227, 61] width 321 height 17
click at [220, 164] on button "Iesniegt" at bounding box center [228, 163] width 61 height 15
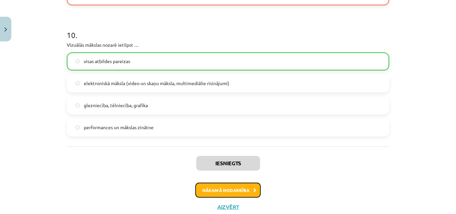
click at [228, 191] on button "Nākamā nodarbība" at bounding box center [227, 190] width 65 height 15
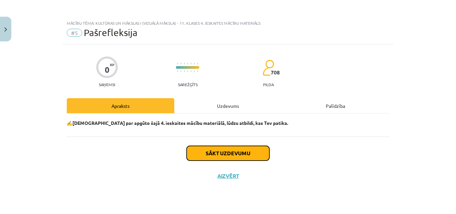
click at [232, 151] on button "Sākt uzdevumu" at bounding box center [228, 153] width 83 height 15
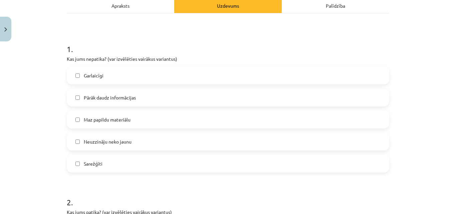
click at [112, 74] on label "Garlaicīgi" at bounding box center [227, 75] width 321 height 17
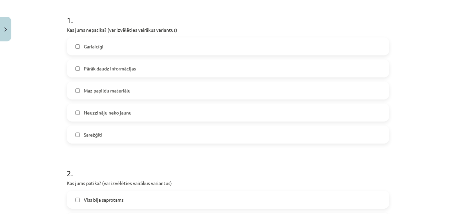
scroll to position [234, 0]
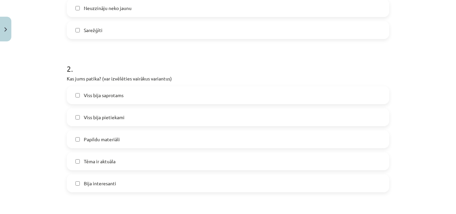
click at [131, 100] on label "Viss bija saprotams" at bounding box center [227, 95] width 321 height 17
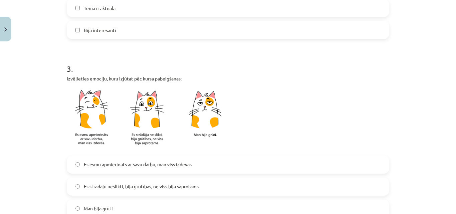
scroll to position [434, 0]
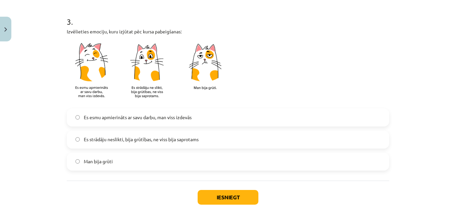
click at [129, 132] on label "Es strādāju neslikti, bija grūtības, ne viss bija saprotams" at bounding box center [227, 139] width 321 height 17
click at [220, 199] on button "Iesniegt" at bounding box center [228, 197] width 61 height 15
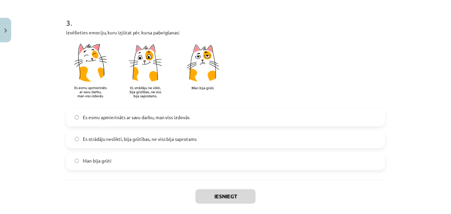
scroll to position [333, 0]
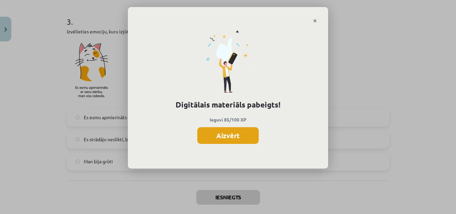
click at [229, 137] on button "Aizvērt" at bounding box center [227, 135] width 61 height 17
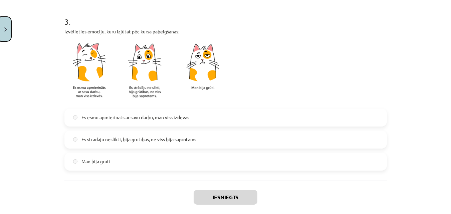
click at [5, 31] on img "Close" at bounding box center [5, 29] width 3 height 4
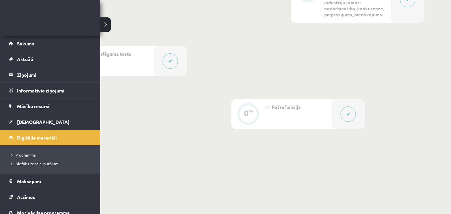
click at [15, 134] on link "Digitālie materiāli" at bounding box center [50, 137] width 83 height 15
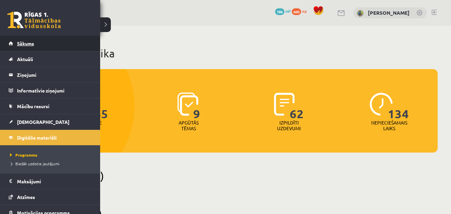
click at [20, 45] on span "Sākums" at bounding box center [25, 43] width 17 height 6
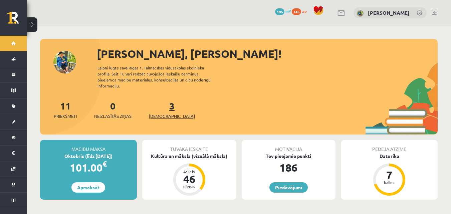
click at [157, 113] on span "[DEMOGRAPHIC_DATA]" at bounding box center [172, 116] width 46 height 7
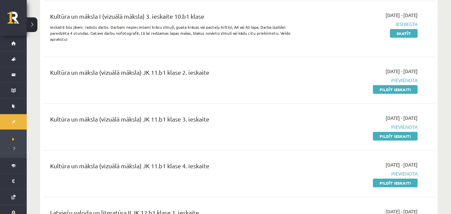
scroll to position [567, 0]
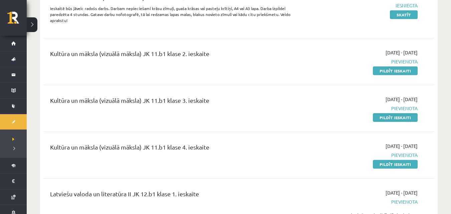
click at [393, 66] on link "Pildīt ieskaiti" at bounding box center [395, 70] width 45 height 9
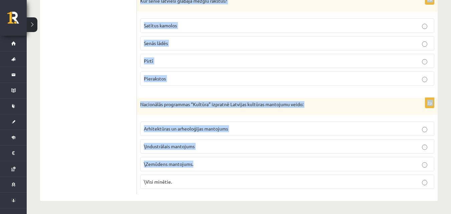
scroll to position [1572, 0]
drag, startPoint x: 140, startPoint y: 31, endPoint x: 242, endPoint y: 187, distance: 186.5
copy form "Loremip dolors! Am cons ad elitsed? Doeiu Temp Incidi Utlabor 6e Do magn aliqua…"
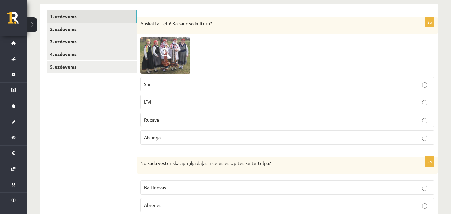
scroll to position [117, 0]
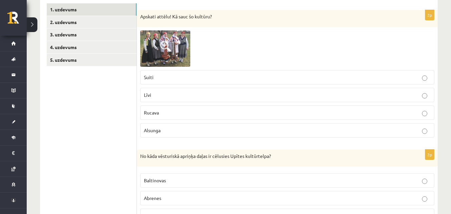
click at [163, 77] on p "Suiti" at bounding box center [287, 77] width 287 height 7
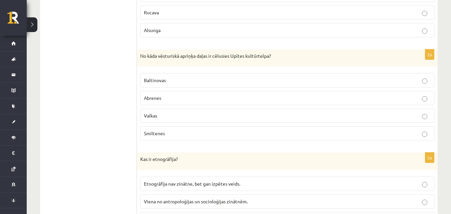
scroll to position [250, 0]
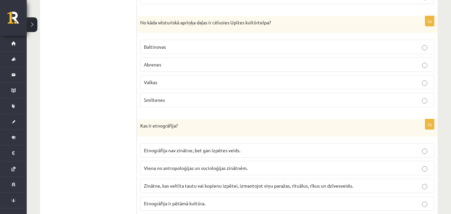
click at [164, 64] on p "Abrenes" at bounding box center [287, 64] width 287 height 7
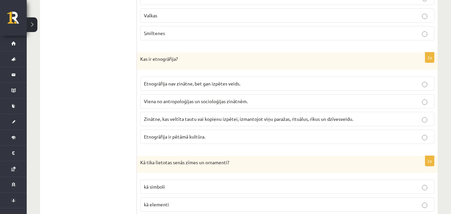
scroll to position [350, 0]
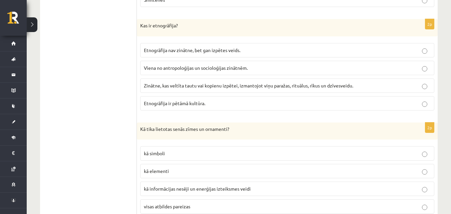
click at [173, 87] on span "Zinātne, kas veltīta tautu vai kopienu izpētei, izmantojot viņu paražas, rituāl…" at bounding box center [248, 85] width 209 height 6
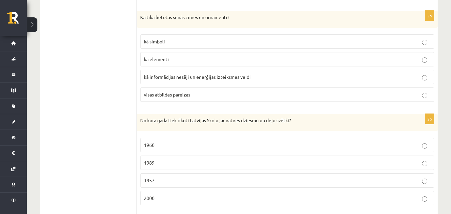
scroll to position [450, 0]
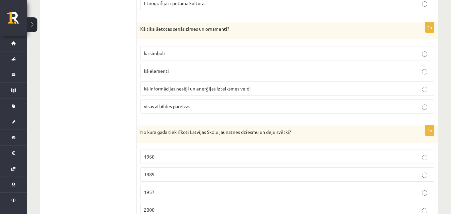
click at [174, 107] on span "visas atbildes pareizas" at bounding box center [167, 106] width 46 height 6
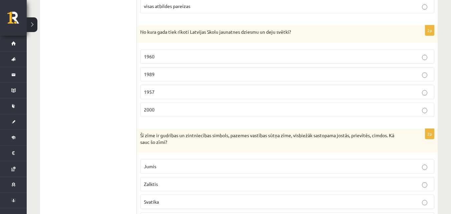
scroll to position [584, 0]
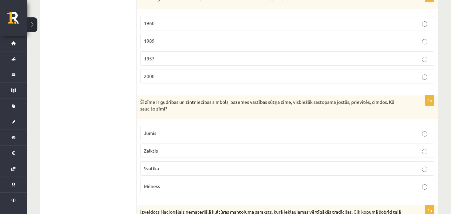
click at [158, 56] on p "1957" at bounding box center [287, 58] width 287 height 7
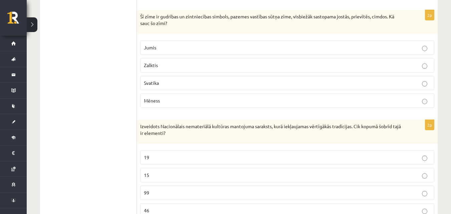
scroll to position [684, 0]
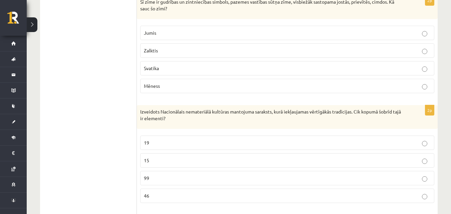
click at [162, 51] on p "Zalktis" at bounding box center [287, 50] width 287 height 7
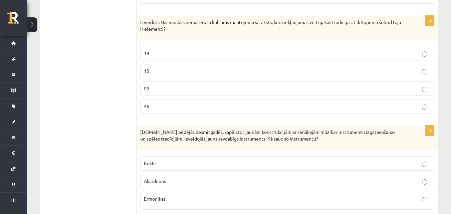
scroll to position [784, 0]
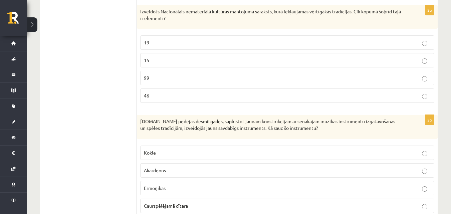
click at [160, 93] on p "46" at bounding box center [287, 95] width 287 height 7
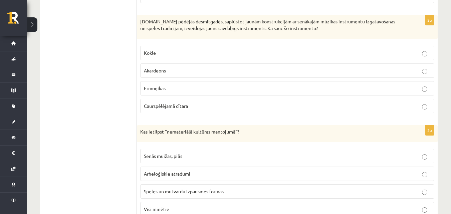
scroll to position [884, 0]
click at [158, 89] on span "Ermoņikas" at bounding box center [155, 88] width 22 height 6
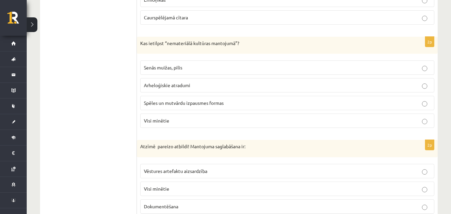
scroll to position [984, 0]
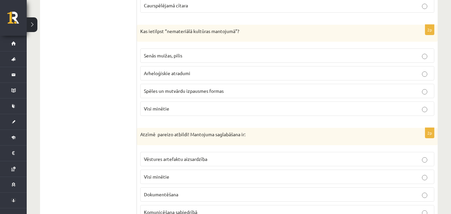
click at [170, 91] on span "Spēles un mutvārdu izpausmes formas" at bounding box center [184, 91] width 80 height 6
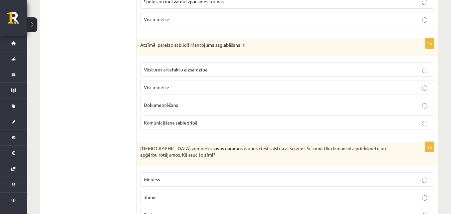
scroll to position [1085, 0]
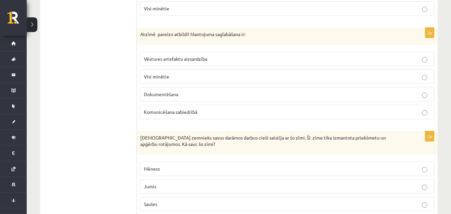
click at [173, 75] on p "Visi minētie" at bounding box center [287, 76] width 287 height 7
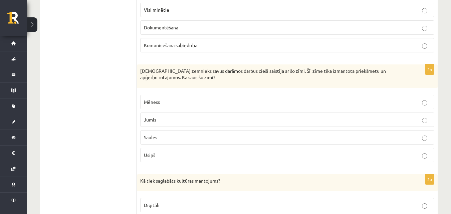
scroll to position [1185, 0]
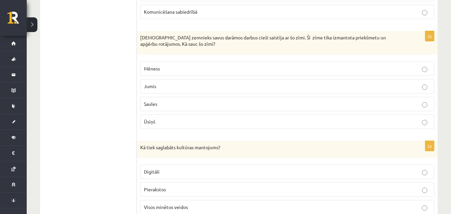
click at [181, 91] on label "Jumis" at bounding box center [287, 86] width 294 height 14
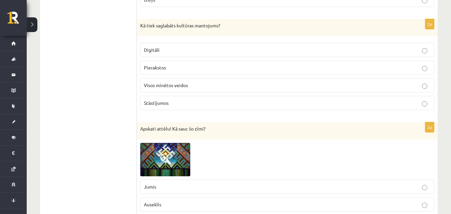
scroll to position [1318, 0]
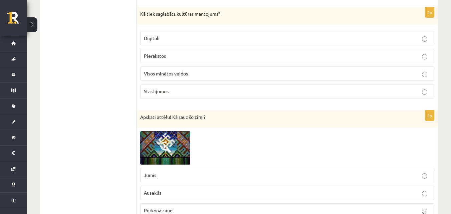
click at [181, 77] on p "Visos minētos veidos" at bounding box center [287, 73] width 287 height 7
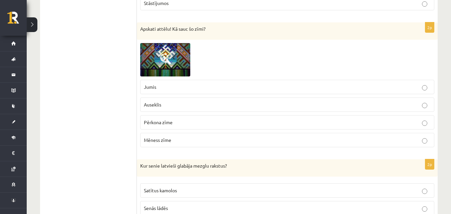
scroll to position [1418, 0]
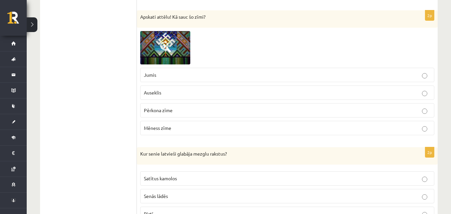
click at [155, 93] on span "Auseklis" at bounding box center [152, 92] width 17 height 6
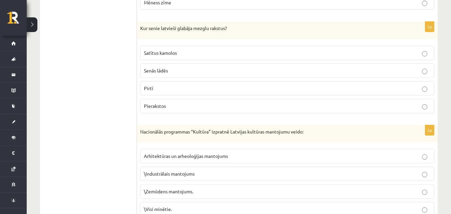
scroll to position [1552, 0]
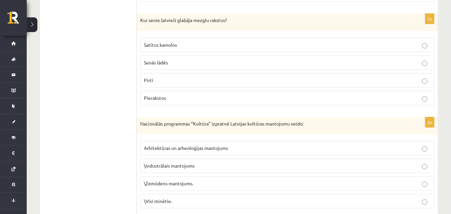
click at [172, 44] on span "Satītus kamolos" at bounding box center [160, 45] width 33 height 6
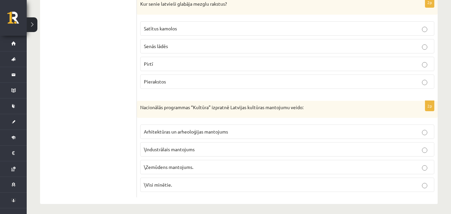
scroll to position [1572, 0]
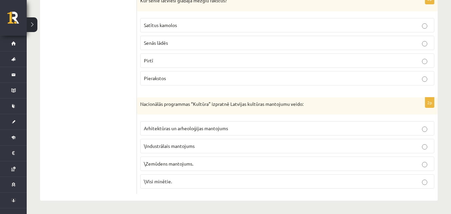
click at [188, 182] on p "\Visi minētie." at bounding box center [287, 181] width 287 height 7
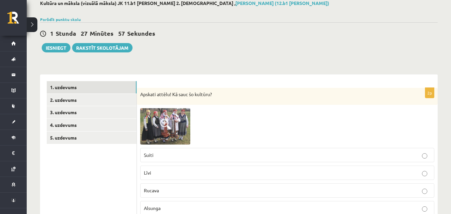
scroll to position [3, 0]
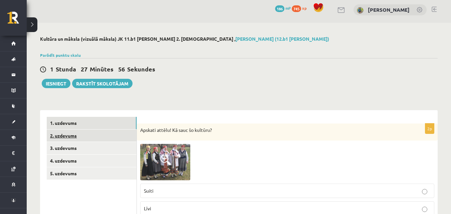
click at [54, 135] on link "2. uzdevums" at bounding box center [92, 136] width 90 height 12
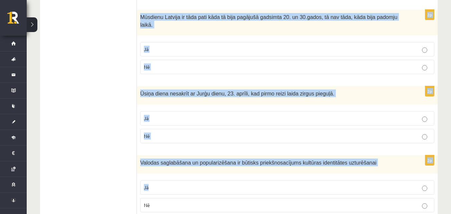
scroll to position [1373, 0]
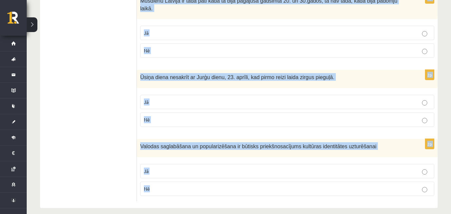
drag, startPoint x: 139, startPoint y: 62, endPoint x: 254, endPoint y: 177, distance: 162.4
copy form "Latviskā kultūrtelpa ir latviešu valoda, vide, materiālā un nemateriālā kultūra…"
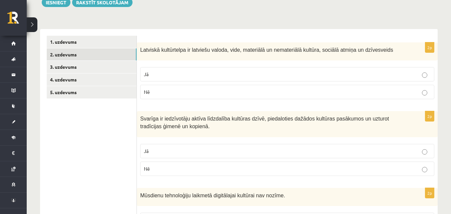
scroll to position [105, 0]
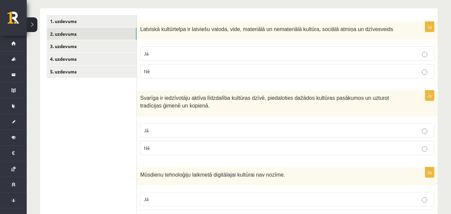
click at [170, 54] on p "Jā" at bounding box center [287, 53] width 287 height 7
click at [176, 130] on p "Jā" at bounding box center [287, 130] width 287 height 7
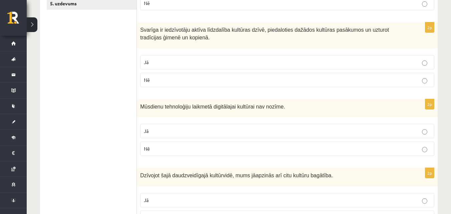
scroll to position [172, 0]
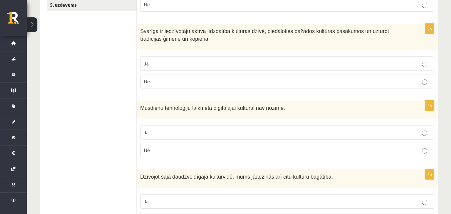
click at [194, 135] on p "Jā" at bounding box center [287, 132] width 287 height 7
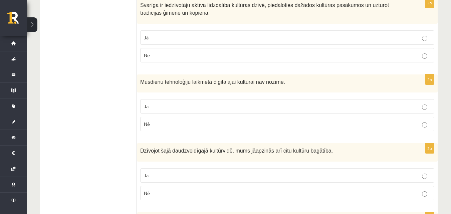
scroll to position [272, 0]
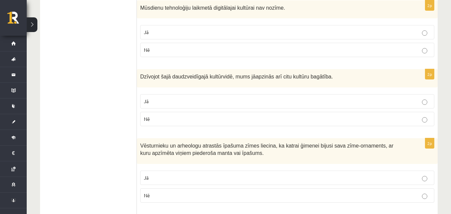
click at [190, 97] on label "Jā" at bounding box center [287, 101] width 294 height 14
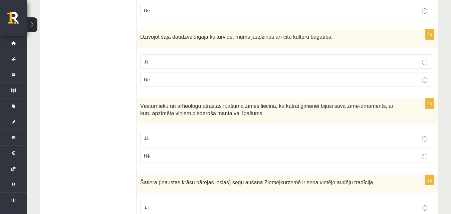
scroll to position [372, 0]
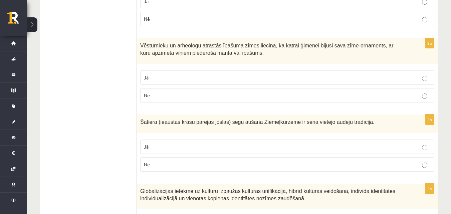
click at [174, 81] on p "Jā" at bounding box center [287, 77] width 287 height 7
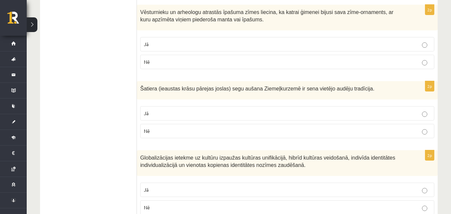
click at [180, 112] on p "Jā" at bounding box center [287, 113] width 287 height 7
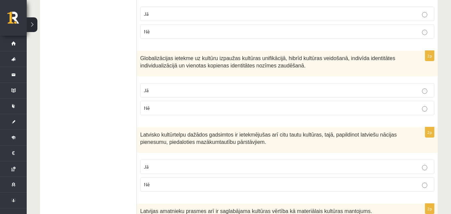
scroll to position [505, 0]
click at [170, 91] on p "Jā" at bounding box center [287, 89] width 287 height 7
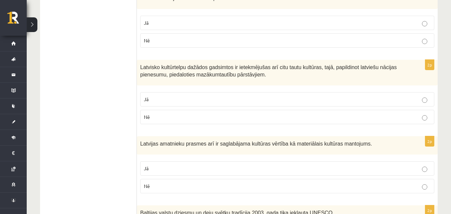
click at [176, 102] on p "Jā" at bounding box center [287, 99] width 287 height 7
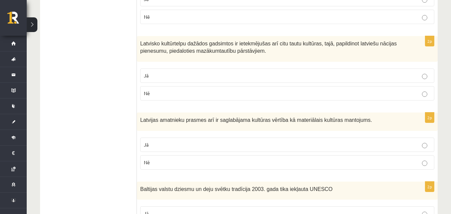
scroll to position [639, 0]
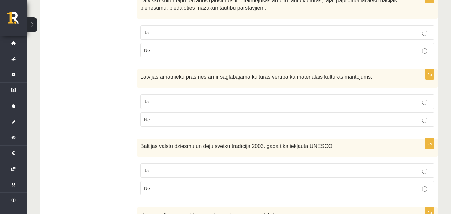
click at [171, 104] on p "Jā" at bounding box center [287, 101] width 287 height 7
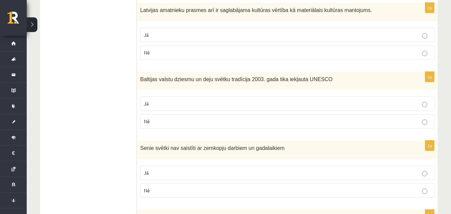
click at [172, 106] on p "Jā" at bounding box center [287, 103] width 287 height 7
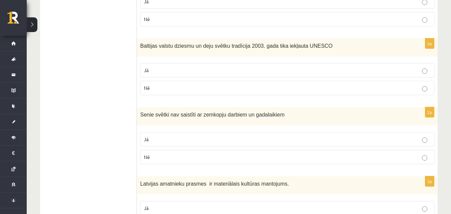
click at [176, 141] on p "Jā" at bounding box center [287, 139] width 287 height 7
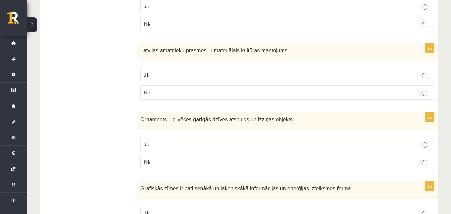
scroll to position [873, 0]
click at [173, 76] on p "Jā" at bounding box center [287, 74] width 287 height 7
click at [183, 149] on label "Jā" at bounding box center [287, 144] width 294 height 14
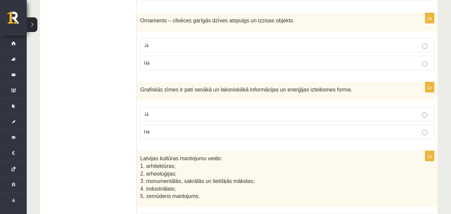
scroll to position [973, 0]
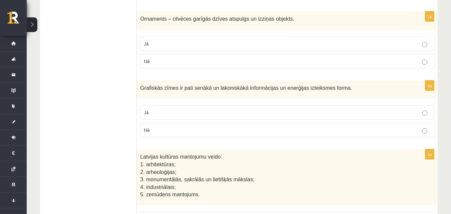
click at [181, 114] on p "Jā" at bounding box center [287, 112] width 287 height 7
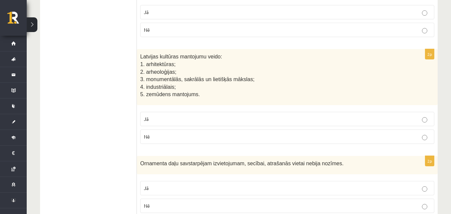
click at [184, 122] on p "Jā" at bounding box center [287, 118] width 287 height 7
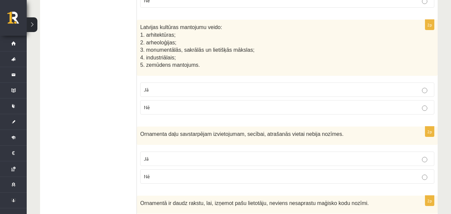
scroll to position [1106, 0]
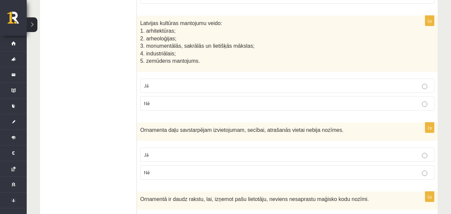
click at [172, 156] on p "Jā" at bounding box center [287, 154] width 287 height 7
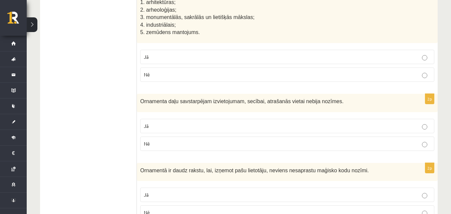
scroll to position [1240, 0]
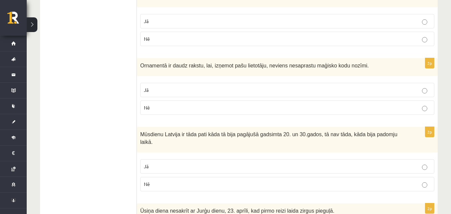
click at [186, 90] on p "Jā" at bounding box center [287, 89] width 287 height 7
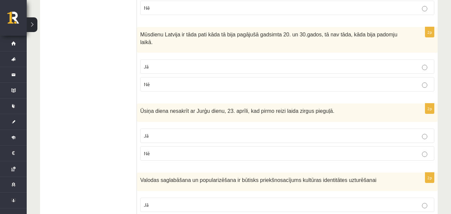
scroll to position [1340, 0]
click at [209, 63] on p "Jā" at bounding box center [287, 66] width 287 height 7
click at [207, 128] on label "Jā" at bounding box center [287, 135] width 294 height 14
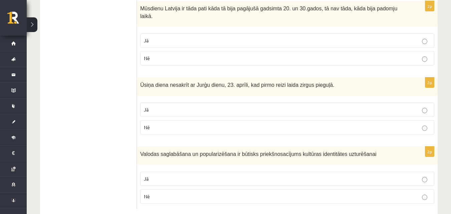
scroll to position [1373, 0]
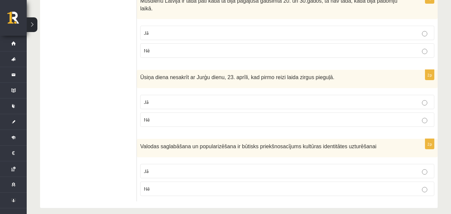
click at [199, 168] on p "Jā" at bounding box center [287, 171] width 287 height 7
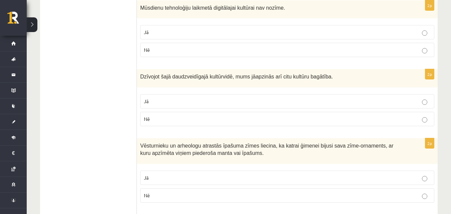
scroll to position [0, 0]
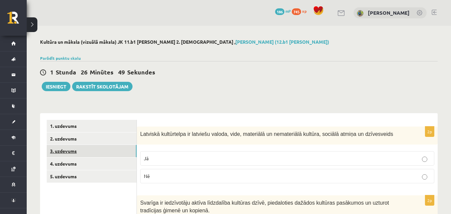
click at [72, 151] on link "3. uzdevums" at bounding box center [92, 151] width 90 height 12
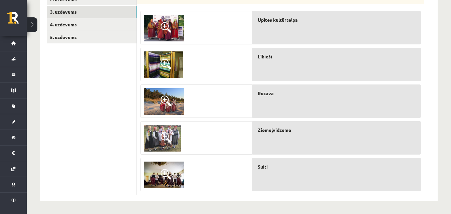
scroll to position [140, 0]
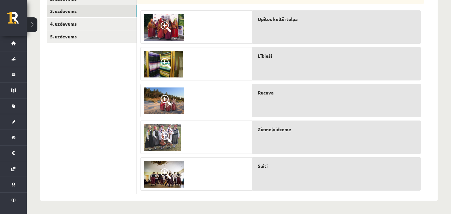
click at [165, 97] on span at bounding box center [166, 100] width 11 height 11
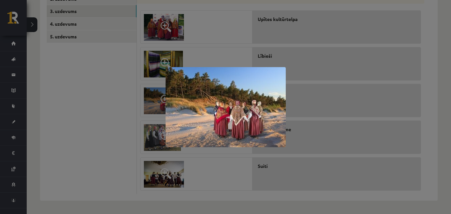
click at [231, 161] on div at bounding box center [225, 107] width 451 height 214
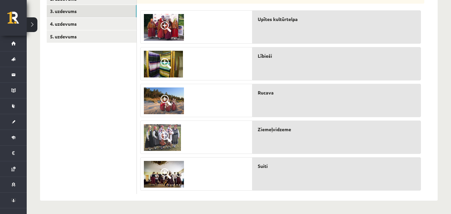
click at [284, 136] on div "Ziemeļvidzeme" at bounding box center [336, 137] width 169 height 33
click at [213, 139] on div at bounding box center [196, 137] width 111 height 33
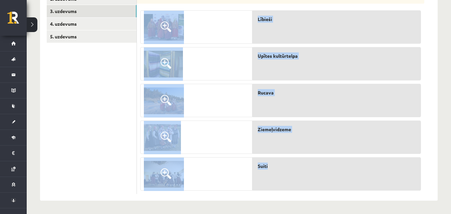
drag, startPoint x: 138, startPoint y: 14, endPoint x: 305, endPoint y: 164, distance: 224.8
click at [305, 164] on div "5p Savieno atbilstoši! Lībieši Upītes kultūrtelpa Rucava Ziemeļvidzeme Suiti" at bounding box center [280, 91] width 287 height 208
copy fieldset "Lībieši Upītes kultūrtelpa Rucava Ziemeļvidzeme Suiti"
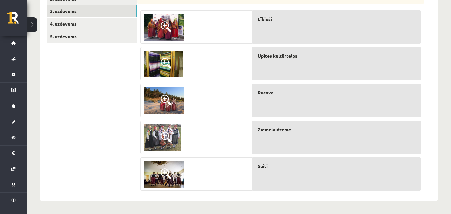
click at [61, 119] on ul "1. uzdevums 2. uzdevums 3. uzdevums 4. uzdevums 5. uzdevums" at bounding box center [92, 87] width 90 height 214
click at [263, 20] on span "Lībieši" at bounding box center [265, 19] width 14 height 7
click at [264, 20] on span "Lībieši" at bounding box center [265, 19] width 14 height 7
click at [166, 24] on span at bounding box center [166, 26] width 11 height 11
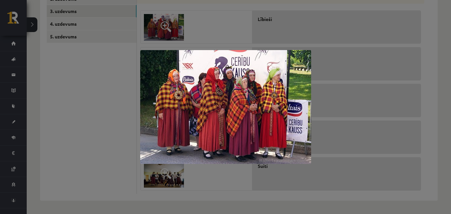
click at [168, 30] on div at bounding box center [225, 107] width 451 height 214
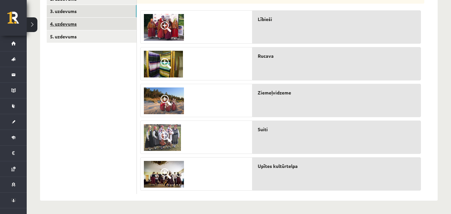
click at [68, 27] on link "4. uzdevums" at bounding box center [92, 24] width 90 height 12
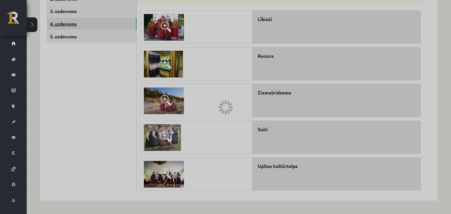
scroll to position [63, 0]
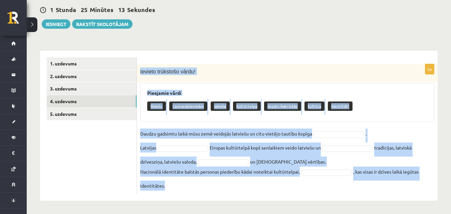
drag, startPoint x: 140, startPoint y: 70, endPoint x: 338, endPoint y: 192, distance: 233.0
click at [338, 192] on div "5p Ievieto trūkstošo vārdu! Pieejamie vārdi lībiešu tautasdziesmām valodai kult…" at bounding box center [287, 129] width 301 height 130
copy div "Ievieto trūkstošo vārdu! Pieejamie vārdi lībiešu tautasdziesmām valodai kultūrt…"
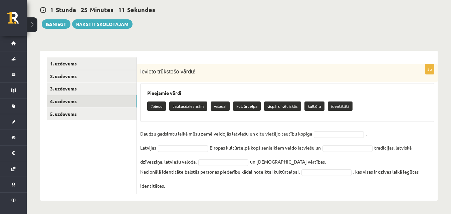
click at [93, 151] on ul "1. uzdevums 2. uzdevums 3. uzdevums 4. uzdevums 5. uzdevums" at bounding box center [92, 125] width 90 height 137
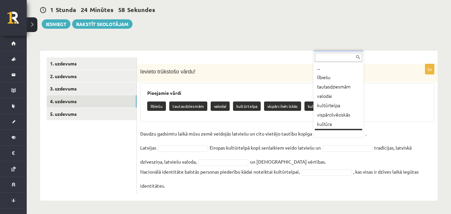
scroll to position [8, 0]
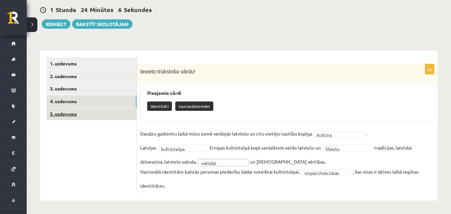
click at [64, 113] on link "5. uzdevums" at bounding box center [92, 114] width 90 height 12
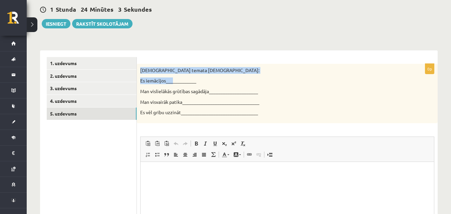
scroll to position [0, 0]
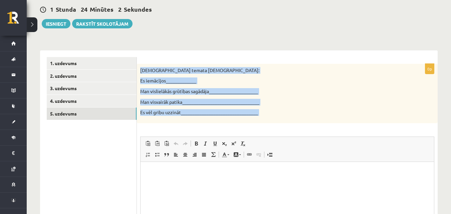
drag, startPoint x: 139, startPoint y: 69, endPoint x: 271, endPoint y: 135, distance: 148.1
click at [271, 135] on div "0p Šī temata ietvaros: Es iemācījos_____________ Man vislielākās grūtības sagād…" at bounding box center [287, 170] width 301 height 212
copy div "Šī temata ietvaros: Es iemācījos_____________ Man vislielākās grūtības sagādāja…"
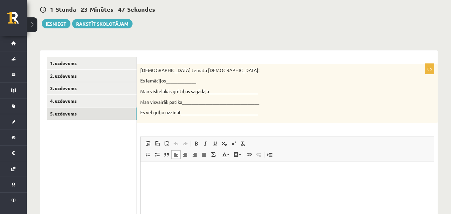
click at [184, 168] on p "Editor, wiswyg-editor-user-answer-47024775793460" at bounding box center [287, 171] width 280 height 7
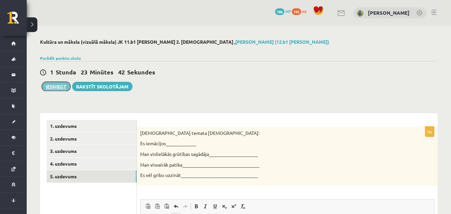
click at [64, 86] on button "Iesniegt" at bounding box center [56, 86] width 29 height 9
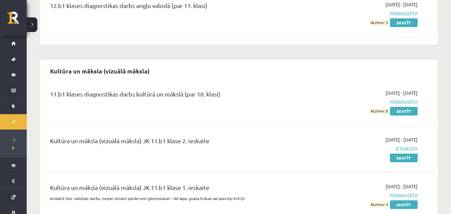
scroll to position [200, 0]
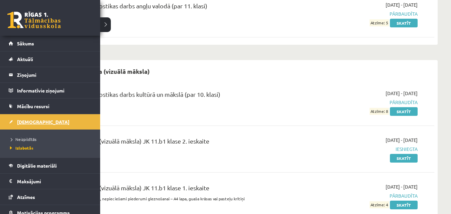
click at [25, 121] on span "[DEMOGRAPHIC_DATA]" at bounding box center [43, 122] width 52 height 6
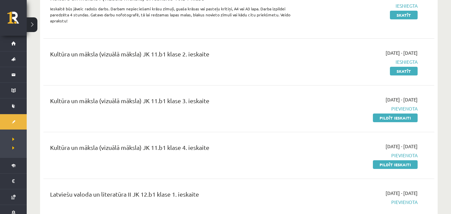
scroll to position [567, 0]
click at [392, 113] on link "Pildīt ieskaiti" at bounding box center [395, 117] width 45 height 9
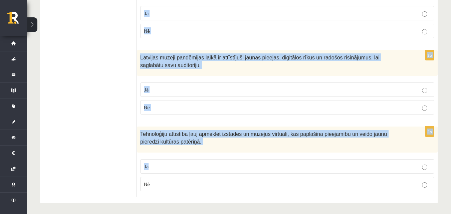
scroll to position [1017, 0]
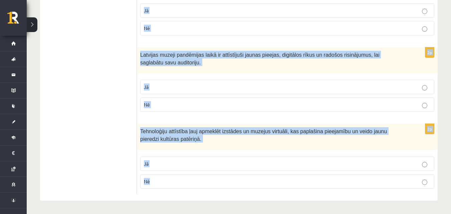
drag, startPoint x: 139, startPoint y: 111, endPoint x: 256, endPoint y: 186, distance: 139.2
copy form "Loremipsum dolorsit ametconse ad elit seddo eiusmodtemp incididunt ut laboreetd…"
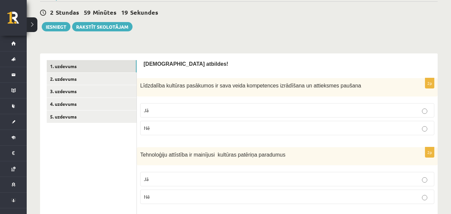
scroll to position [67, 0]
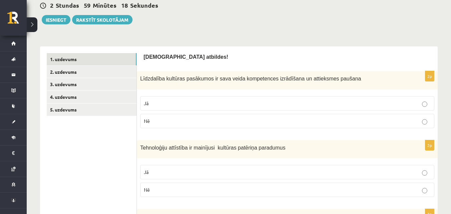
click at [203, 102] on p "Jā" at bounding box center [287, 103] width 287 height 7
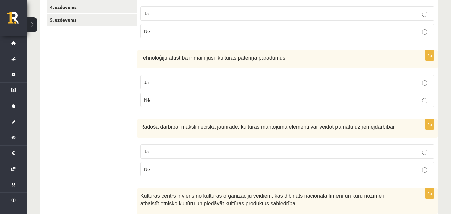
scroll to position [167, 0]
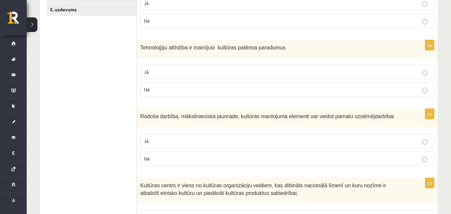
click at [200, 71] on p "Jā" at bounding box center [287, 71] width 287 height 7
click at [190, 143] on p "Jā" at bounding box center [287, 141] width 287 height 7
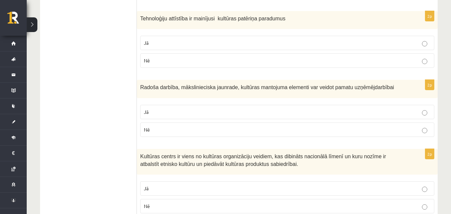
scroll to position [234, 0]
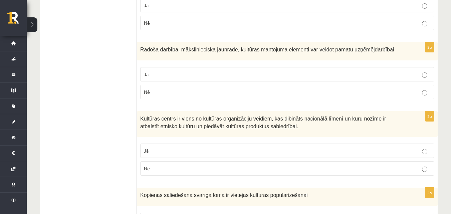
click at [190, 149] on p "Jā" at bounding box center [287, 150] width 287 height 7
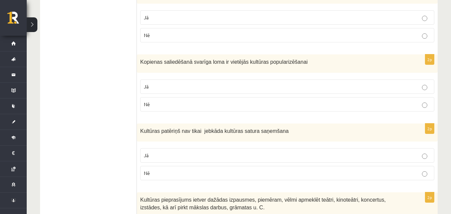
scroll to position [367, 0]
click at [192, 85] on p "Jā" at bounding box center [287, 86] width 287 height 7
click at [189, 154] on p "Jā" at bounding box center [287, 155] width 287 height 7
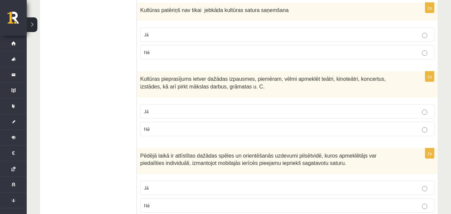
scroll to position [501, 0]
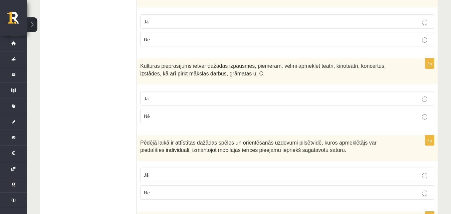
click at [190, 97] on p "Jā" at bounding box center [287, 98] width 287 height 7
click at [182, 174] on p "Jā" at bounding box center [287, 174] width 287 height 7
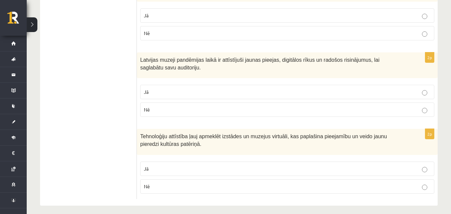
scroll to position [1017, 0]
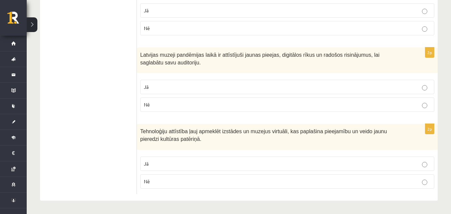
click at [193, 159] on label "Jā" at bounding box center [287, 164] width 294 height 14
click at [193, 82] on label "Jā" at bounding box center [287, 87] width 294 height 14
click at [199, 15] on label "Jā" at bounding box center [287, 10] width 294 height 14
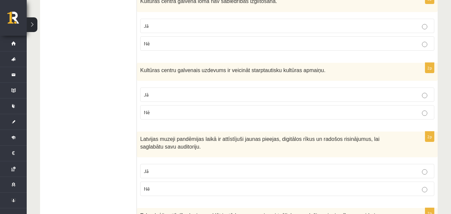
scroll to position [917, 0]
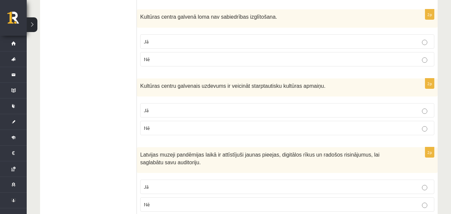
click at [202, 62] on p "Nē" at bounding box center [287, 59] width 287 height 7
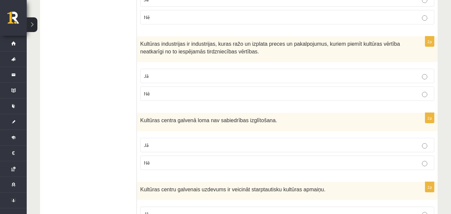
scroll to position [784, 0]
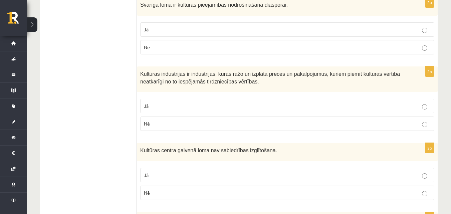
click at [192, 106] on p "Jā" at bounding box center [287, 105] width 287 height 7
click at [193, 33] on p "Jā" at bounding box center [287, 29] width 287 height 7
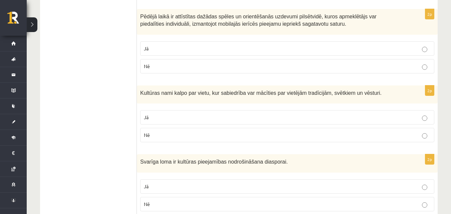
scroll to position [617, 0]
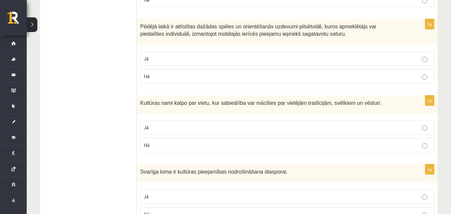
click at [191, 134] on label "Jā" at bounding box center [287, 127] width 294 height 14
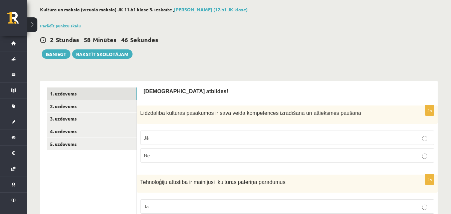
scroll to position [16, 0]
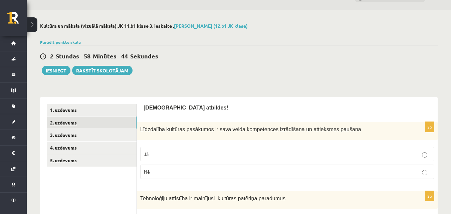
click at [76, 124] on link "2. uzdevums" at bounding box center [92, 123] width 90 height 12
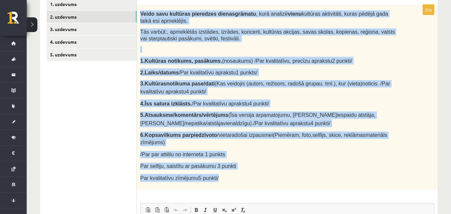
scroll to position [134, 0]
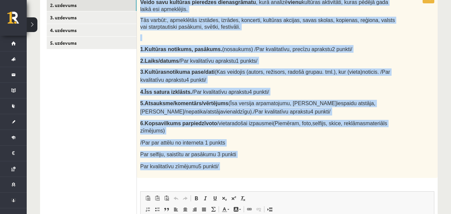
drag, startPoint x: 140, startPoint y: 136, endPoint x: 267, endPoint y: 175, distance: 133.2
click at [267, 175] on div "20p Veido savu kultūras pieredzes dienasgrāmatu , kurā analizē vienu kultūras a…" at bounding box center [287, 161] width 301 height 337
copy div "Lorem ipsu dolorsit ametconse adipiscingeli , sedd eiusmod tempo incididu utlab…"
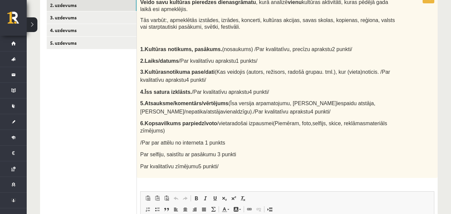
click at [92, 88] on ul "1. uzdevums 2. uzdevums 3. uzdevums 4. uzdevums 5. uzdevums" at bounding box center [92, 158] width 90 height 344
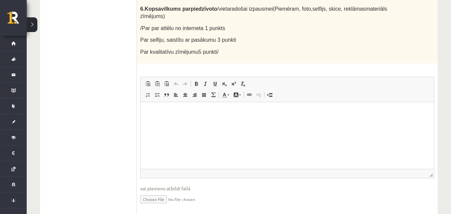
scroll to position [256, 0]
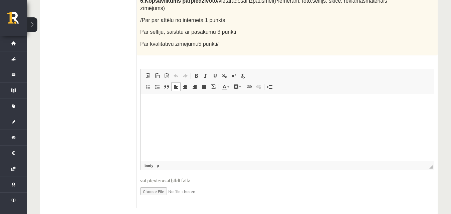
click at [313, 114] on html at bounding box center [287, 104] width 293 height 20
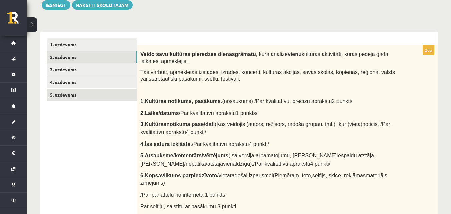
scroll to position [89, 0]
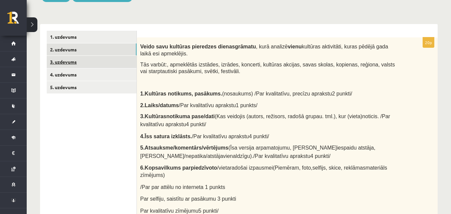
click at [64, 58] on link "3. uzdevums" at bounding box center [92, 62] width 90 height 12
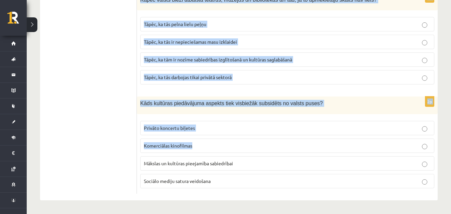
scroll to position [1486, 0]
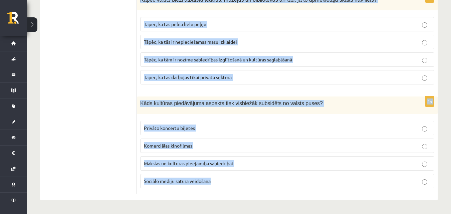
drag, startPoint x: 140, startPoint y: 43, endPoint x: 244, endPoint y: 183, distance: 174.1
copy form "Lor ipsumdolo sitamet consecte adipiscingel seddoeiusm? Temporincid utlaboree d…"
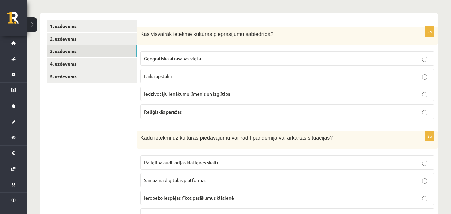
scroll to position [100, 0]
click at [225, 95] on span "Iedzīvotāju ienākumu līmenis un izglītība" at bounding box center [187, 93] width 86 height 6
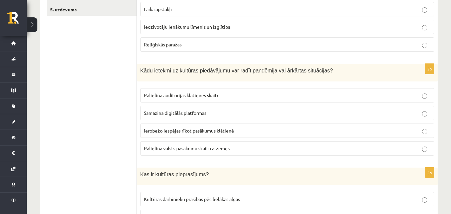
scroll to position [200, 0]
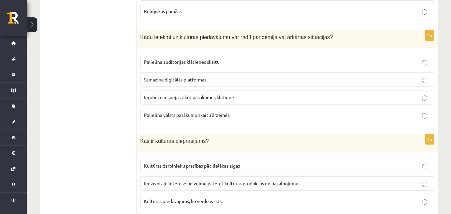
click at [180, 98] on span "Ierobežo iespējas rīkot pasākumus klātienē" at bounding box center [189, 97] width 90 height 6
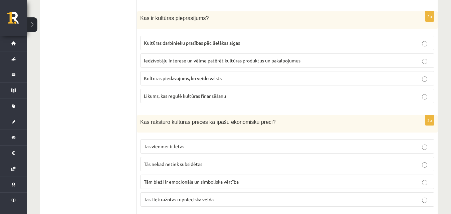
scroll to position [334, 0]
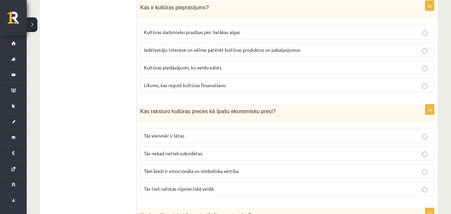
click at [223, 50] on span "Iedzīvotāju interese un vēlme patērēt kultūras produktus un pakalpojumus" at bounding box center [222, 50] width 157 height 6
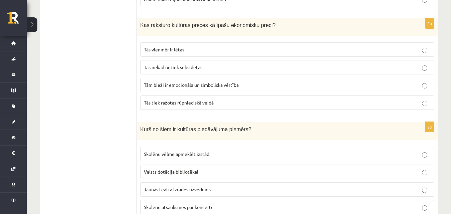
scroll to position [434, 0]
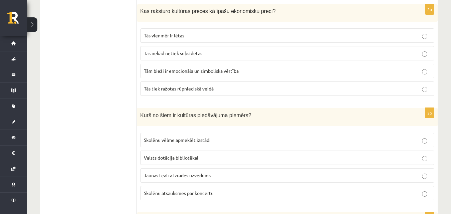
click at [173, 73] on span "Tām bieži ir emocionāla un simboliska vērtība" at bounding box center [191, 71] width 95 height 6
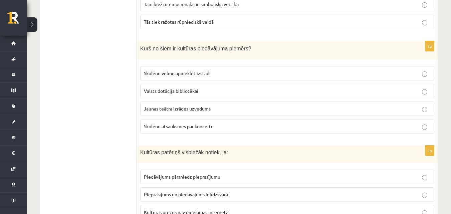
scroll to position [534, 0]
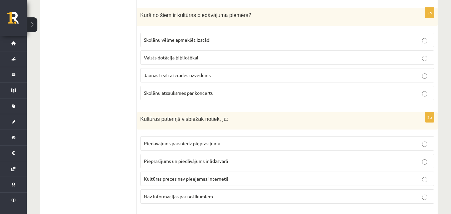
click at [241, 73] on p "Jaunas teātra izrādes uzvedums" at bounding box center [287, 75] width 287 height 7
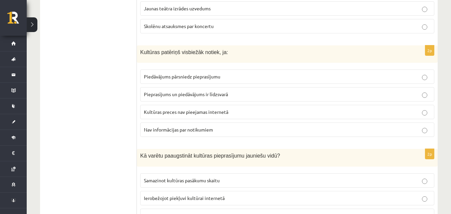
scroll to position [634, 0]
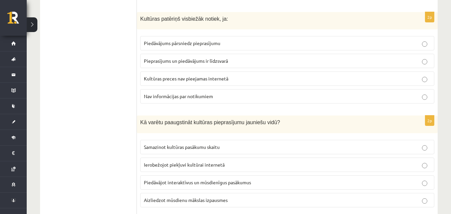
click at [181, 61] on span "Pieprasījums un piedāvājums ir līdzsvarā" at bounding box center [186, 61] width 84 height 6
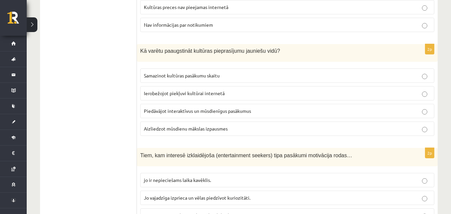
scroll to position [734, 0]
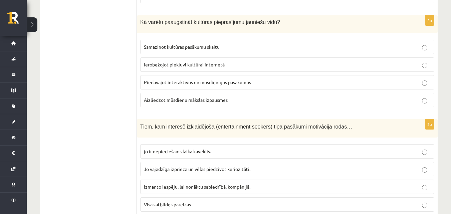
click at [174, 82] on span "Piedāvājot interaktīvus un mūsdienīgus pasākumus" at bounding box center [197, 82] width 107 height 6
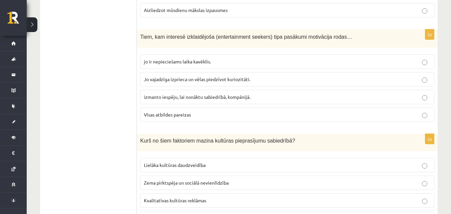
scroll to position [835, 0]
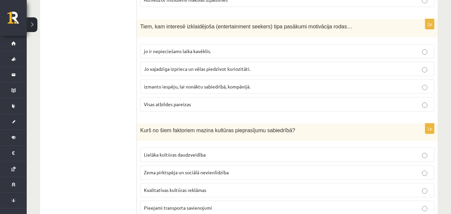
click at [180, 103] on span "Visas atbildes pareizas" at bounding box center [167, 104] width 47 height 6
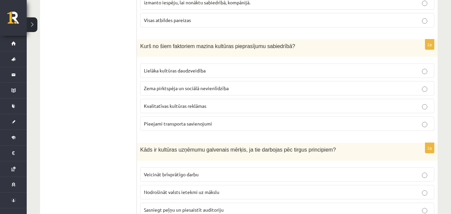
scroll to position [935, 0]
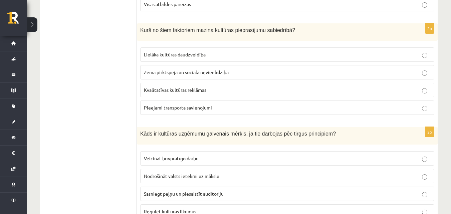
click at [181, 71] on span "Zema pirktspēja un sociālā nevienlīdzība" at bounding box center [186, 72] width 85 height 6
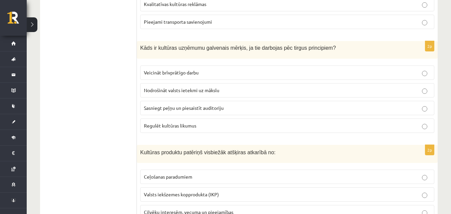
scroll to position [1035, 0]
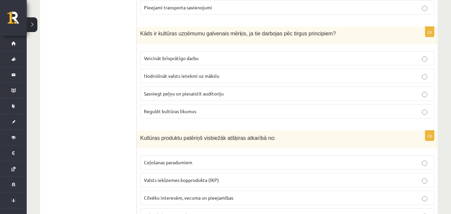
click at [200, 93] on span "Sasniegt peļņu un piesaistīt auditoriju" at bounding box center [184, 93] width 80 height 6
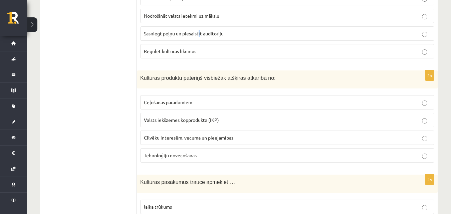
scroll to position [1102, 0]
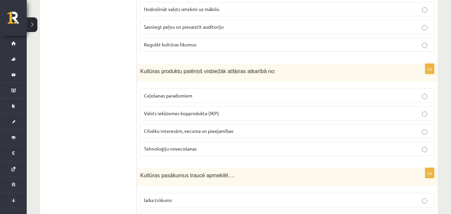
click at [240, 24] on p "Sasniegt peļņu un piesaistīt auditoriju" at bounding box center [287, 26] width 287 height 7
click at [213, 128] on p "Cilvēku interesēm, vecuma un pieejamības" at bounding box center [287, 131] width 287 height 7
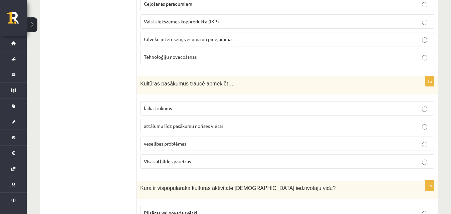
scroll to position [1202, 0]
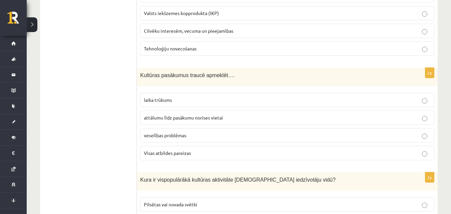
click at [180, 153] on span "Visas atbildes pareizas" at bounding box center [167, 153] width 47 height 6
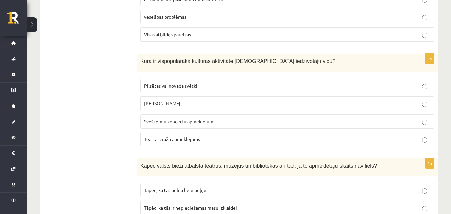
scroll to position [1335, 0]
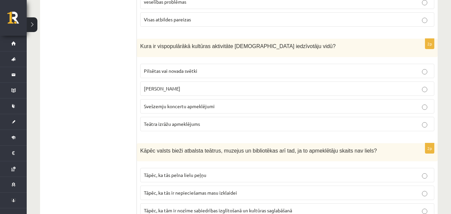
click at [178, 70] on span "Pilsētas vai novada svētki" at bounding box center [170, 71] width 53 height 6
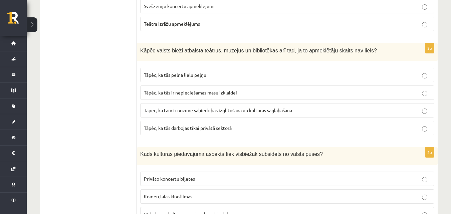
scroll to position [1469, 0]
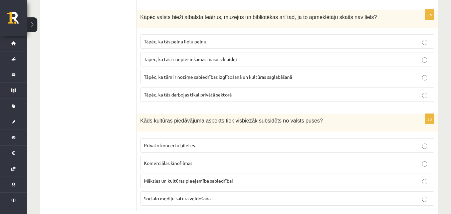
click at [281, 78] on span "Tāpēc, ka tām ir nozīme sabiedrības izglītošanā un kultūras saglabāšanā" at bounding box center [218, 77] width 148 height 6
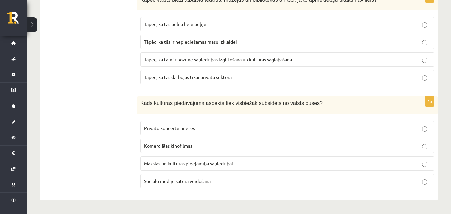
click at [189, 162] on span "Mākslas un kultūras pieejamība sabiedrībai" at bounding box center [188, 163] width 89 height 6
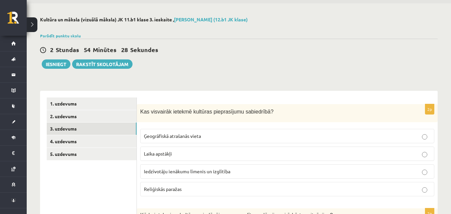
scroll to position [0, 0]
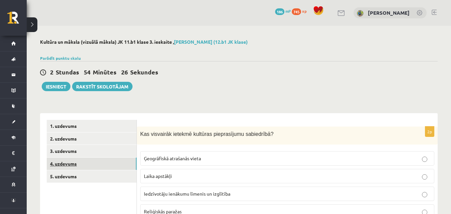
click at [57, 162] on link "4. uzdevums" at bounding box center [92, 164] width 90 height 12
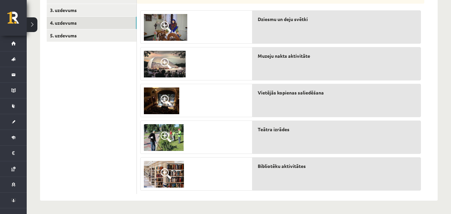
scroll to position [142, 0]
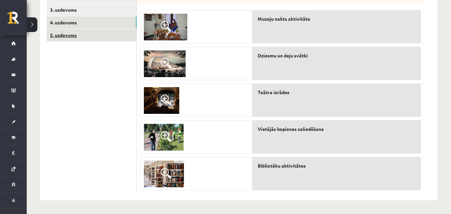
click at [60, 37] on link "5. uzdevums" at bounding box center [92, 35] width 90 height 12
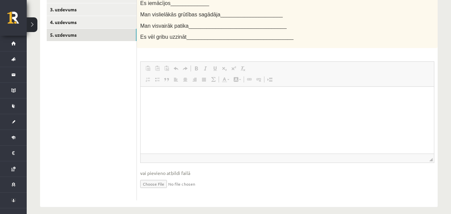
scroll to position [0, 0]
drag, startPoint x: 140, startPoint y: 49, endPoint x: 146, endPoint y: 51, distance: 7.0
click at [146, 51] on div "0p [DEMOGRAPHIC_DATA] temata [DEMOGRAPHIC_DATA]: Es iemācījos_____________ Man …" at bounding box center [287, 93] width 301 height 216
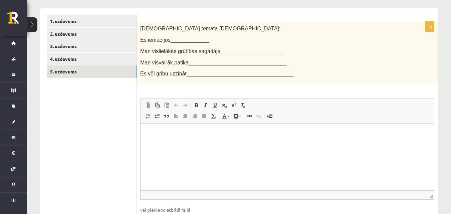
scroll to position [75, 0]
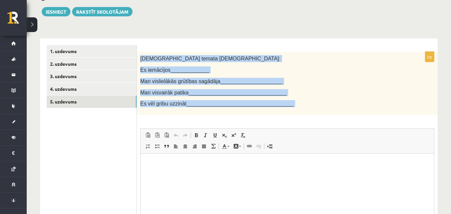
drag, startPoint x: 140, startPoint y: 57, endPoint x: 309, endPoint y: 117, distance: 179.9
click at [309, 118] on div "0p [DEMOGRAPHIC_DATA] temata [DEMOGRAPHIC_DATA]: Es iemācījos_____________ Man …" at bounding box center [287, 160] width 301 height 216
copy div "Šī temata ietvaros: Es iemācījos_____________ Man vislielākās grūtības sagādāja…"
click at [151, 21] on div "Kultūra un māksla (vizuālā māksla) JK 11.b1 klase 3. ieskaite , [PERSON_NAME] (…" at bounding box center [239, 119] width 424 height 336
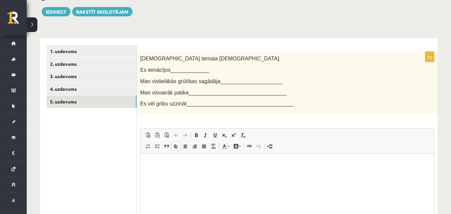
click at [186, 166] on p "Editor, wiswyg-editor-user-answer-47024781577820" at bounding box center [287, 163] width 280 height 7
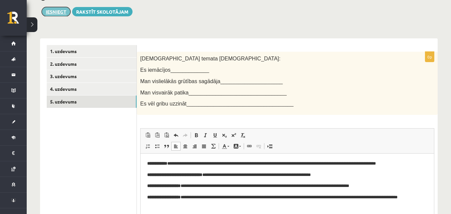
click at [53, 13] on button "Iesniegt" at bounding box center [56, 11] width 29 height 9
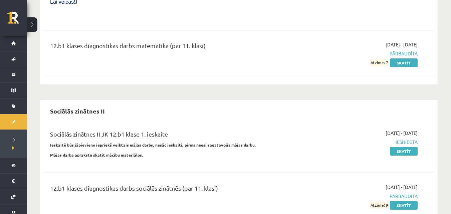
scroll to position [844, 0]
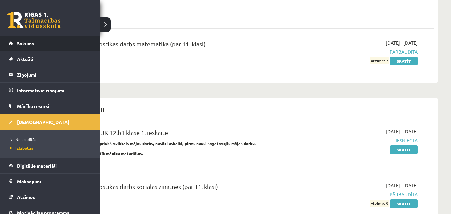
click at [24, 48] on link "Sākums" at bounding box center [50, 43] width 83 height 15
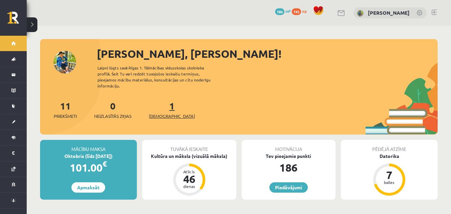
click at [160, 101] on link "1 Ieskaites" at bounding box center [172, 110] width 46 height 20
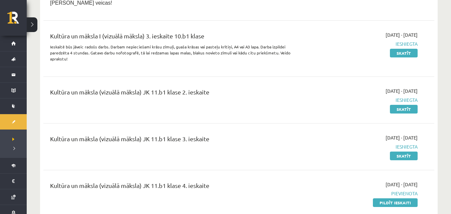
scroll to position [567, 0]
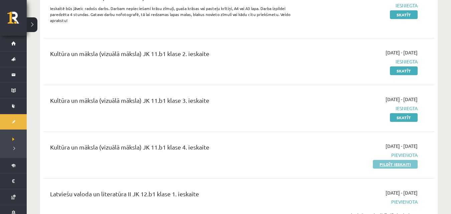
click at [396, 160] on link "Pildīt ieskaiti" at bounding box center [395, 164] width 45 height 9
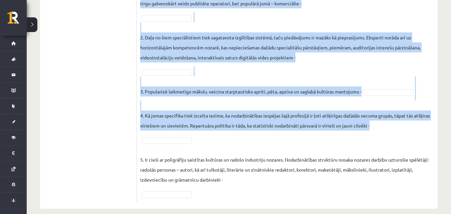
scroll to position [524, 0]
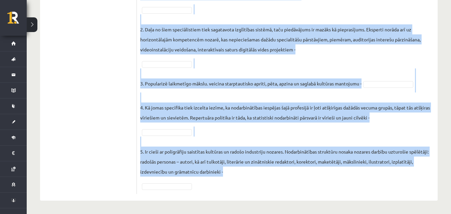
drag, startPoint x: 144, startPoint y: 20, endPoint x: 302, endPoint y: 181, distance: 226.1
copy form "Loremip dolo sitametc adipi! 5e Seddoei tempor in utl etdoloremagn! Aliquaeni a…"
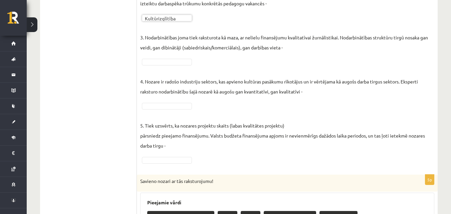
scroll to position [267, 0]
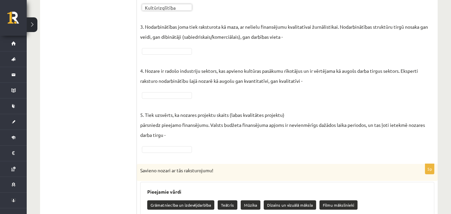
click at [161, 91] on fieldset "**********" at bounding box center [287, 44] width 294 height 220
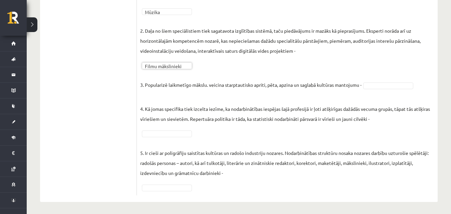
scroll to position [509, 0]
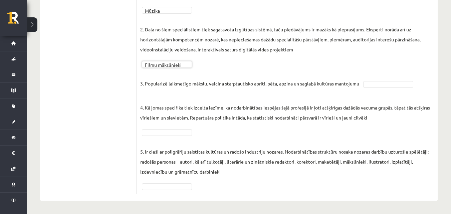
click at [171, 93] on p "4. Kā jomas specifika tiek izcelta iezīme, ka nodarbinātības iespējas šajā prof…" at bounding box center [287, 107] width 294 height 30
click at [170, 97] on p "4. Kā jomas specifika tiek izcelta iezīme, ka nodarbinātības iespējas šajā prof…" at bounding box center [287, 107] width 294 height 30
click at [169, 89] on fieldset "**********" at bounding box center [287, 80] width 294 height 220
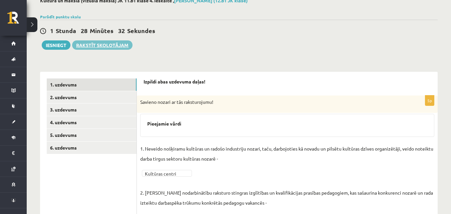
scroll to position [67, 0]
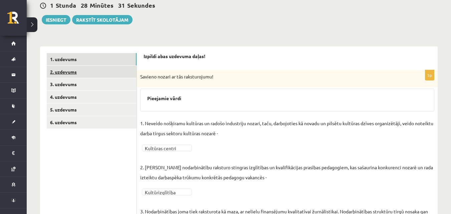
click at [67, 72] on link "2. uzdevums" at bounding box center [92, 72] width 90 height 12
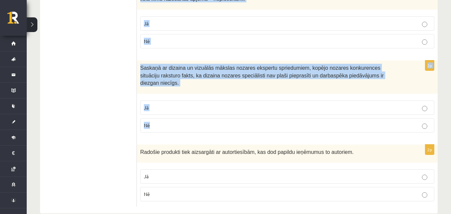
scroll to position [1013, 0]
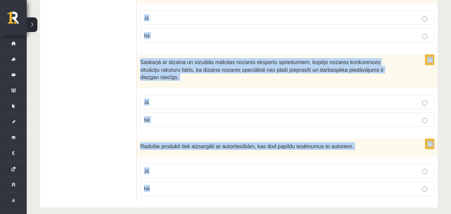
drag, startPoint x: 138, startPoint y: 33, endPoint x: 286, endPoint y: 196, distance: 220.2
copy form "Loremips dolorsitame – consectetur, adipi elit se doeiusm tempor in utlaboreetd…"
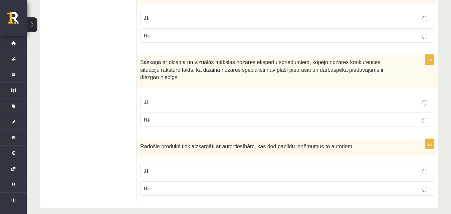
click at [197, 167] on p "Jā" at bounding box center [287, 170] width 287 height 7
click at [195, 98] on p "Jā" at bounding box center [287, 101] width 287 height 7
click at [194, 22] on label "Jā" at bounding box center [287, 18] width 294 height 14
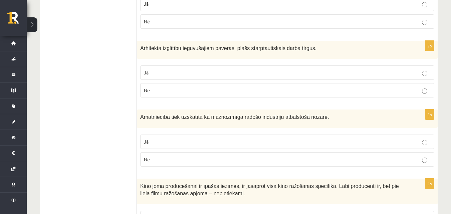
scroll to position [780, 0]
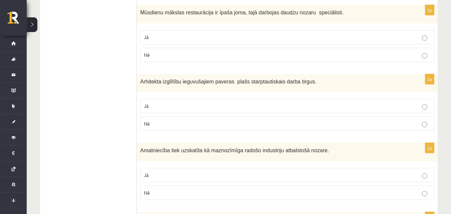
click at [201, 194] on p "Nē" at bounding box center [287, 192] width 287 height 7
click at [201, 107] on p "Jā" at bounding box center [287, 105] width 287 height 7
click at [204, 40] on p "Jā" at bounding box center [287, 37] width 287 height 7
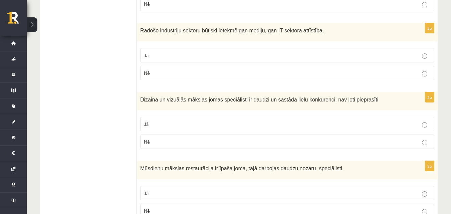
scroll to position [579, 0]
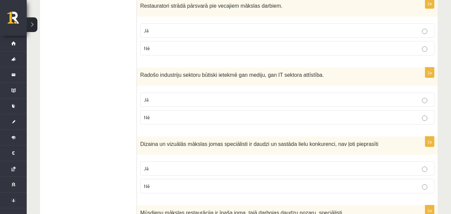
click at [206, 187] on p "Nē" at bounding box center [287, 186] width 287 height 7
click at [187, 97] on p "Jā" at bounding box center [287, 99] width 287 height 7
click at [191, 33] on p "Jā" at bounding box center [287, 30] width 287 height 7
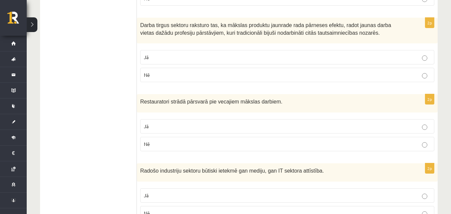
scroll to position [446, 0]
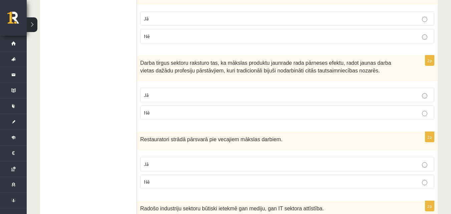
click at [236, 98] on p "Jā" at bounding box center [287, 94] width 287 height 7
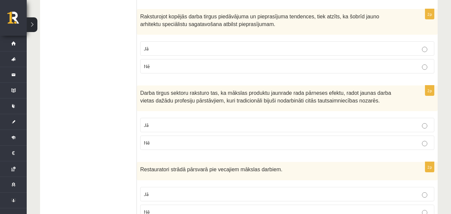
scroll to position [346, 0]
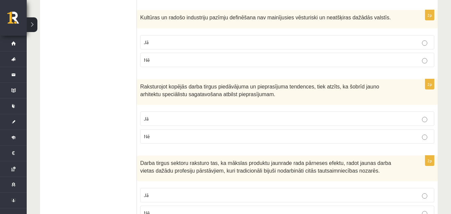
click at [228, 138] on p "Nē" at bounding box center [287, 136] width 287 height 7
click at [222, 66] on label "Nē" at bounding box center [287, 60] width 294 height 14
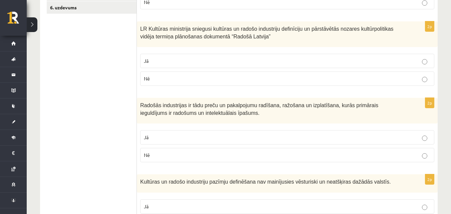
scroll to position [179, 0]
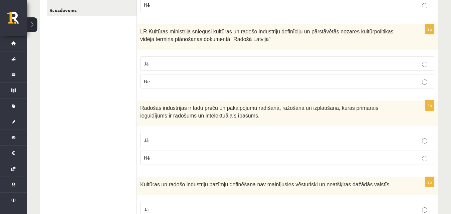
drag, startPoint x: 223, startPoint y: 141, endPoint x: 218, endPoint y: 119, distance: 23.0
click at [223, 141] on p "Jā" at bounding box center [287, 140] width 287 height 7
click at [200, 67] on p "Jā" at bounding box center [287, 63] width 287 height 7
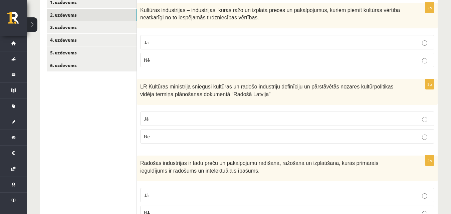
scroll to position [79, 0]
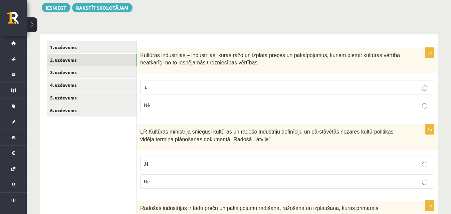
click at [188, 90] on p "Jā" at bounding box center [287, 87] width 287 height 7
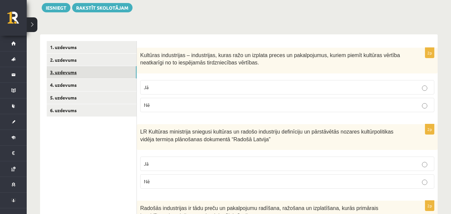
click at [71, 75] on link "3. uzdevums" at bounding box center [92, 72] width 90 height 12
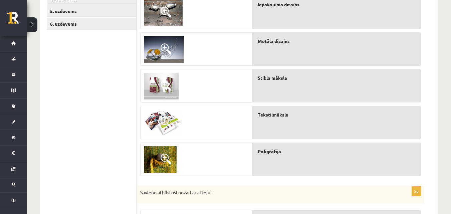
scroll to position [146, 0]
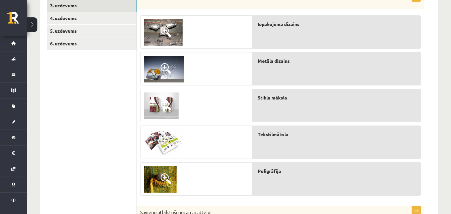
click at [167, 72] on span at bounding box center [166, 68] width 11 height 11
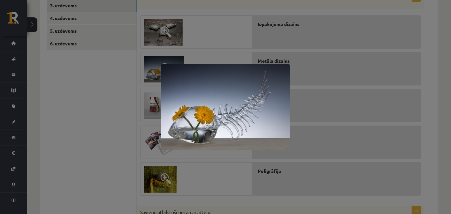
click at [112, 96] on div at bounding box center [225, 107] width 451 height 214
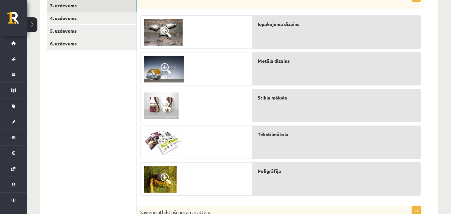
click at [165, 106] on span at bounding box center [166, 105] width 11 height 11
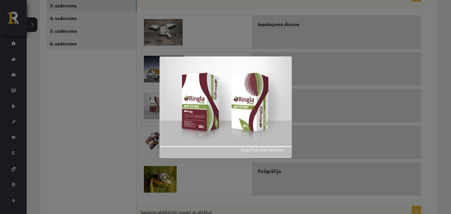
click at [129, 109] on div at bounding box center [225, 107] width 451 height 214
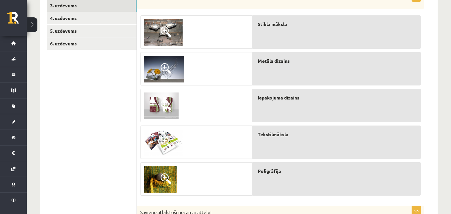
click at [165, 142] on span at bounding box center [166, 142] width 11 height 11
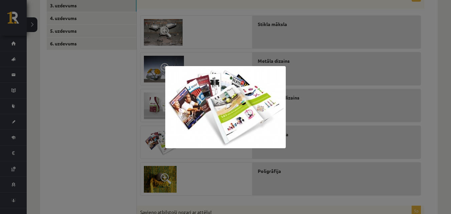
click at [116, 136] on div at bounding box center [225, 107] width 451 height 214
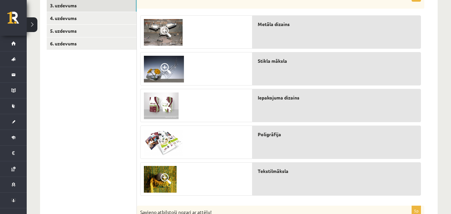
click at [163, 29] on span at bounding box center [166, 31] width 11 height 11
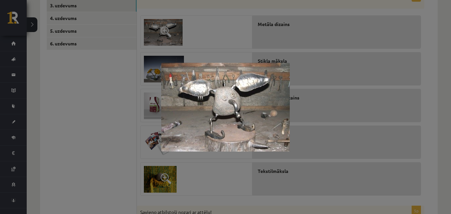
click at [118, 115] on div at bounding box center [225, 107] width 451 height 214
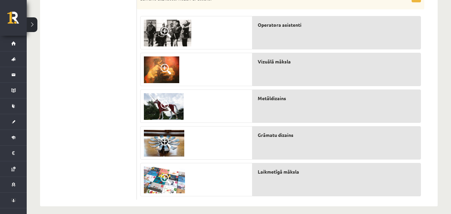
scroll to position [365, 0]
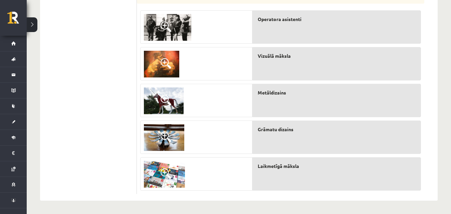
click at [161, 60] on span at bounding box center [166, 63] width 11 height 11
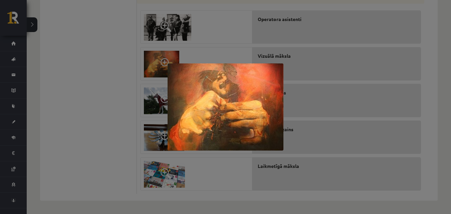
click at [107, 78] on div at bounding box center [225, 107] width 451 height 214
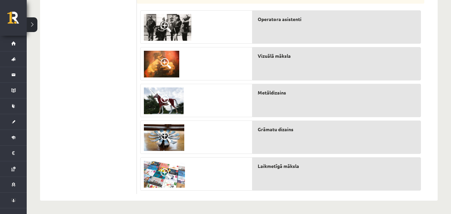
click at [157, 176] on img at bounding box center [164, 174] width 41 height 27
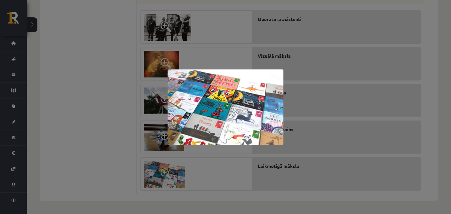
click at [86, 133] on div at bounding box center [225, 107] width 451 height 214
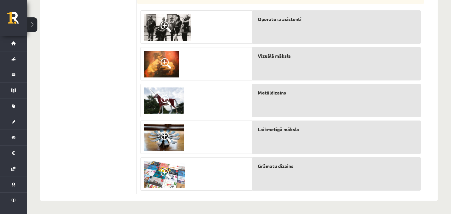
click at [170, 142] on span at bounding box center [166, 137] width 11 height 11
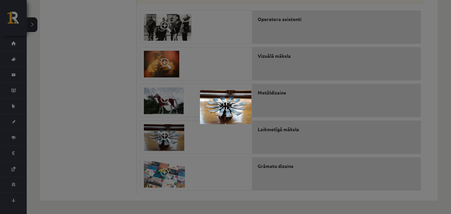
click at [118, 139] on div at bounding box center [225, 107] width 451 height 214
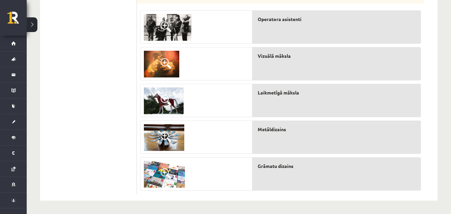
click at [168, 98] on span at bounding box center [166, 100] width 11 height 11
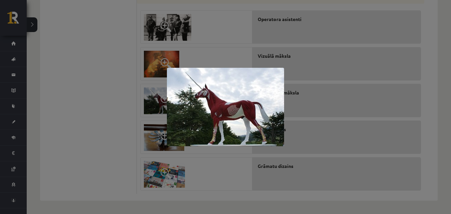
click at [123, 106] on div at bounding box center [225, 107] width 451 height 214
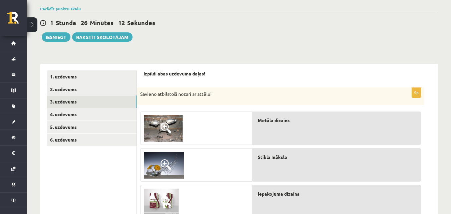
scroll to position [31, 0]
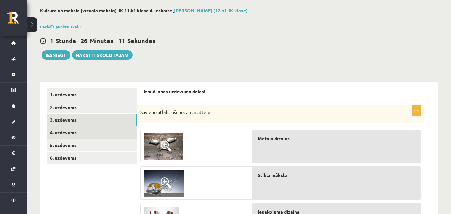
click at [68, 135] on link "4. uzdevums" at bounding box center [92, 132] width 90 height 12
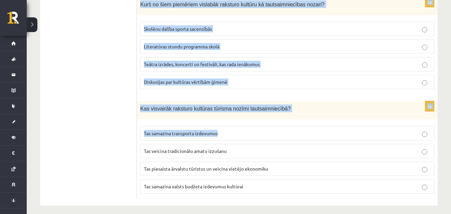
scroll to position [448, 0]
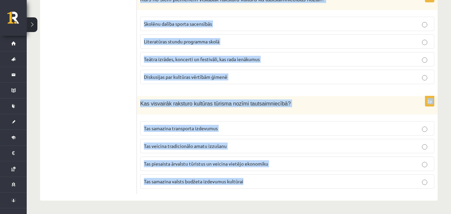
drag, startPoint x: 140, startPoint y: 36, endPoint x: 254, endPoint y: 196, distance: 196.5
copy form "Lore ip dolo si ametcon adipisci elitsedd eiusmo? Temporin utlabore etdolo magn…"
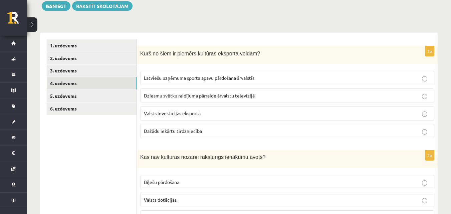
click at [169, 96] on span "Dziesmu svētku raidījuma pārraide ārvalstu televīzijā" at bounding box center [199, 95] width 111 height 6
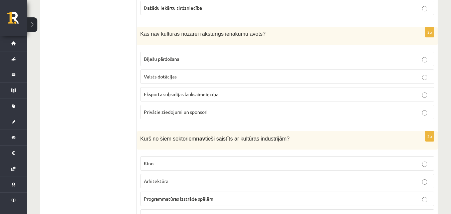
scroll to position [214, 0]
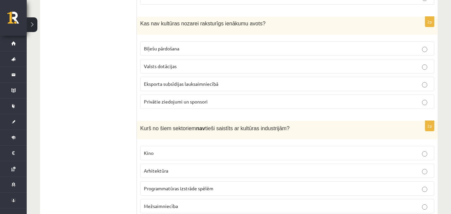
click at [175, 89] on label "Eksporta subsīdijas lauksaimniecībā" at bounding box center [287, 84] width 294 height 14
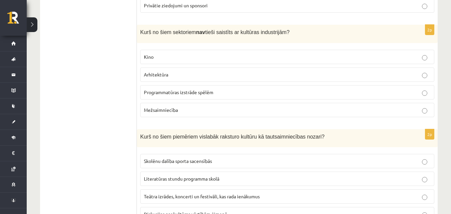
scroll to position [314, 0]
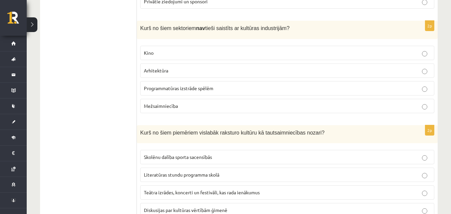
click at [169, 105] on span "Mežsaimniecība" at bounding box center [161, 106] width 34 height 6
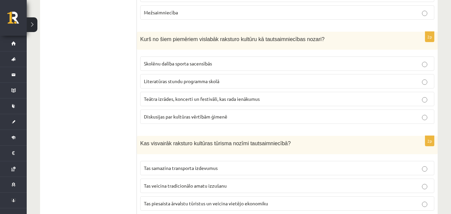
scroll to position [414, 0]
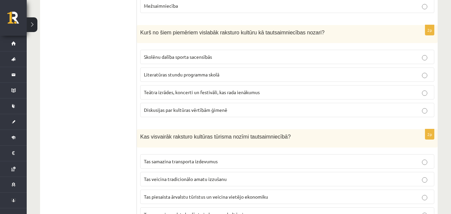
click at [170, 92] on span "Teātra izrādes, koncerti un festivāli, kas rada ienākumus" at bounding box center [202, 92] width 116 height 6
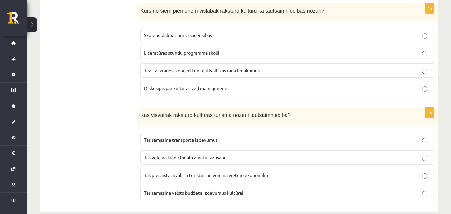
scroll to position [448, 0]
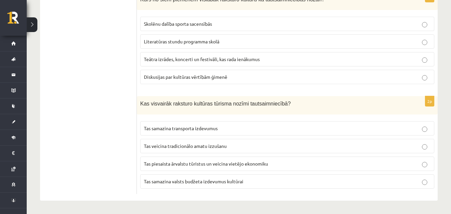
click at [185, 167] on label "Tas piesaista ārvalstu tūristus un veicina vietējo ekonomiku" at bounding box center [287, 164] width 294 height 14
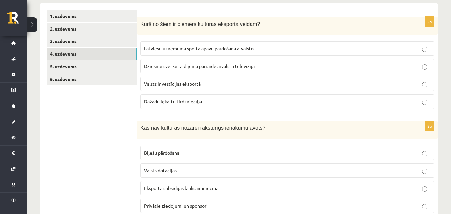
scroll to position [14, 0]
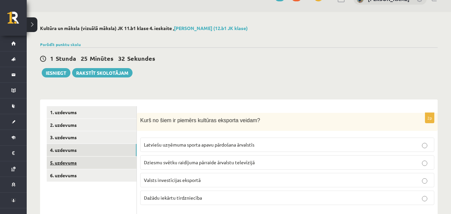
click at [85, 166] on link "5. uzdevums" at bounding box center [92, 163] width 90 height 12
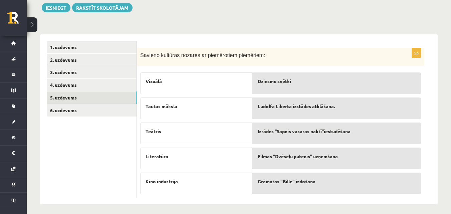
scroll to position [83, 0]
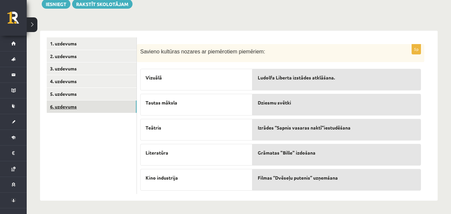
click at [72, 108] on link "6. uzdevums" at bounding box center [92, 106] width 90 height 12
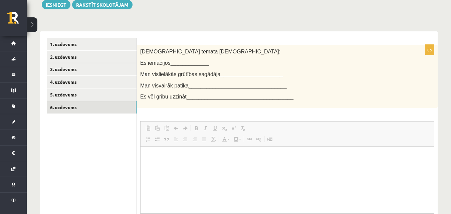
scroll to position [0, 0]
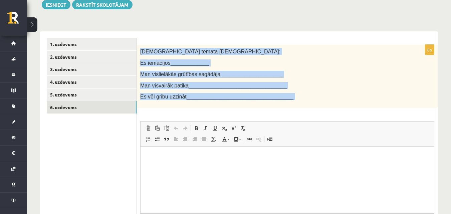
drag, startPoint x: 139, startPoint y: 52, endPoint x: 300, endPoint y: 112, distance: 172.4
click at [300, 113] on div "0p [DEMOGRAPHIC_DATA] temata [DEMOGRAPHIC_DATA]: Es iemācījos_____________ Man …" at bounding box center [287, 153] width 301 height 216
copy div "Šī temata ietvaros: Es iemācījos_____________ Man vislielākās grūtības sagādāja…"
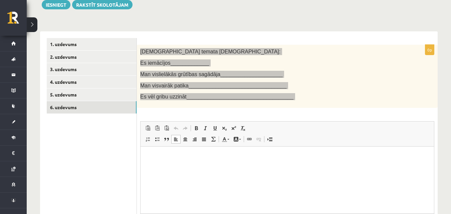
click at [196, 158] on p "Editor, wiswyg-editor-user-answer-47024980204120" at bounding box center [287, 156] width 280 height 7
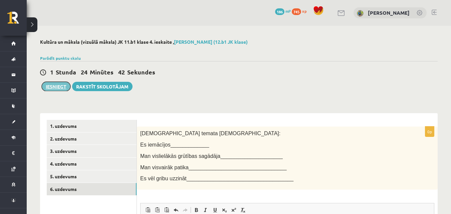
click at [60, 89] on button "Iesniegt" at bounding box center [56, 86] width 29 height 9
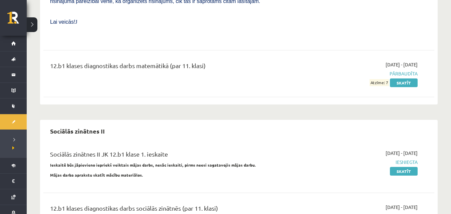
scroll to position [858, 0]
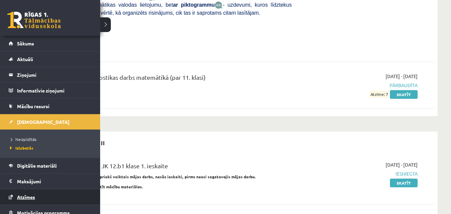
click at [29, 194] on link "Atzīmes" at bounding box center [50, 196] width 83 height 15
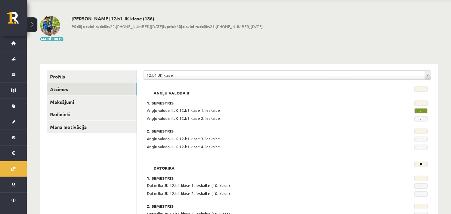
scroll to position [20, 0]
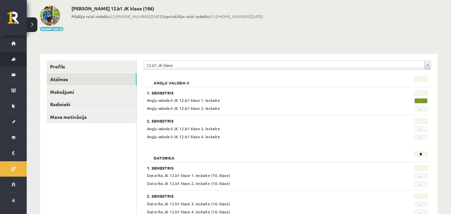
scroll to position [33, 0]
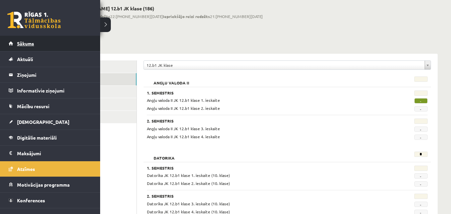
click at [27, 42] on span "Sākums" at bounding box center [25, 43] width 17 height 6
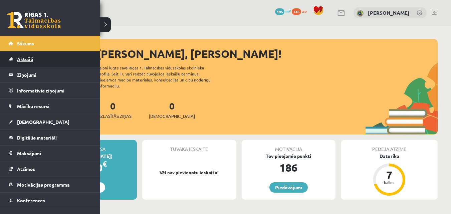
click at [28, 59] on span "Aktuāli" at bounding box center [25, 59] width 16 height 6
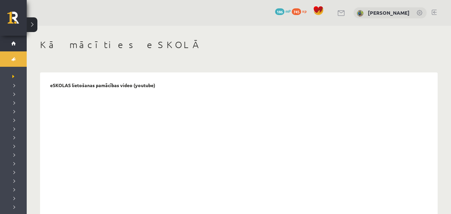
scroll to position [33, 0]
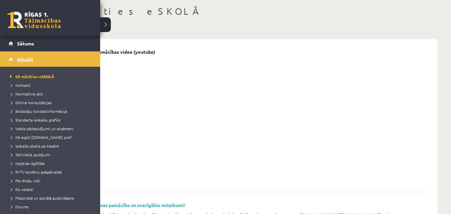
click at [31, 58] on span "Aktuāli" at bounding box center [25, 59] width 16 height 6
click at [15, 17] on link at bounding box center [33, 20] width 53 height 17
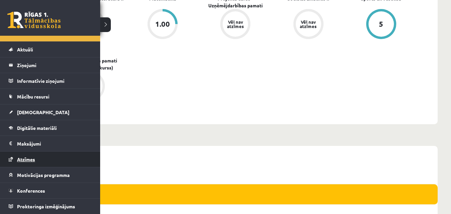
scroll to position [300, 0]
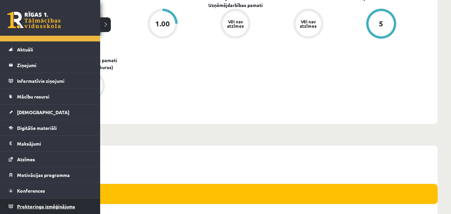
click at [19, 208] on span "Proktoringa izmēģinājums" at bounding box center [46, 206] width 58 height 6
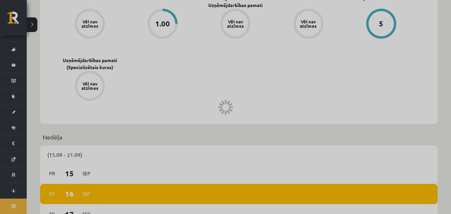
scroll to position [260, 0]
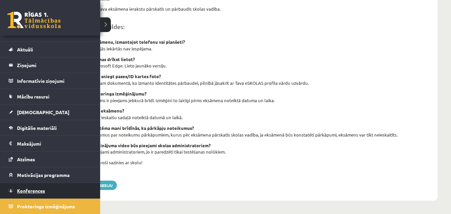
click at [19, 191] on span "Konferences" at bounding box center [31, 191] width 28 height 6
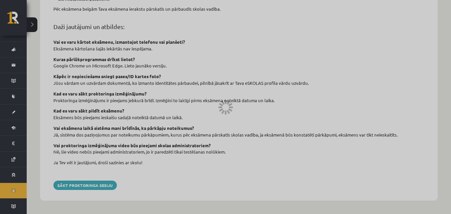
scroll to position [105, 0]
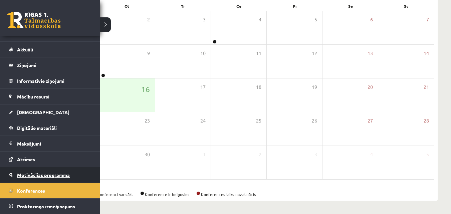
click at [21, 174] on span "Motivācijas programma" at bounding box center [43, 175] width 53 height 6
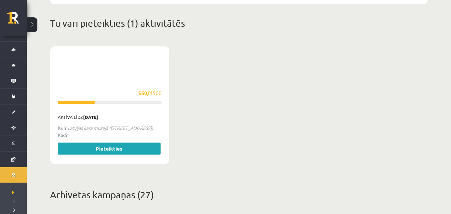
scroll to position [272, 0]
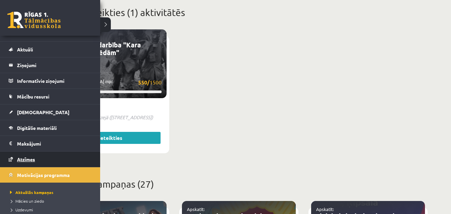
click at [19, 157] on span "Atzīmes" at bounding box center [26, 159] width 18 height 6
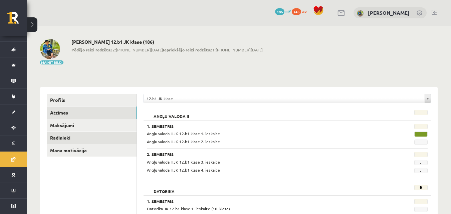
click at [60, 139] on link "Radinieki" at bounding box center [92, 138] width 90 height 12
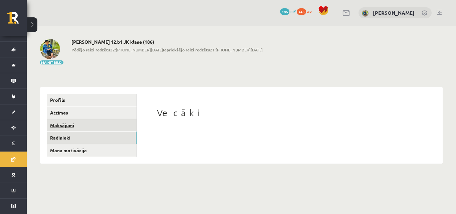
click at [60, 128] on link "Maksājumi" at bounding box center [92, 125] width 90 height 12
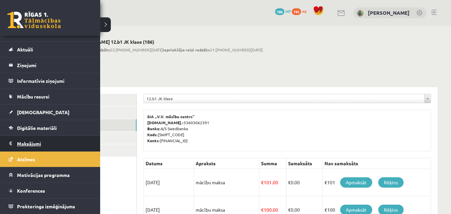
click at [28, 142] on legend "Maksājumi 0" at bounding box center [54, 143] width 75 height 15
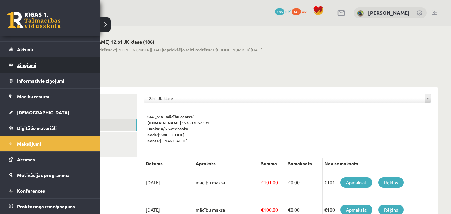
click at [30, 62] on legend "Ziņojumi 0" at bounding box center [54, 64] width 75 height 15
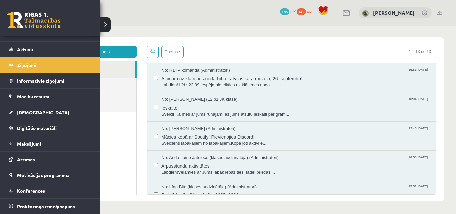
click at [18, 22] on link at bounding box center [33, 20] width 53 height 17
